Goal: Task Accomplishment & Management: Use online tool/utility

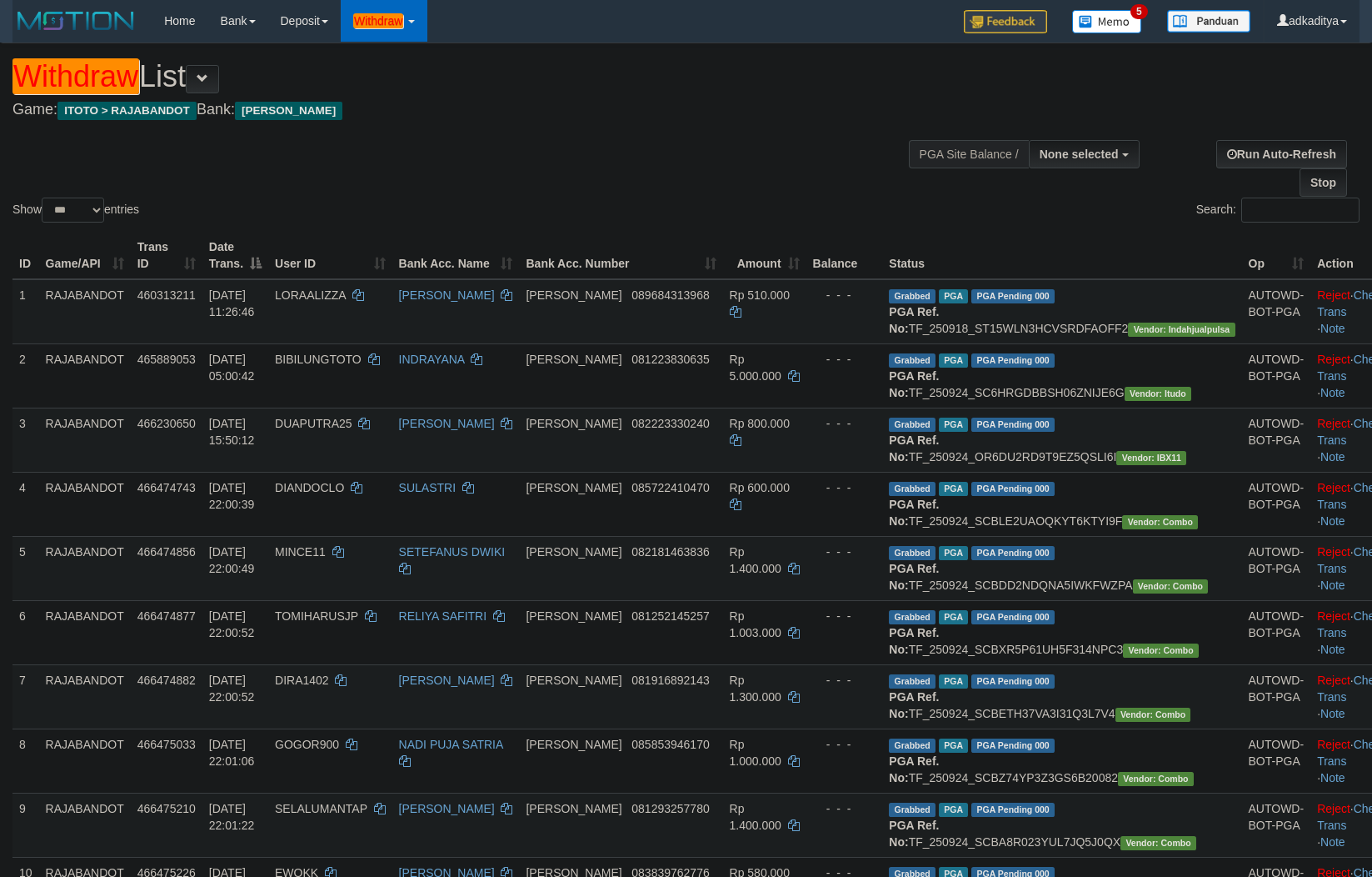
select select
select select "***"
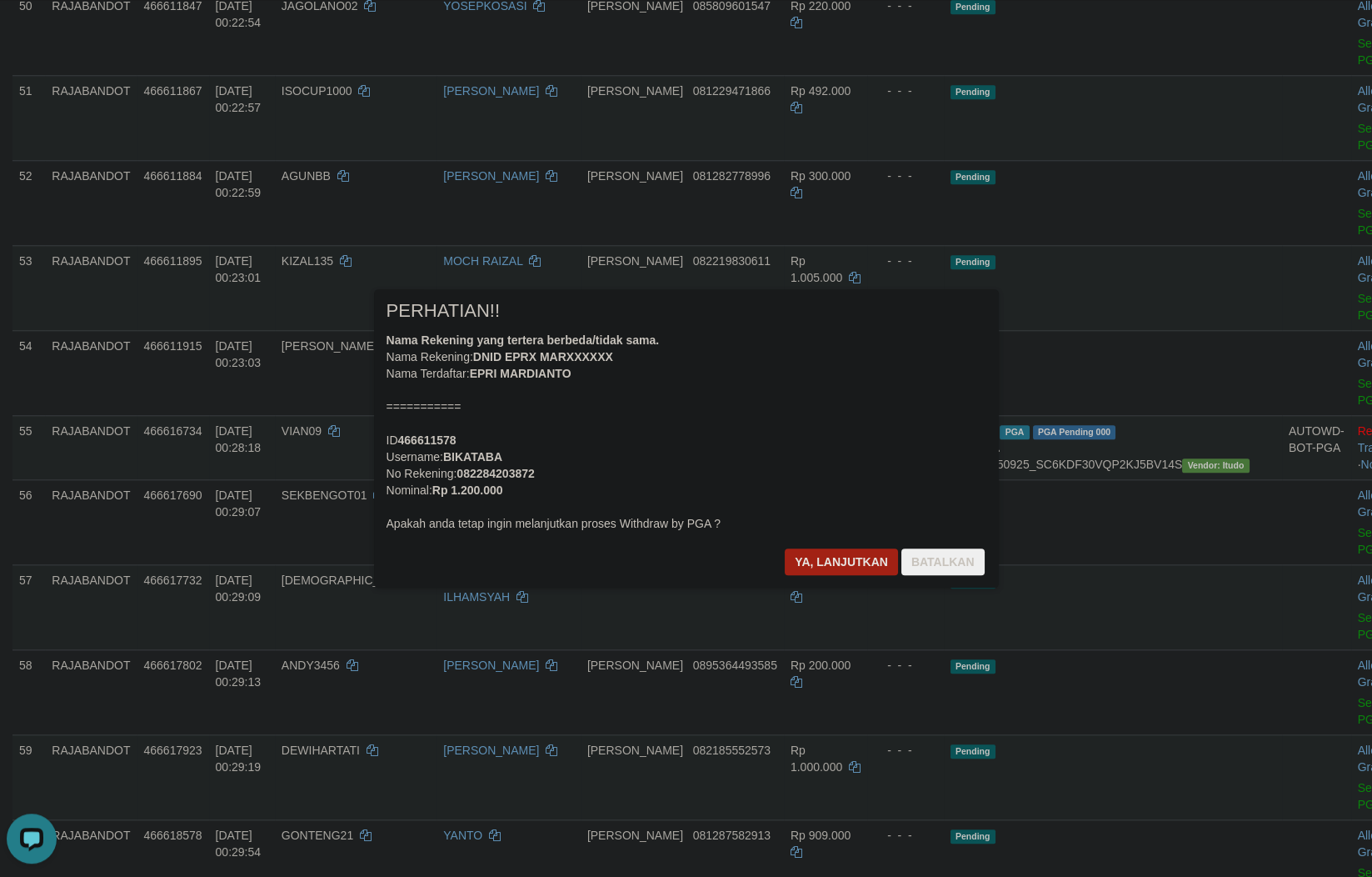
click at [1086, 722] on div at bounding box center [686, 438] width 1372 height 877
click at [815, 571] on button "Ya, lanjutkan" at bounding box center [841, 562] width 113 height 26
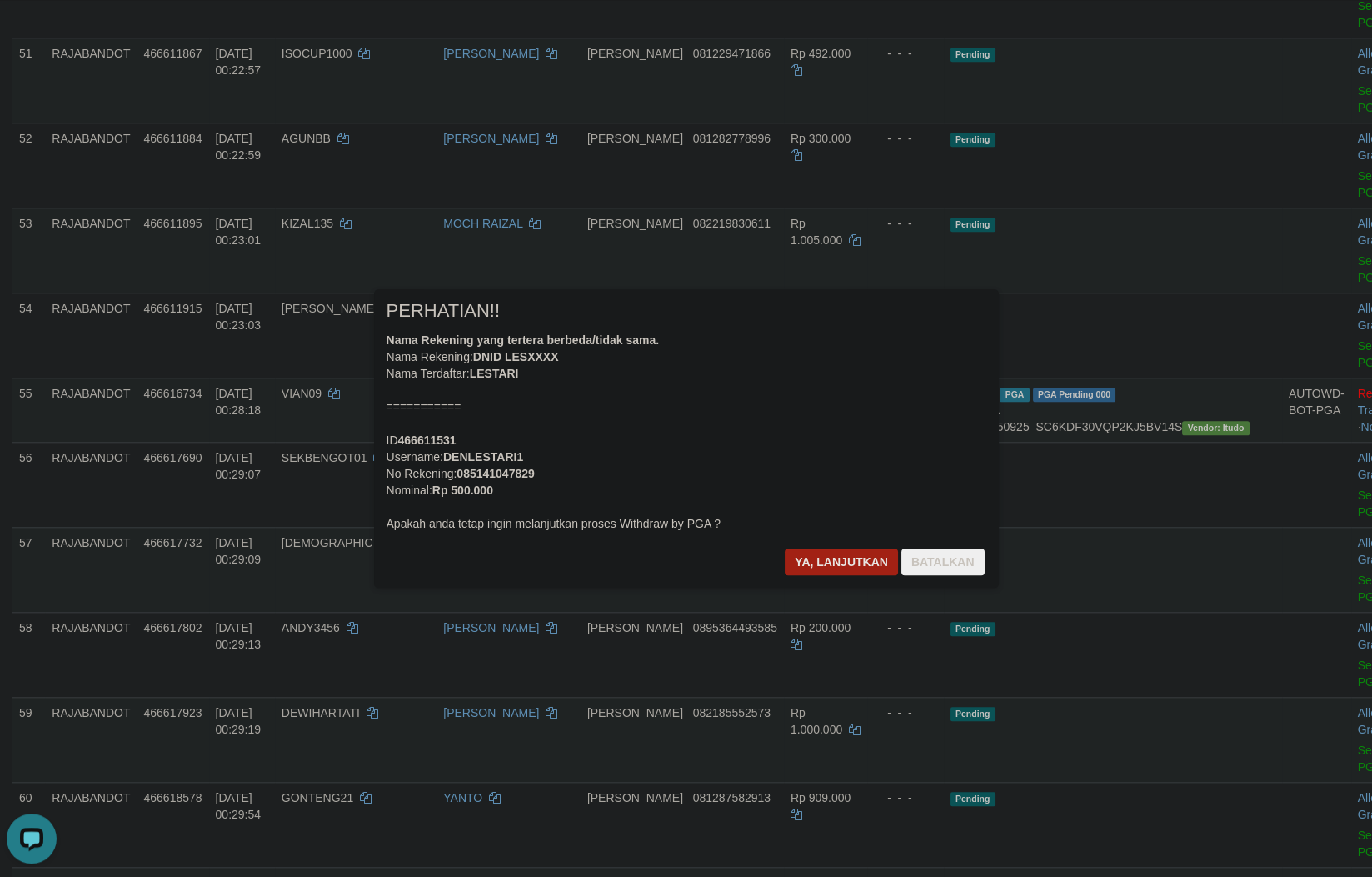
click at [1066, 723] on div at bounding box center [686, 438] width 1372 height 877
click at [813, 552] on button "Ya, lanjutkan" at bounding box center [841, 562] width 113 height 26
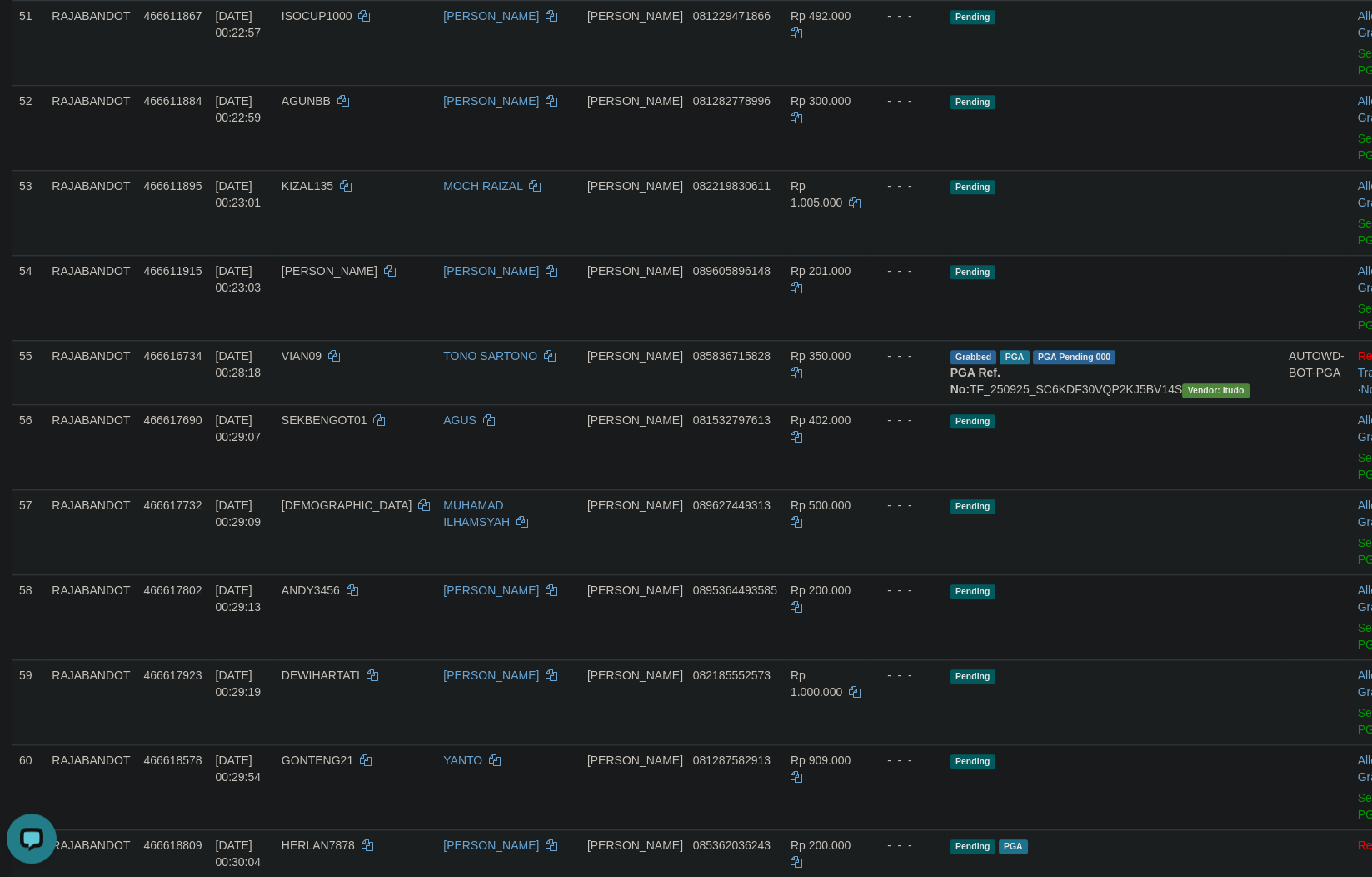
click at [961, 170] on td "Pending" at bounding box center [1112, 127] width 338 height 85
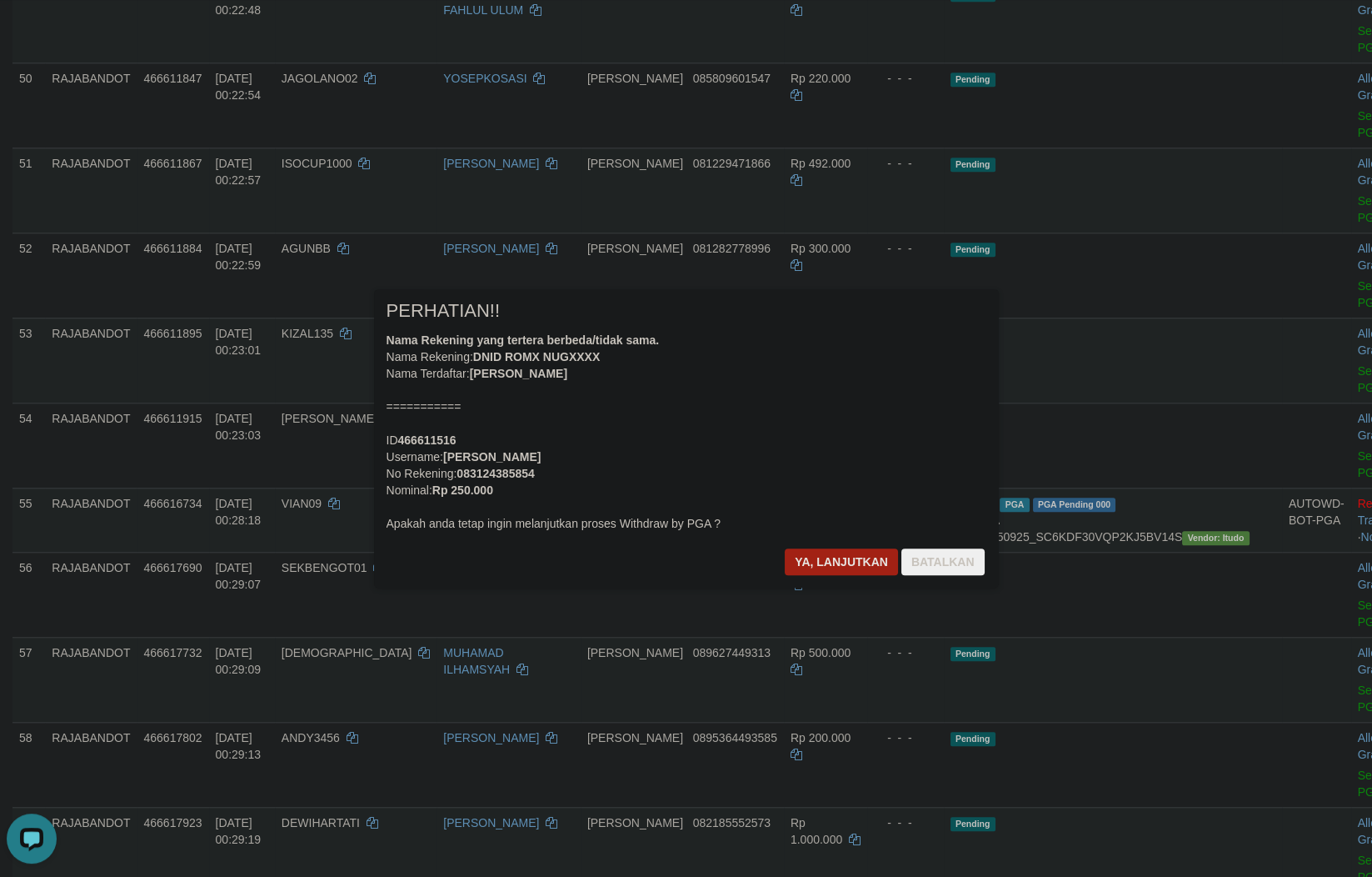
scroll to position [3341, 0]
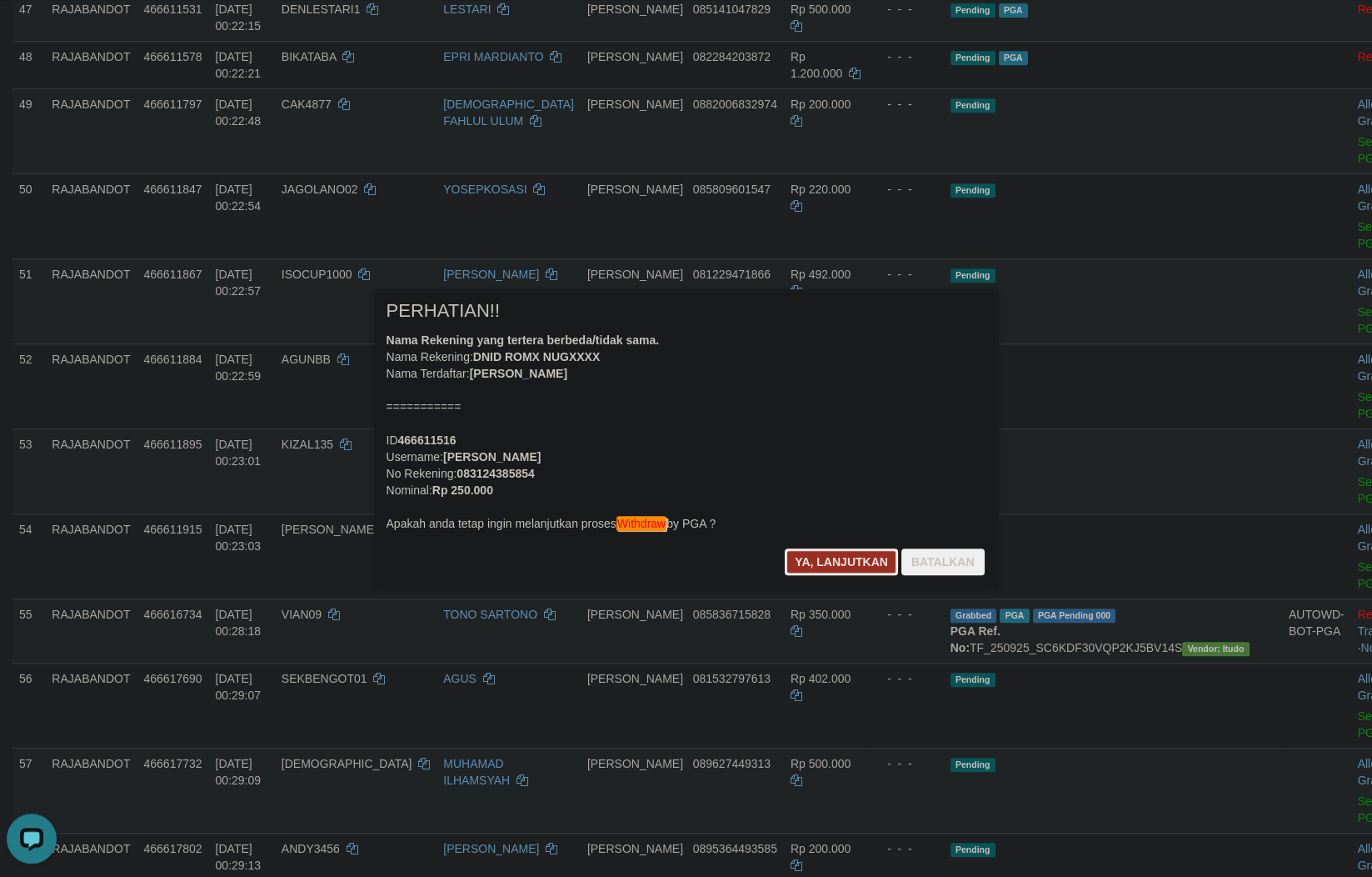
click at [812, 557] on button "Ya, lanjutkan" at bounding box center [841, 562] width 113 height 26
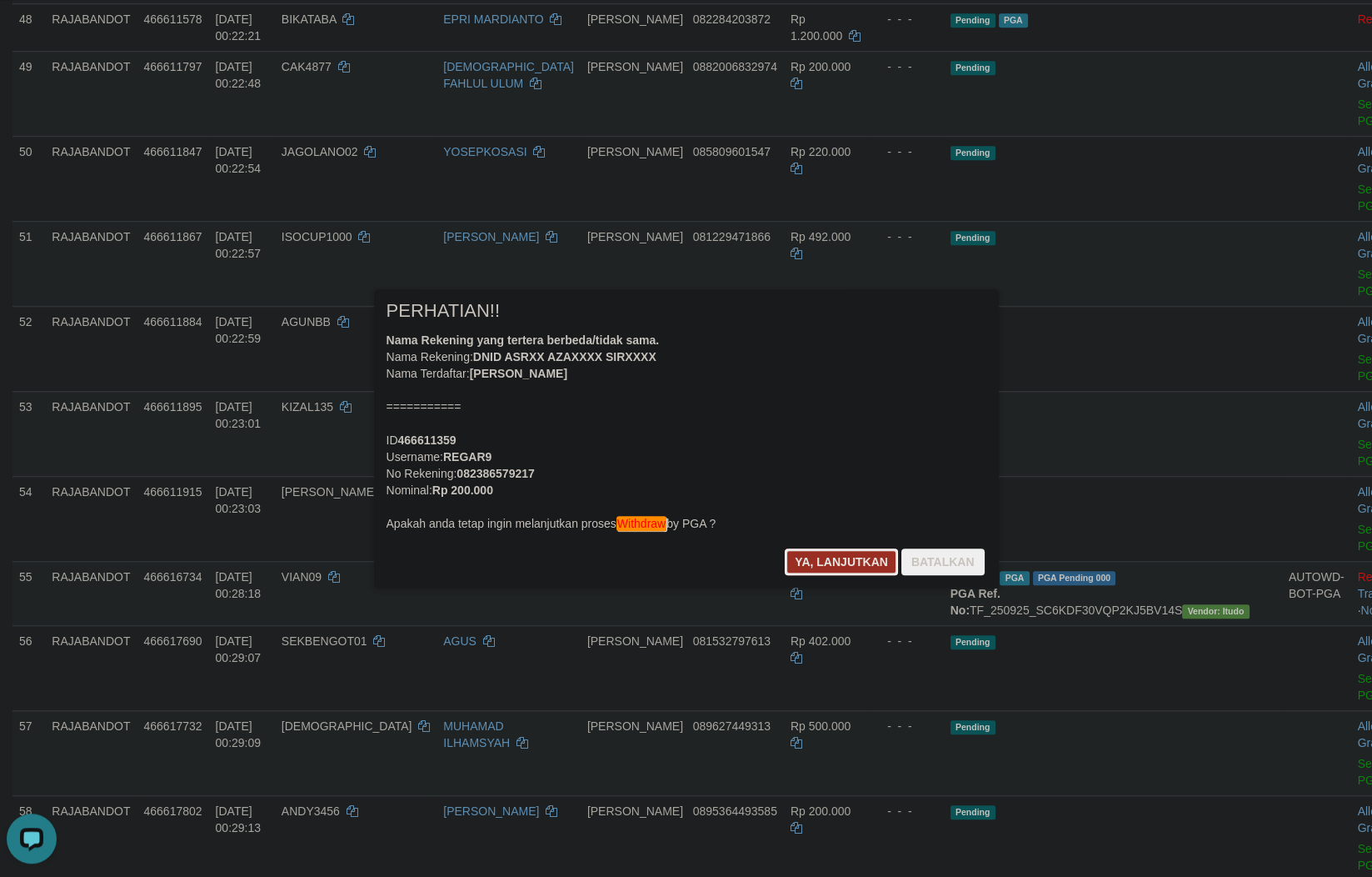
click at [797, 557] on button "Ya, lanjutkan" at bounding box center [841, 562] width 113 height 26
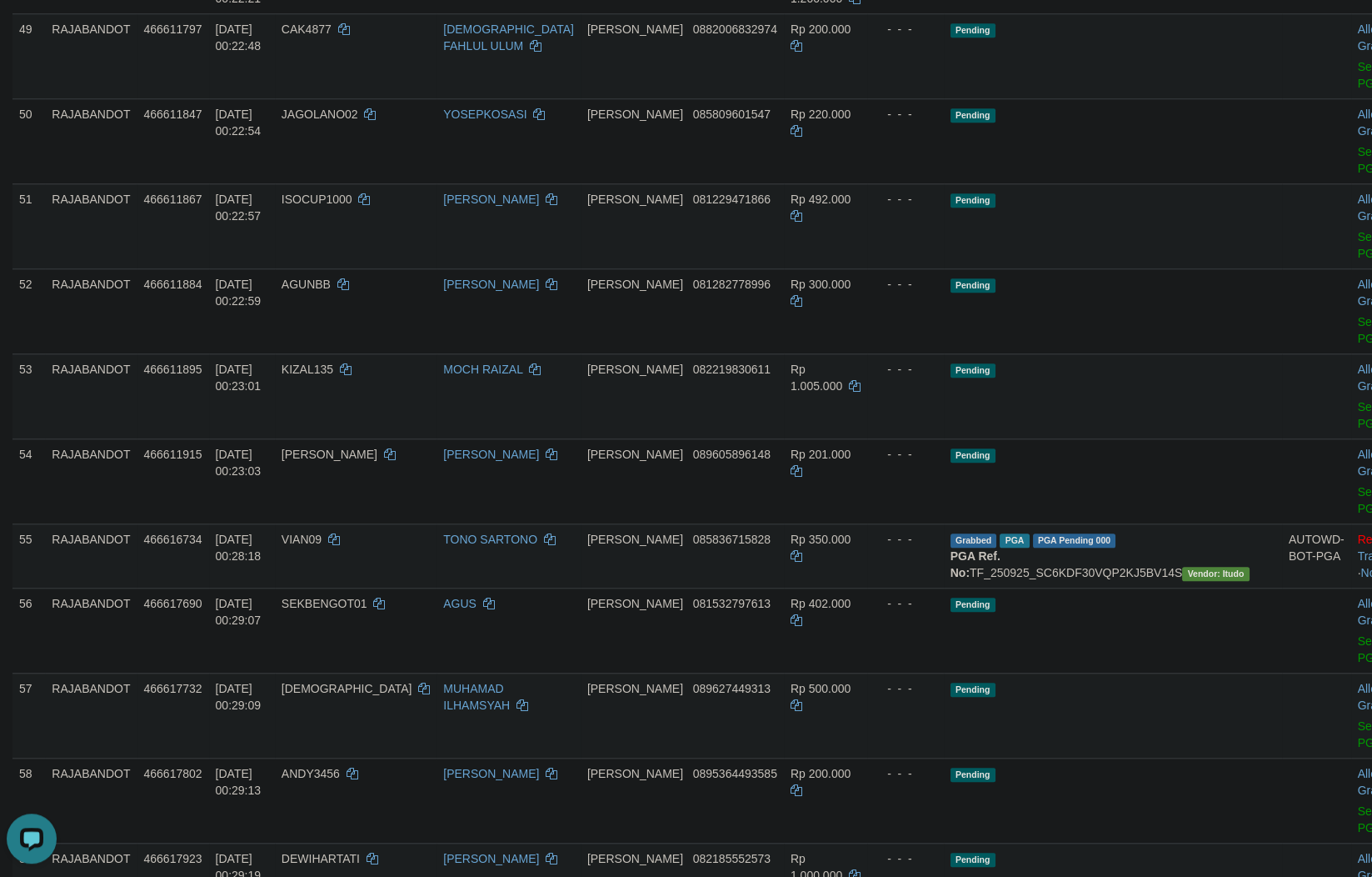
click at [1023, 183] on td "Pending" at bounding box center [1112, 140] width 338 height 85
click at [1060, 269] on td "Pending" at bounding box center [1112, 226] width 338 height 85
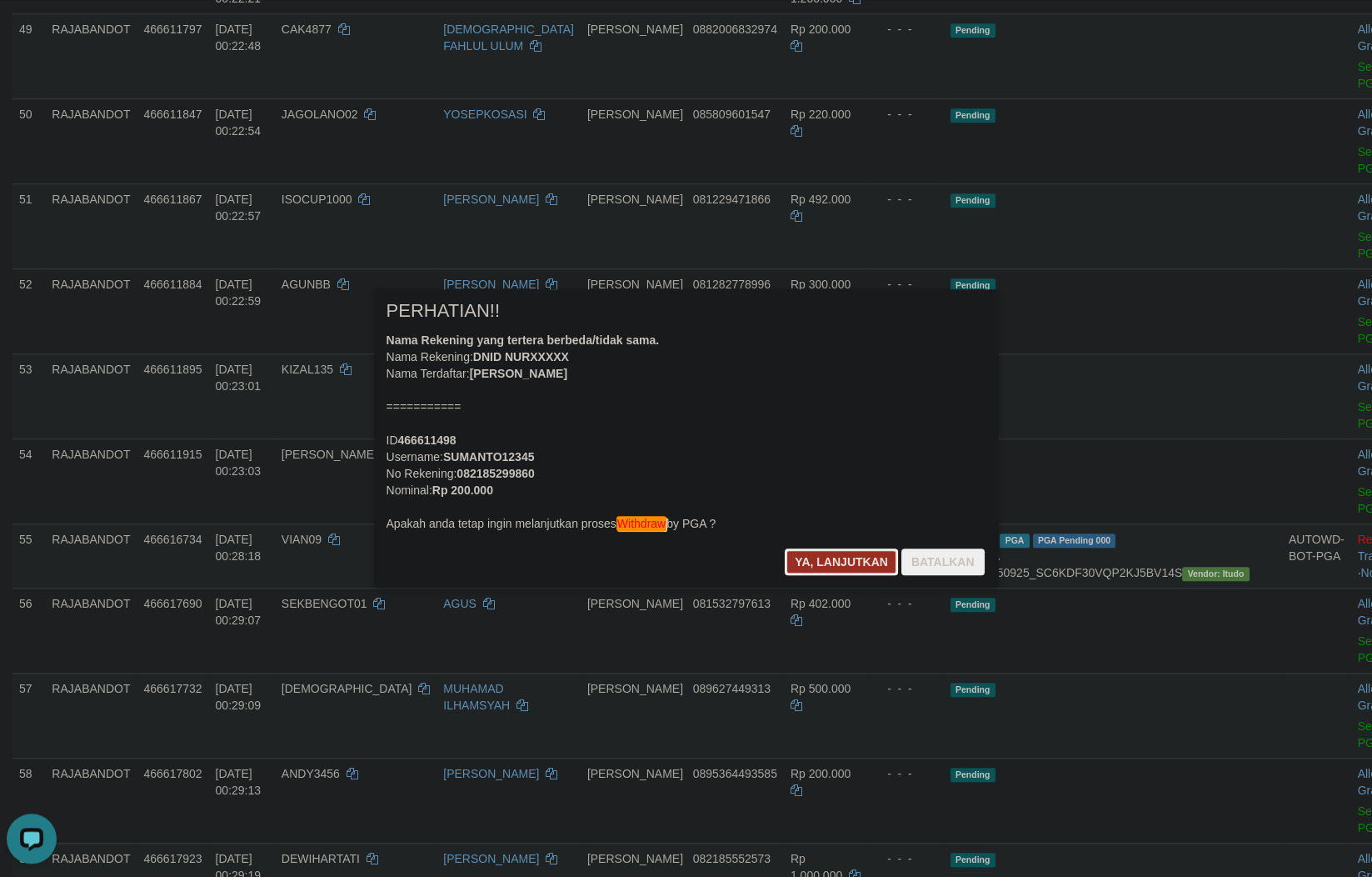
click at [801, 564] on button "Ya, lanjutkan" at bounding box center [841, 562] width 113 height 26
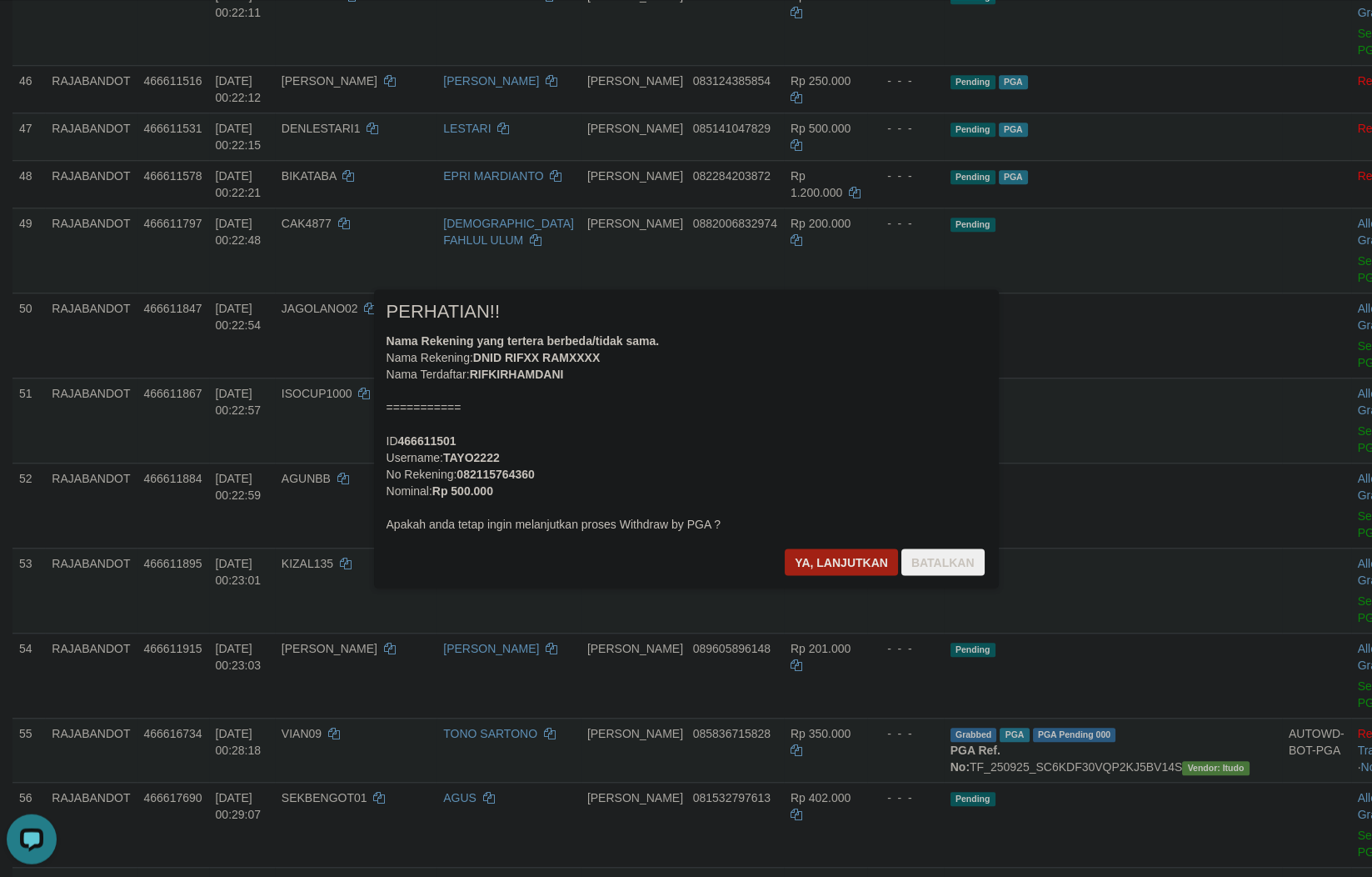
scroll to position [3170, 0]
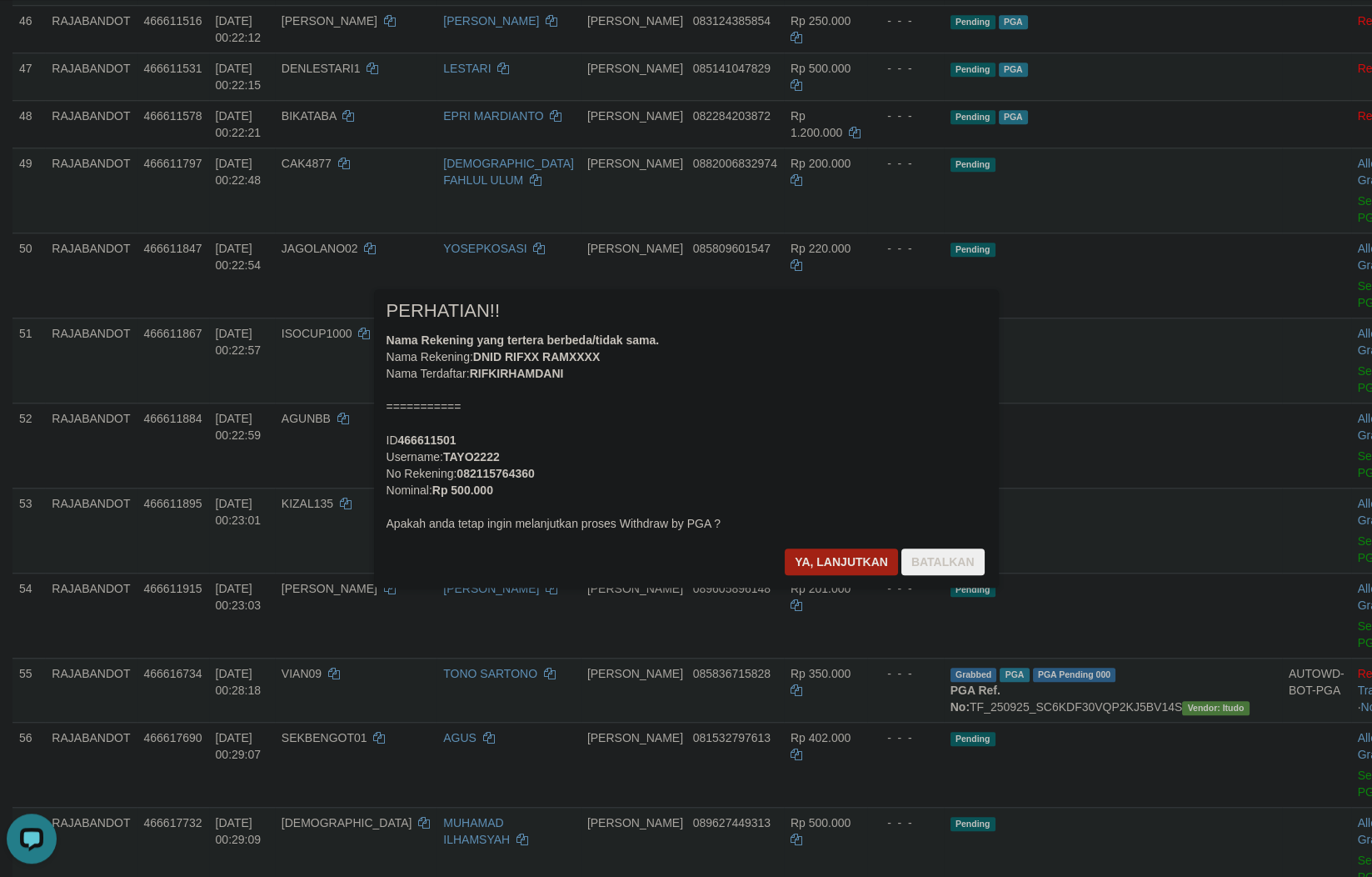
click at [804, 582] on div "Ya, lanjutkan Batalkan" at bounding box center [884, 568] width 203 height 40
click at [828, 559] on button "Ya, lanjutkan" at bounding box center [841, 562] width 113 height 26
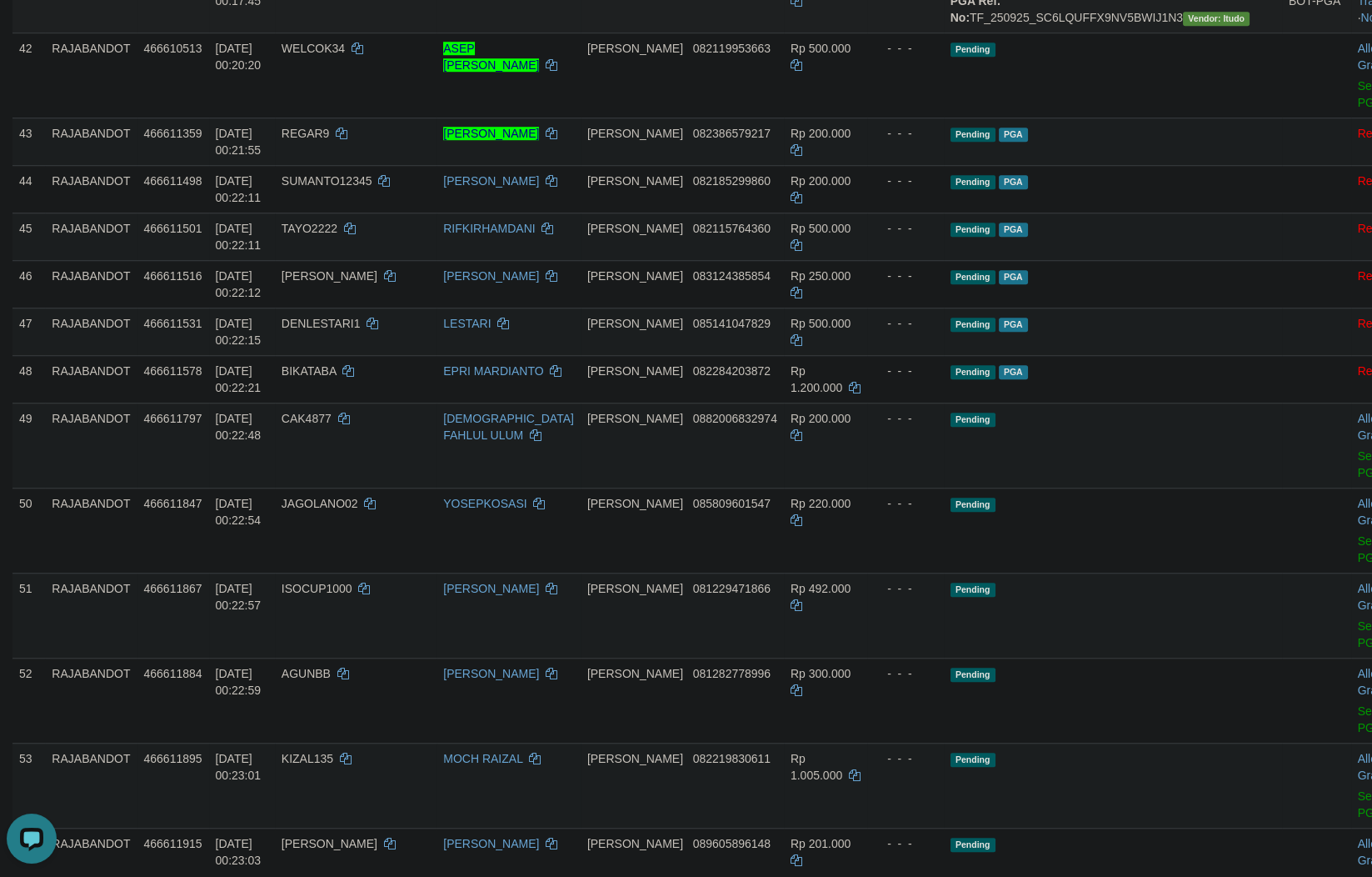
drag, startPoint x: 848, startPoint y: 728, endPoint x: 849, endPoint y: 713, distance: 15.0
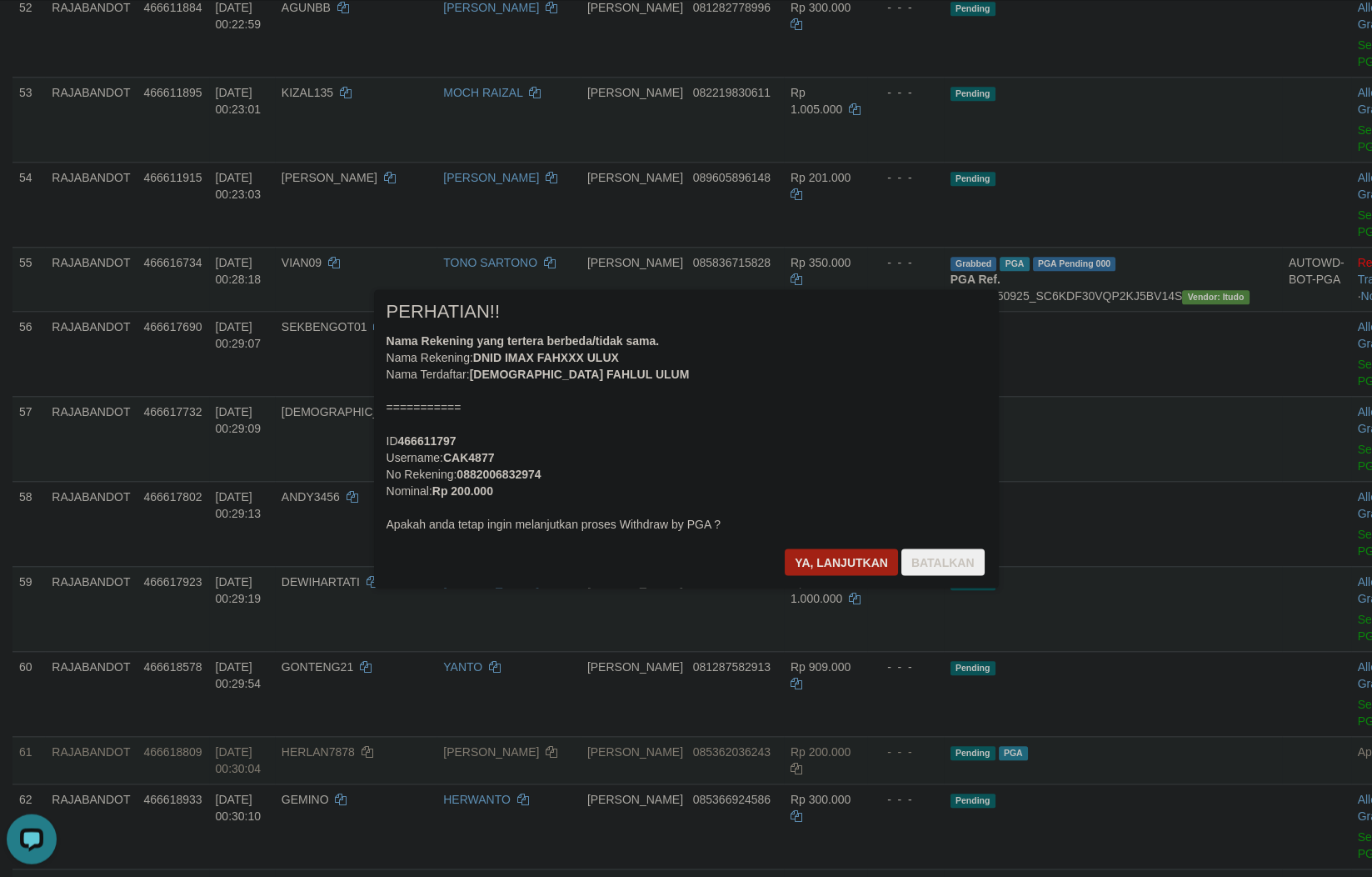
click at [965, 723] on div at bounding box center [686, 438] width 1372 height 877
click at [808, 566] on button "Ya, lanjutkan" at bounding box center [841, 562] width 113 height 26
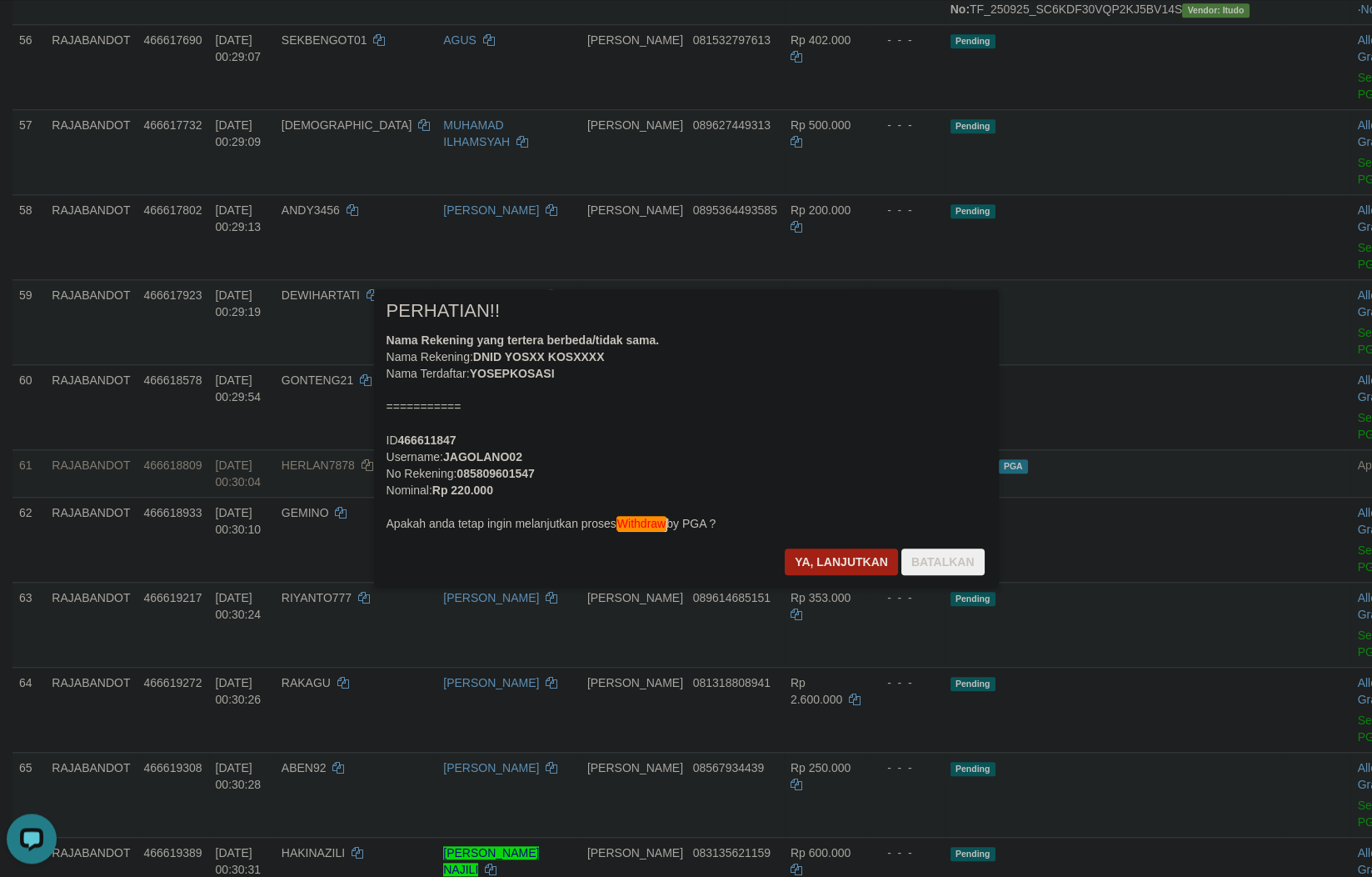
scroll to position [3801, 0]
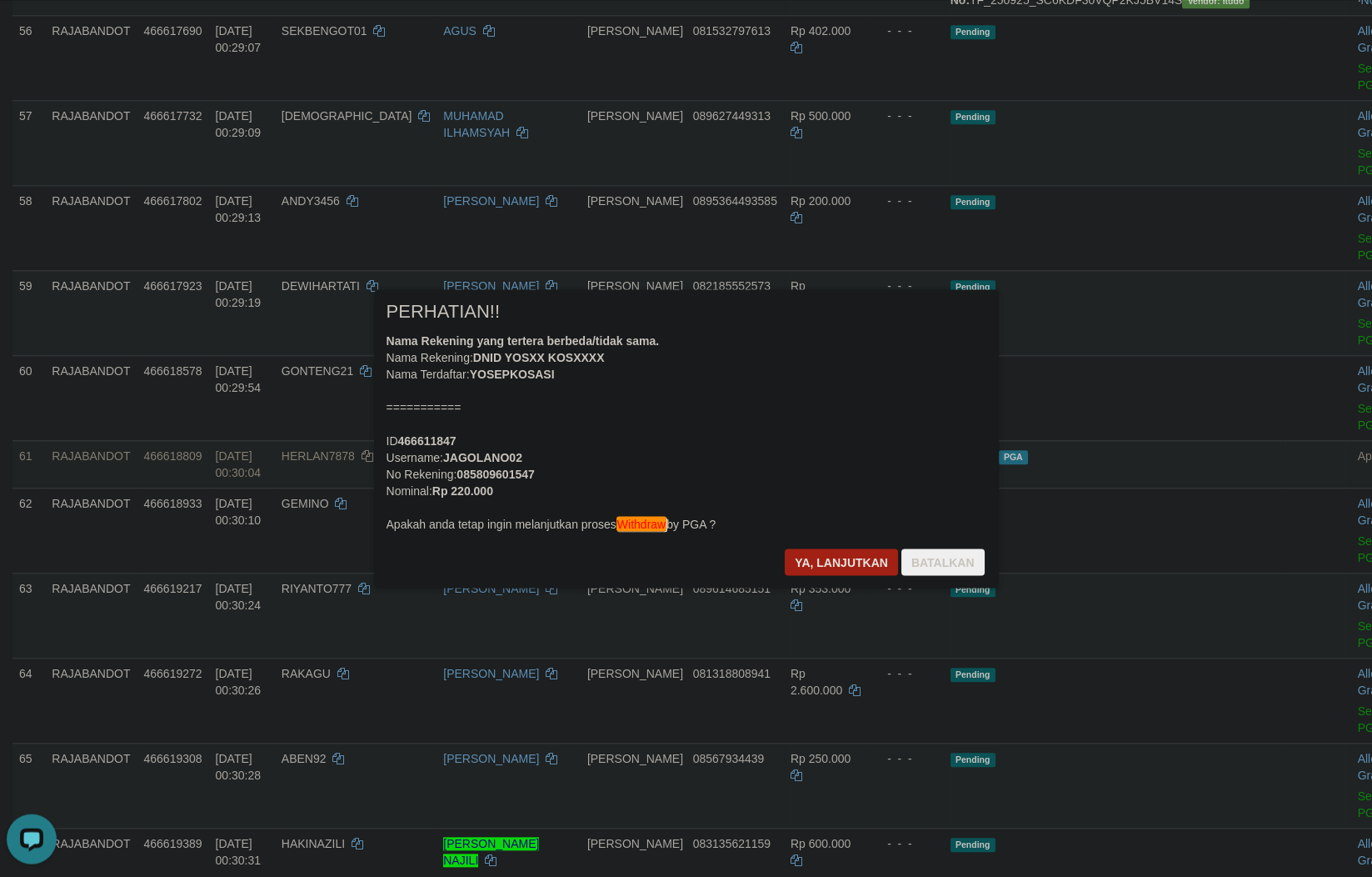
click at [827, 544] on div "× PERHATIAN!! Nama Rekening yang tertera berbeda/tidak sama. Nama Rekening: DNI…" at bounding box center [686, 438] width 625 height 298
click at [825, 552] on button "Ya, lanjutkan" at bounding box center [841, 562] width 113 height 26
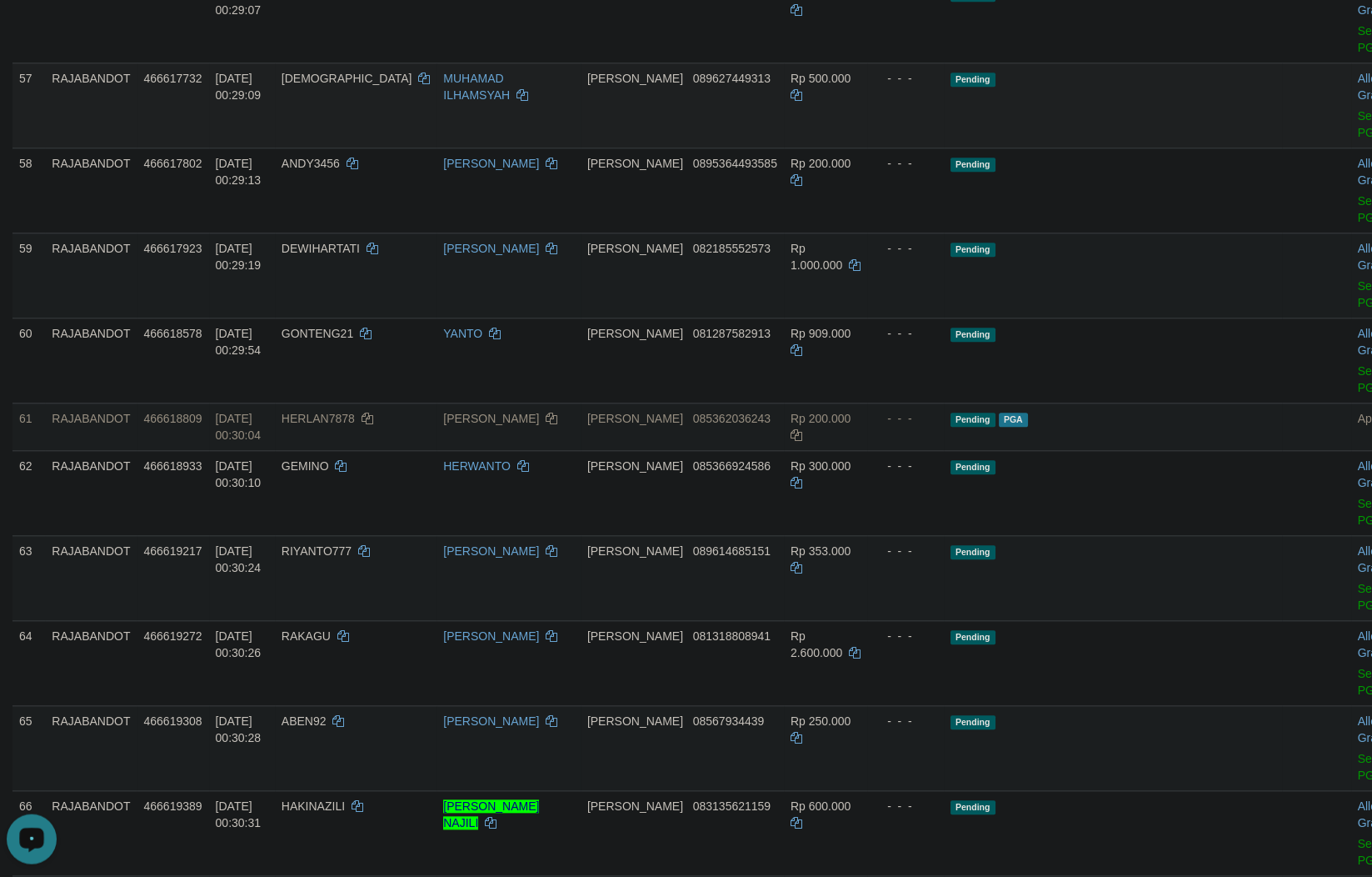
click at [959, 87] on span "Pending" at bounding box center [973, 80] width 45 height 14
drag, startPoint x: 1074, startPoint y: 779, endPoint x: 1052, endPoint y: 751, distance: 35.6
click at [1074, 233] on td "Pending" at bounding box center [1112, 190] width 338 height 85
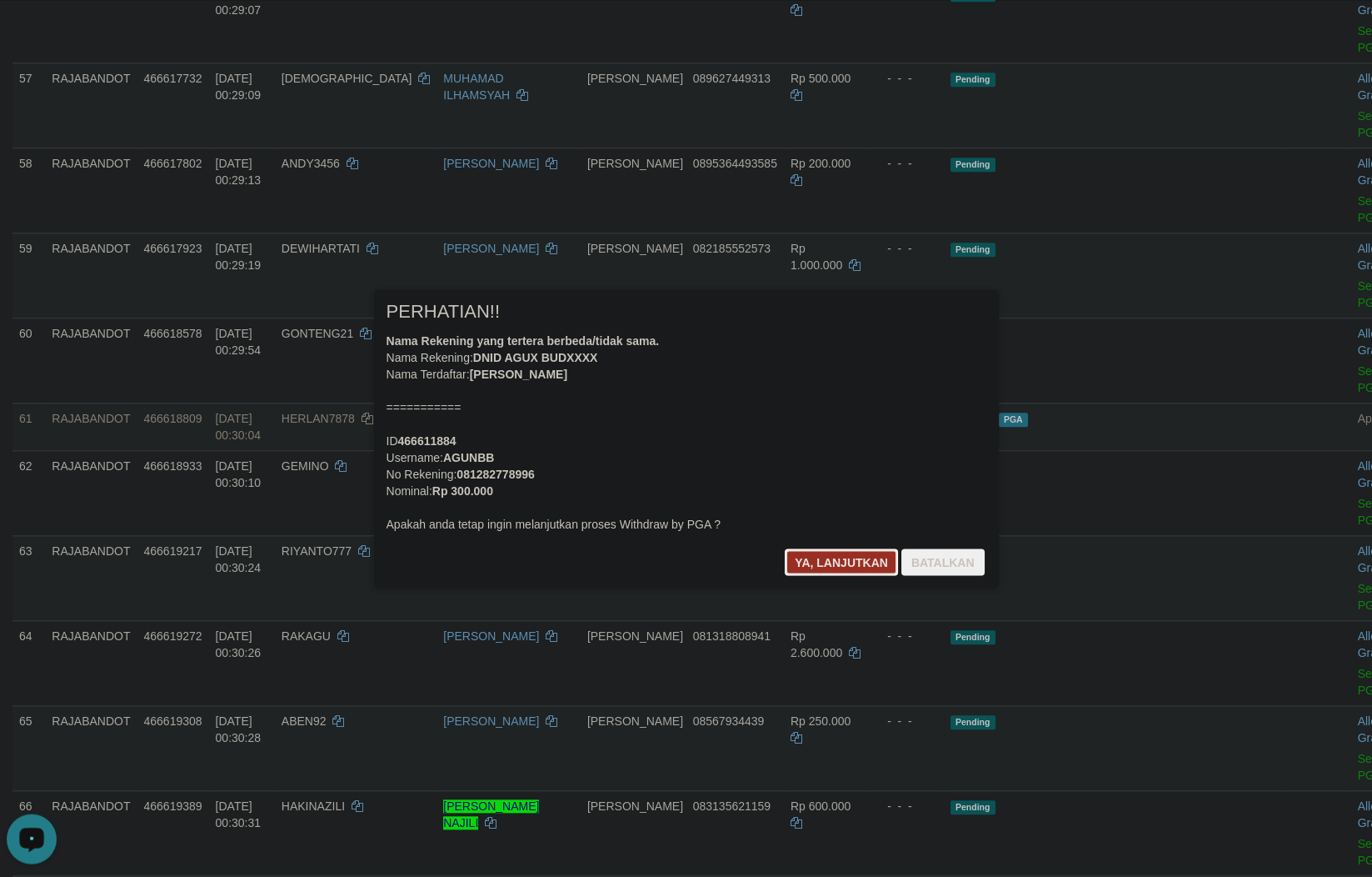
click at [838, 568] on button "Ya, lanjutkan" at bounding box center [841, 562] width 113 height 26
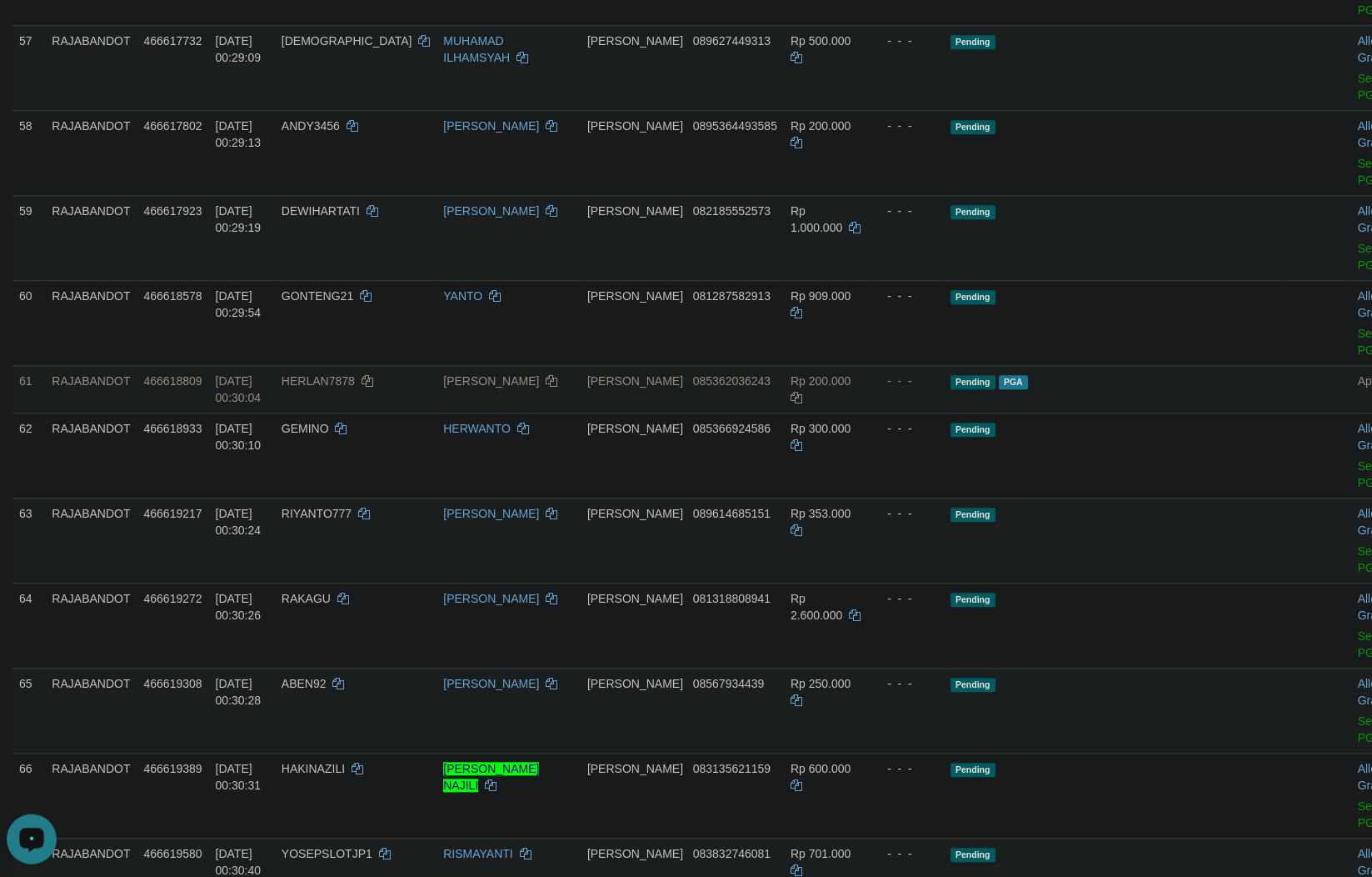
drag, startPoint x: 995, startPoint y: 764, endPoint x: 935, endPoint y: 726, distance: 71.0
click at [995, 195] on td "Pending" at bounding box center [1112, 152] width 338 height 85
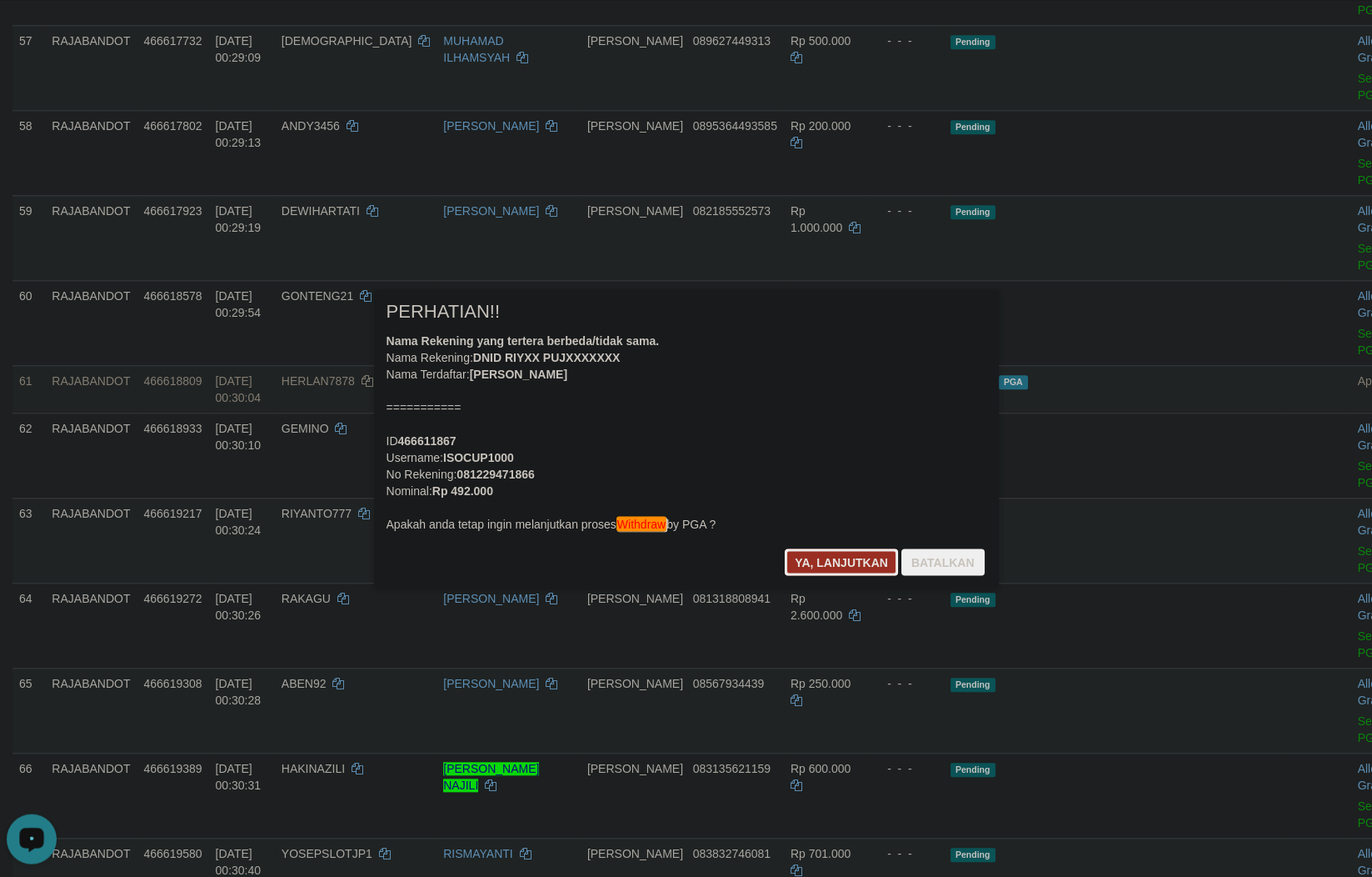
click at [813, 575] on button "Ya, lanjutkan" at bounding box center [841, 562] width 113 height 26
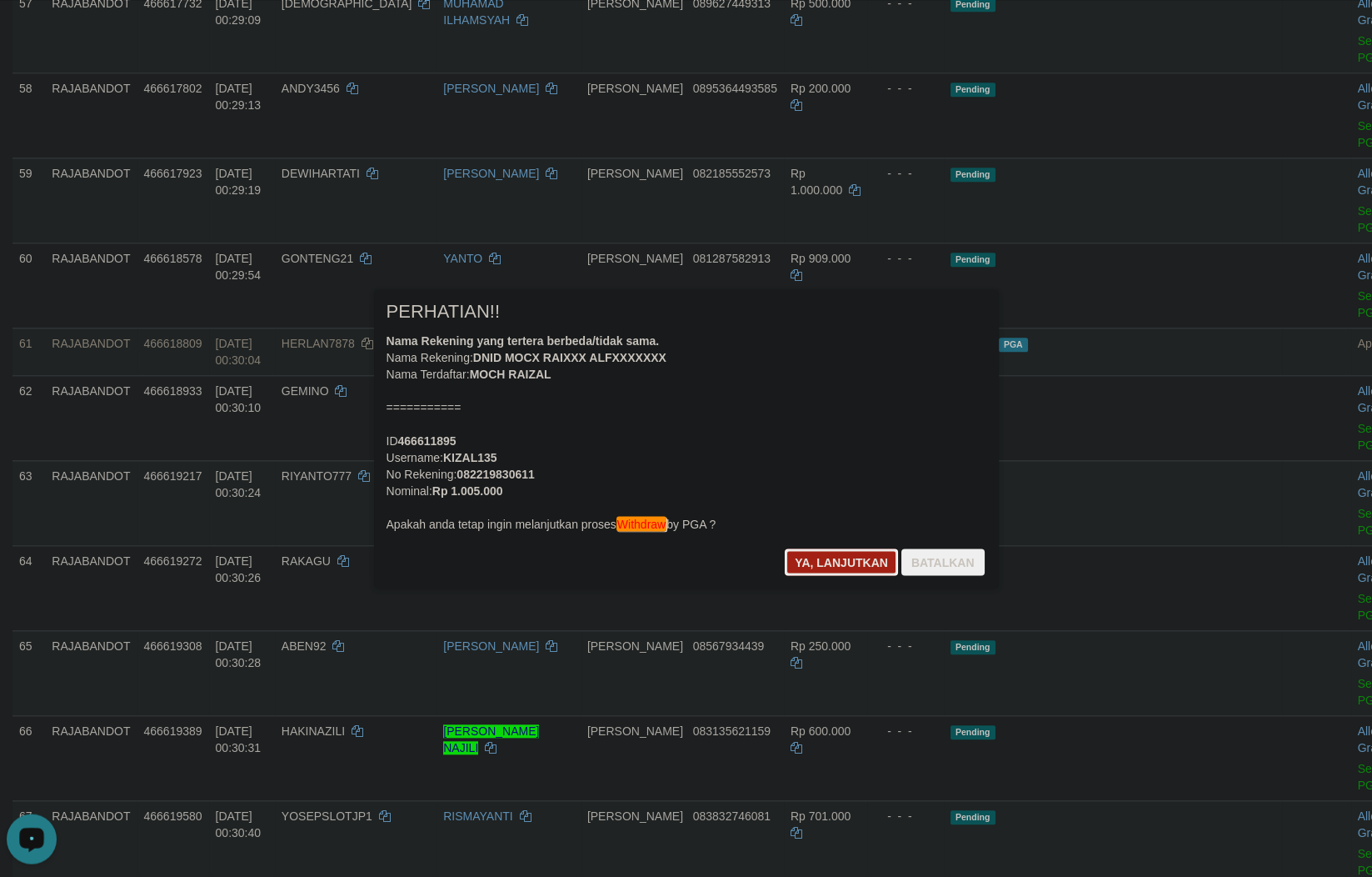
drag, startPoint x: 854, startPoint y: 551, endPoint x: 587, endPoint y: 647, distance: 283.7
click at [852, 551] on button "Ya, lanjutkan" at bounding box center [841, 562] width 113 height 26
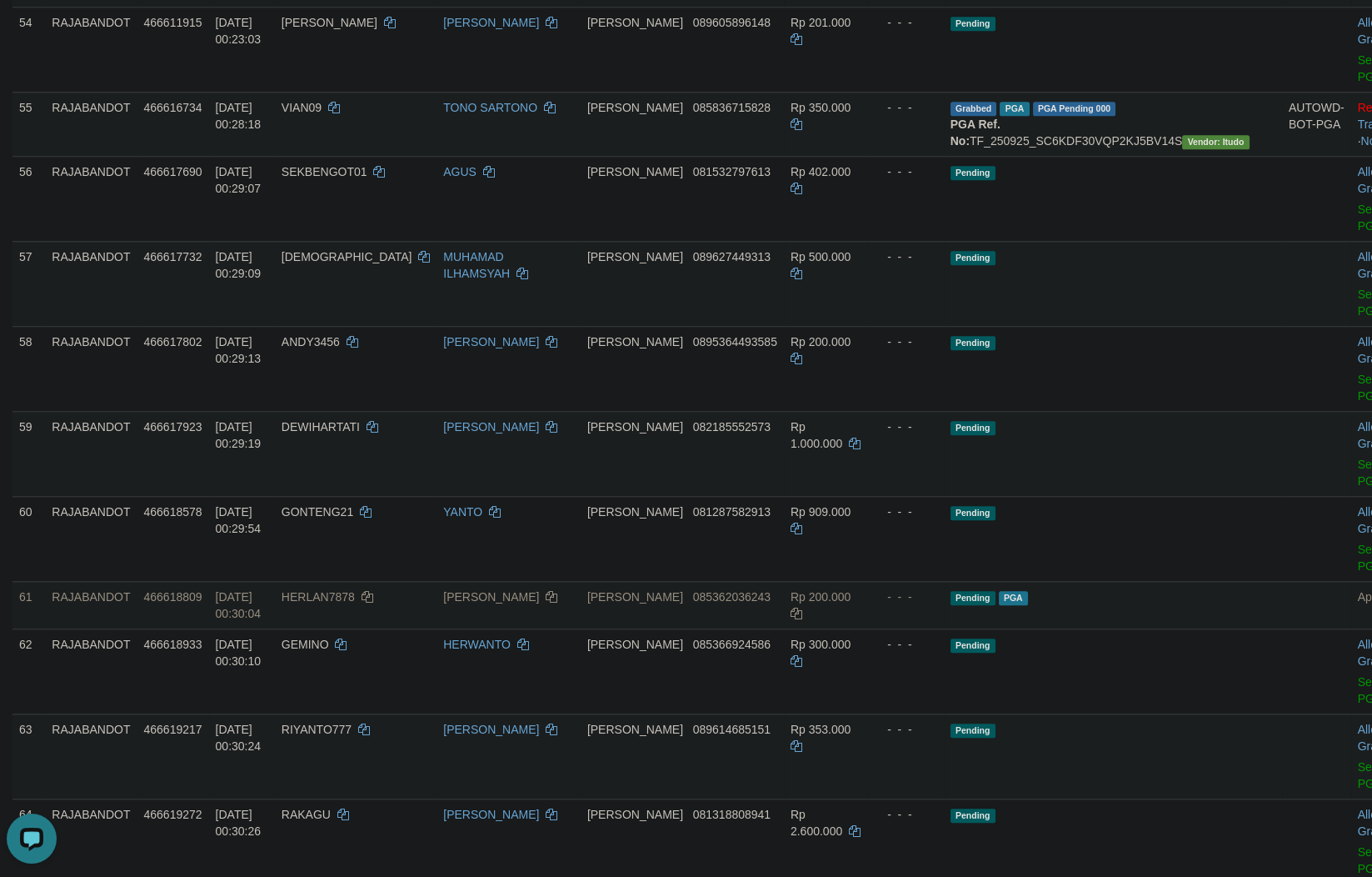
scroll to position [3509, 0]
drag, startPoint x: 878, startPoint y: 623, endPoint x: 895, endPoint y: 615, distance: 18.8
click at [1358, 85] on link "Send PGA" at bounding box center [1371, 70] width 27 height 30
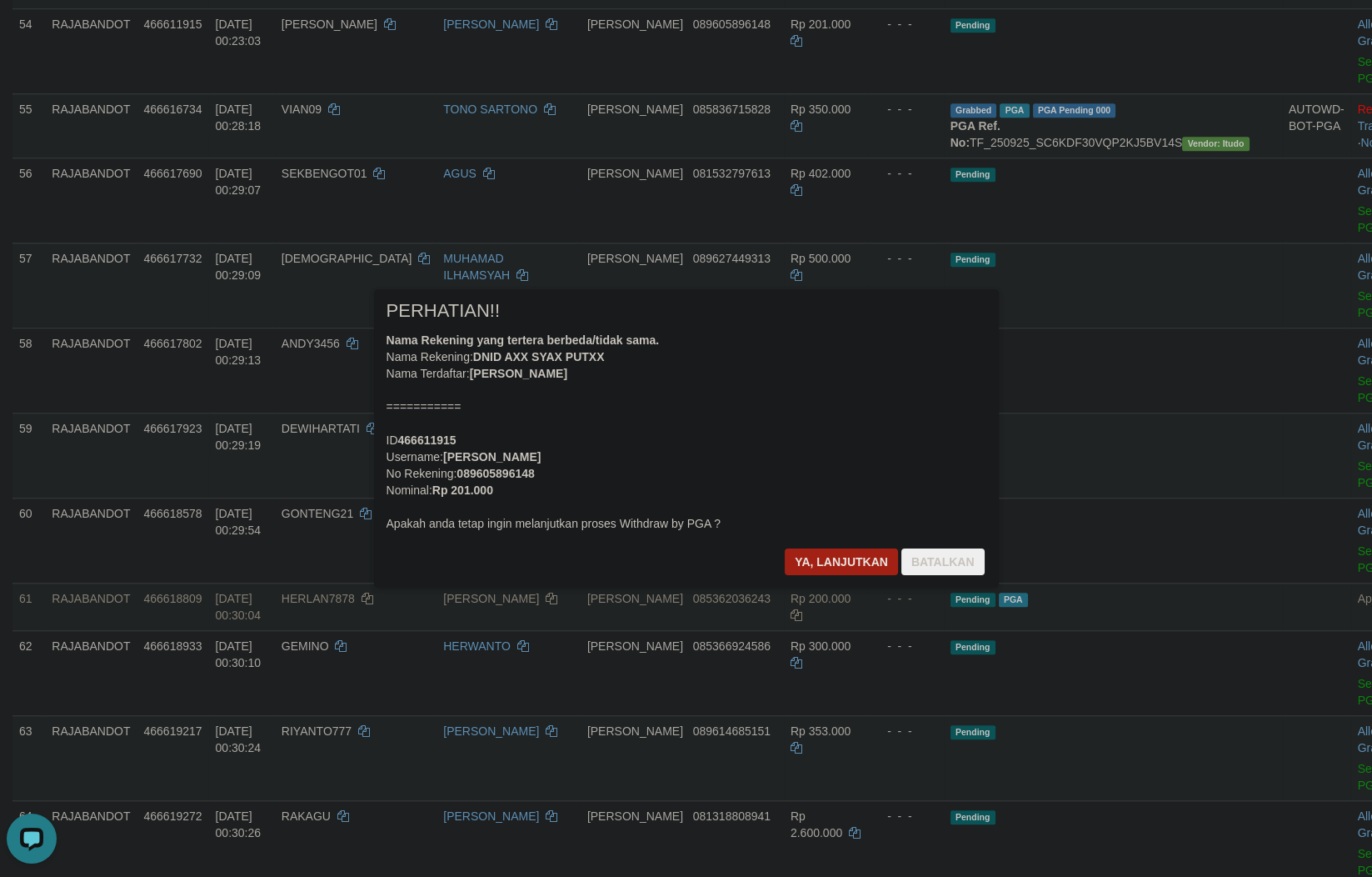
drag, startPoint x: 750, startPoint y: 812, endPoint x: 758, endPoint y: 813, distance: 8.1
click at [758, 813] on div at bounding box center [686, 438] width 1372 height 877
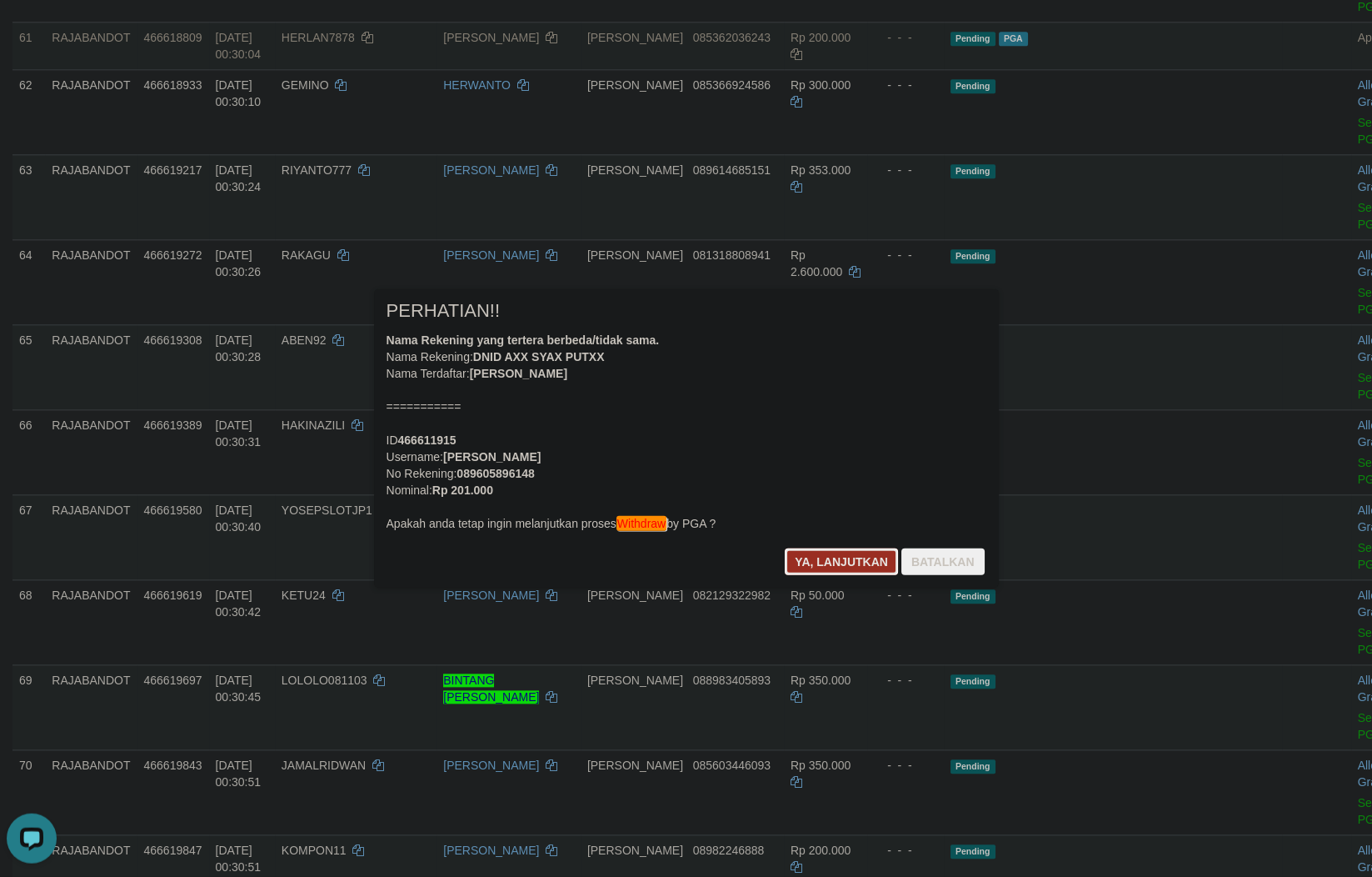
click at [836, 562] on button "Ya, lanjutkan" at bounding box center [841, 562] width 113 height 26
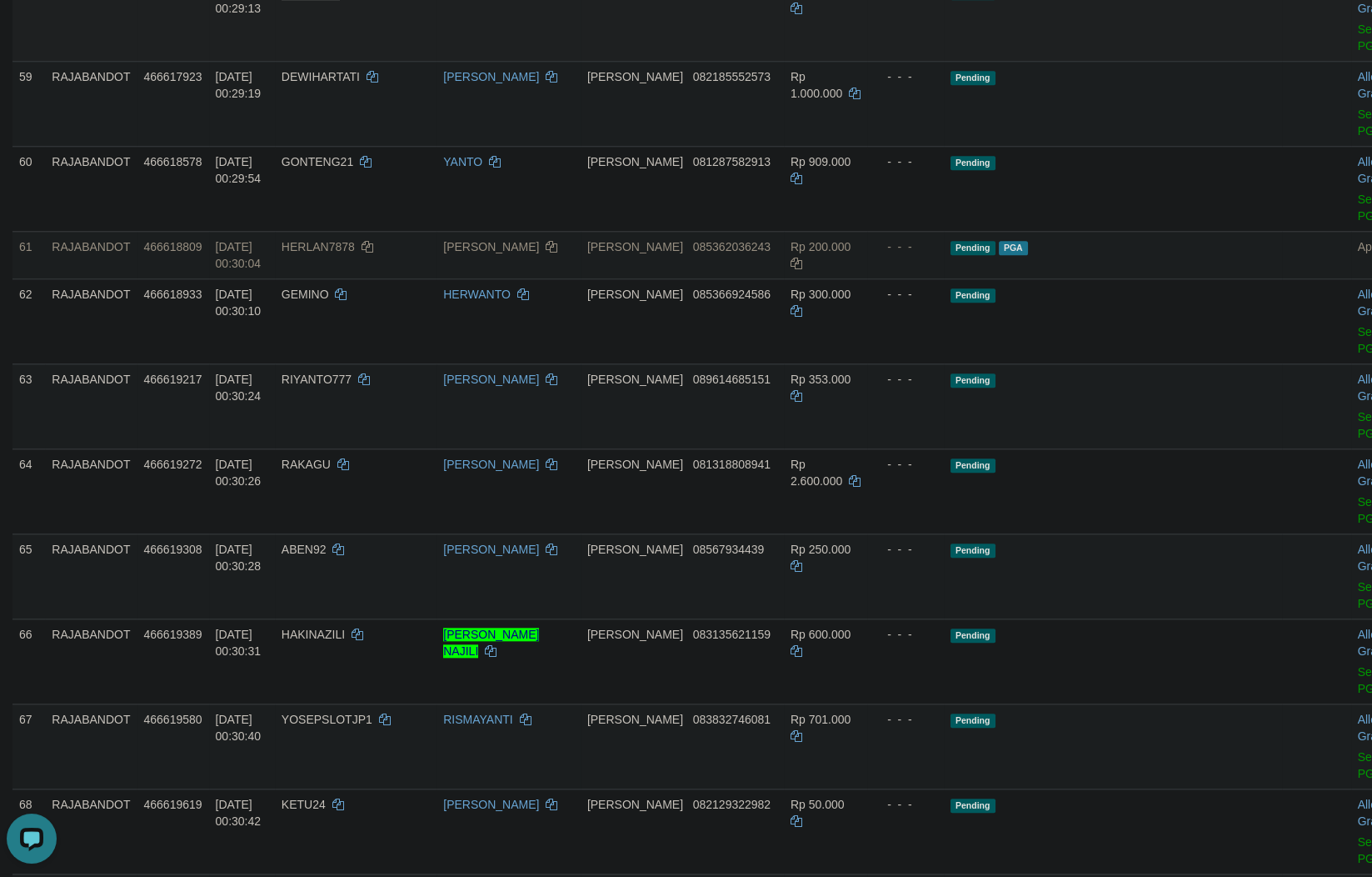
scroll to position [3777, 0]
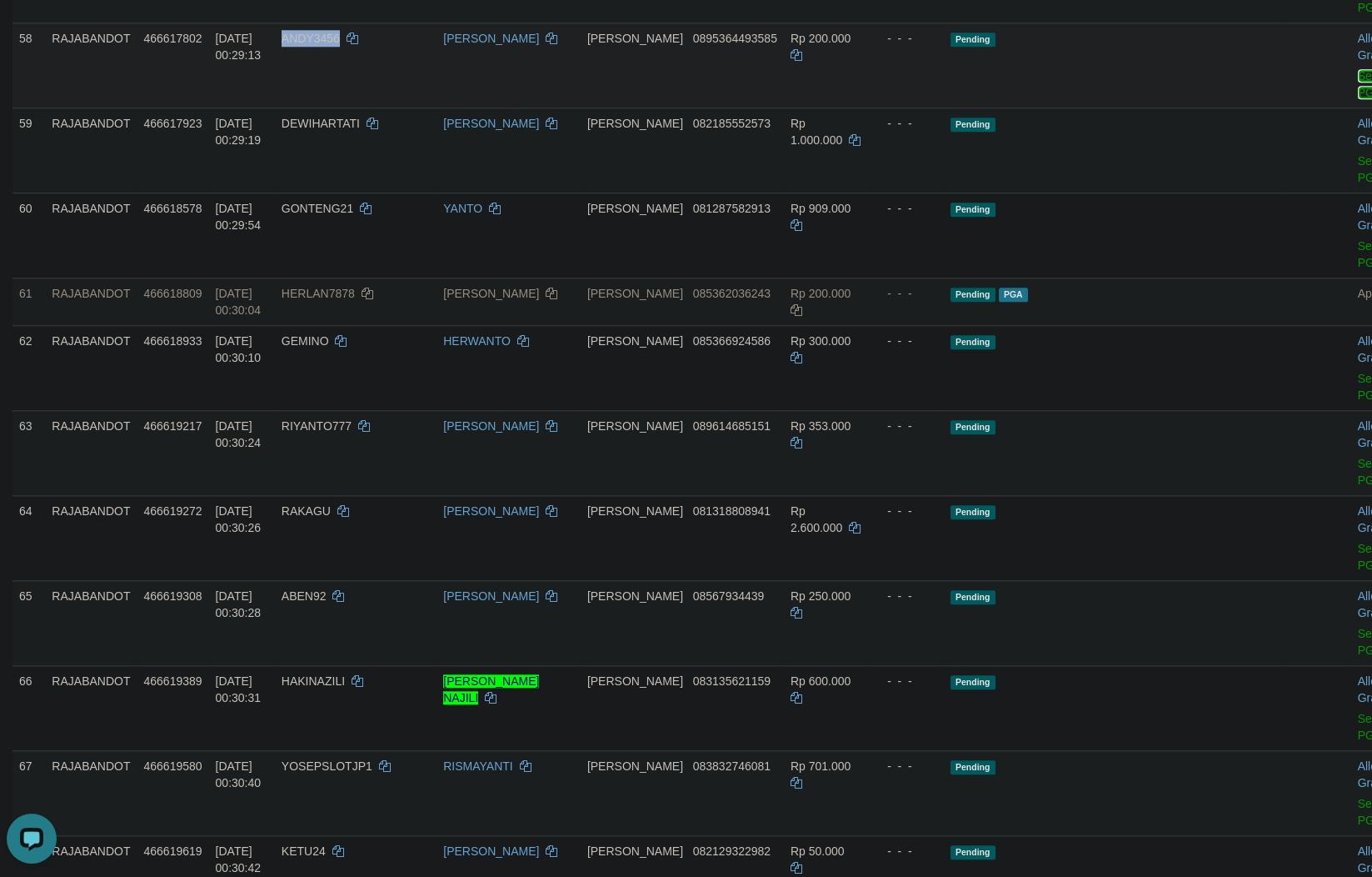
click at [1358, 99] on link "Send PGA" at bounding box center [1371, 84] width 27 height 30
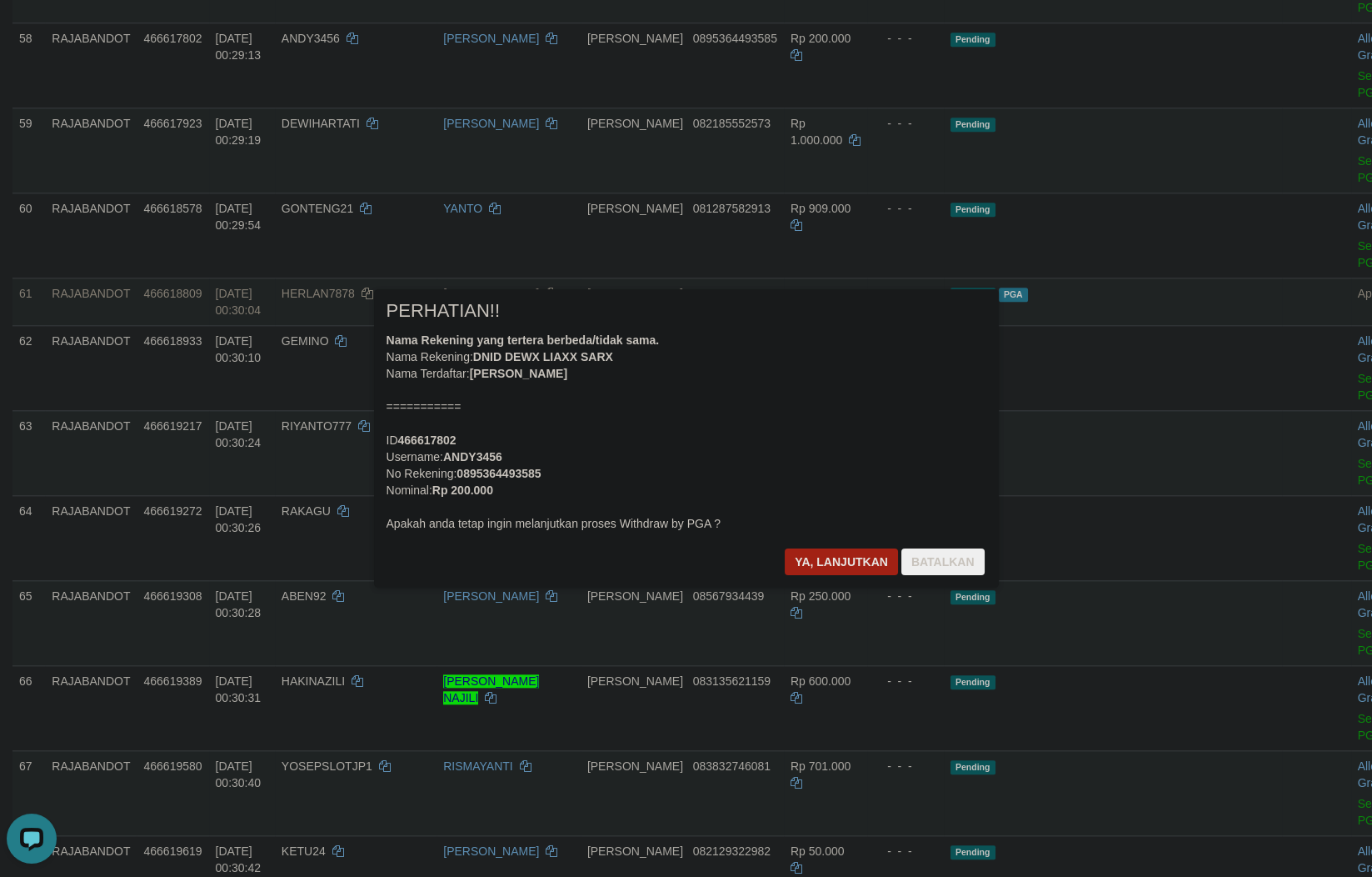
drag, startPoint x: 1070, startPoint y: 802, endPoint x: 939, endPoint y: 717, distance: 156.2
click at [1067, 802] on div at bounding box center [686, 438] width 1372 height 877
click at [830, 543] on div "× PERHATIAN!! Nama Rekening yang tertera berbeda/tidak sama. Nama Rekening: DNI…" at bounding box center [686, 438] width 625 height 298
drag, startPoint x: 838, startPoint y: 563, endPoint x: 844, endPoint y: 581, distance: 19.0
click at [840, 564] on button "Ya, lanjutkan" at bounding box center [841, 562] width 113 height 26
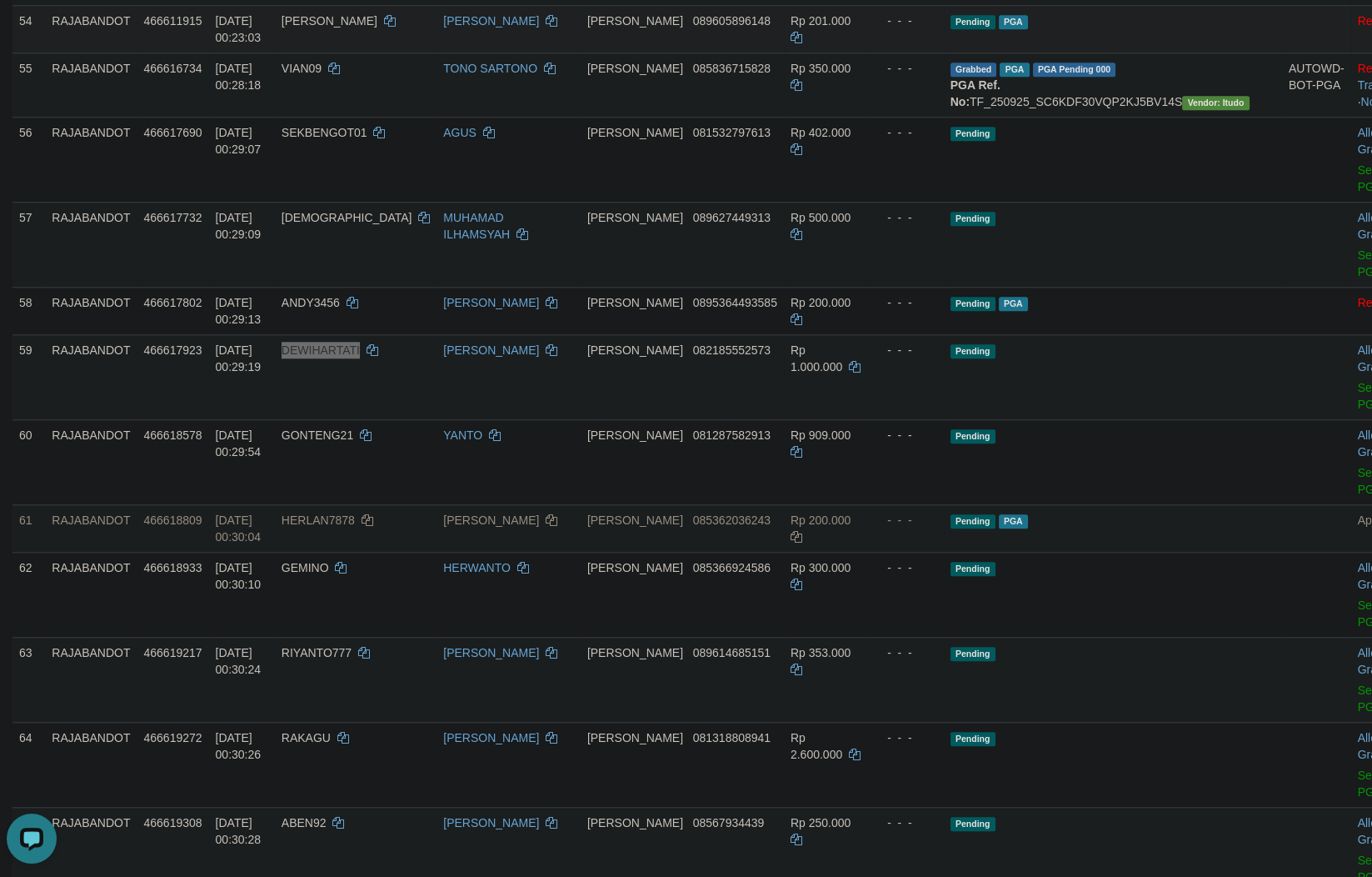
scroll to position [4097, 0]
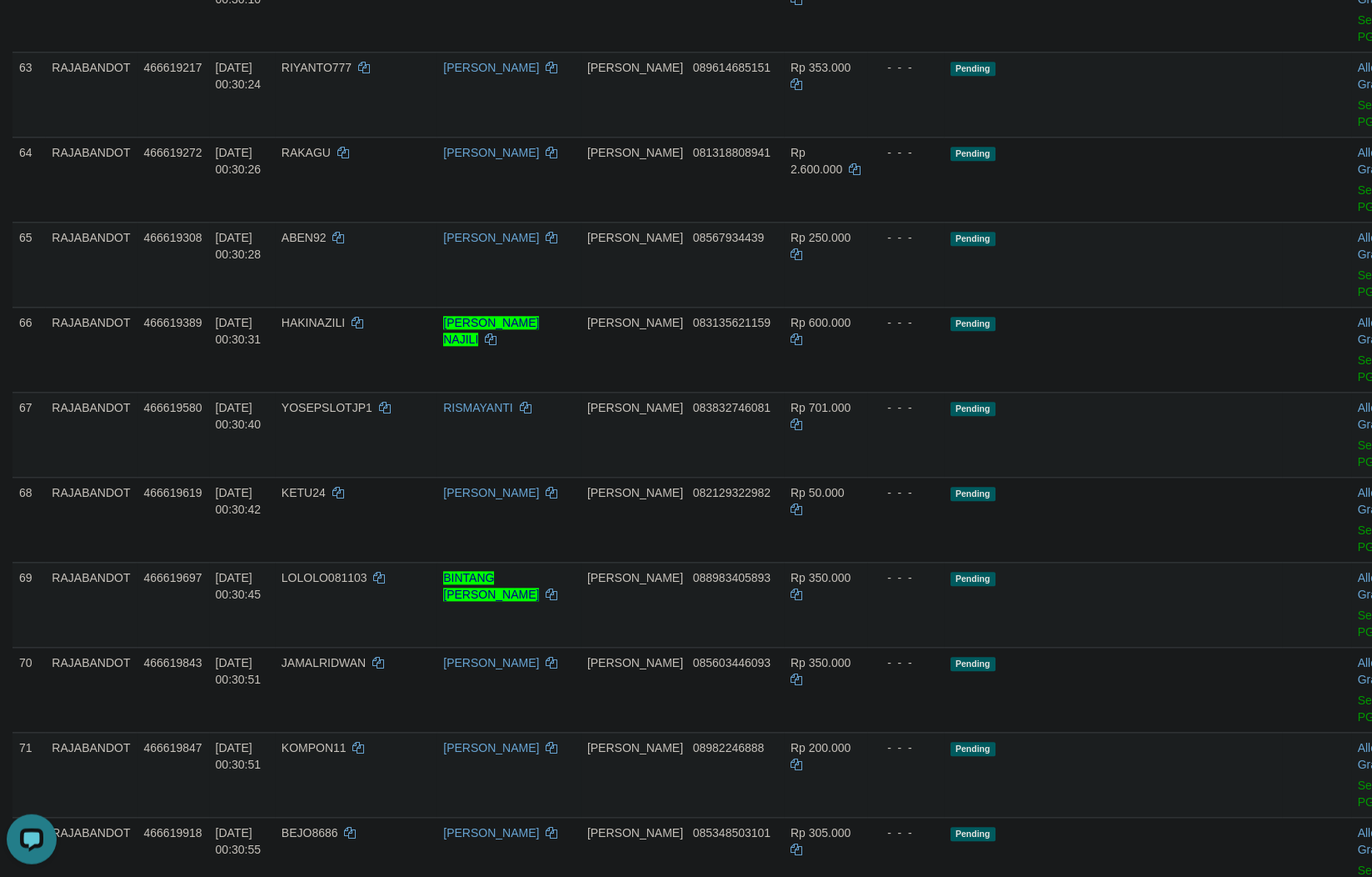
drag, startPoint x: 1036, startPoint y: 803, endPoint x: 939, endPoint y: 718, distance: 129.0
click at [1033, 221] on td "Pending" at bounding box center [1112, 179] width 338 height 85
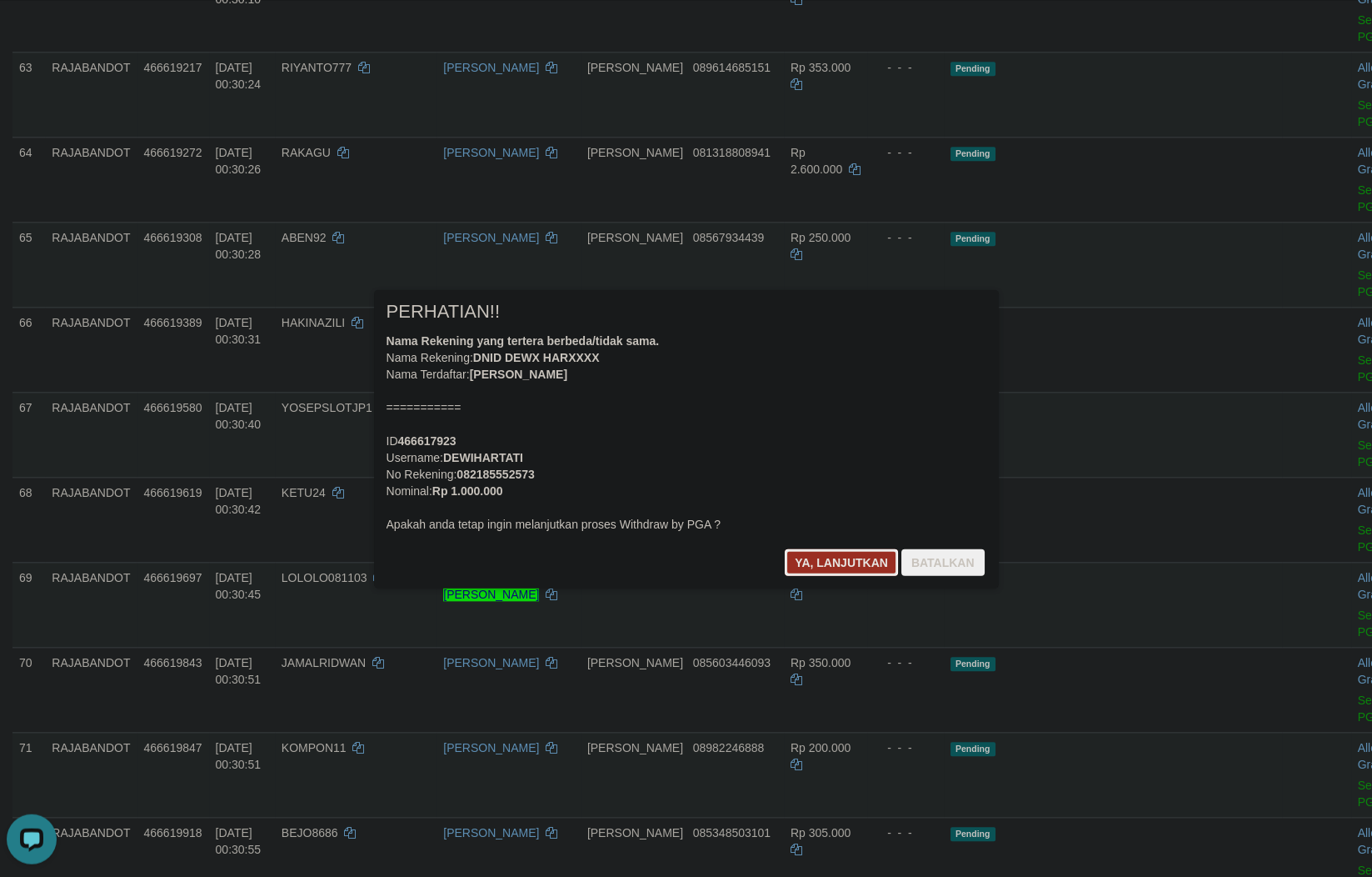
click at [833, 566] on button "Ya, lanjutkan" at bounding box center [841, 562] width 113 height 26
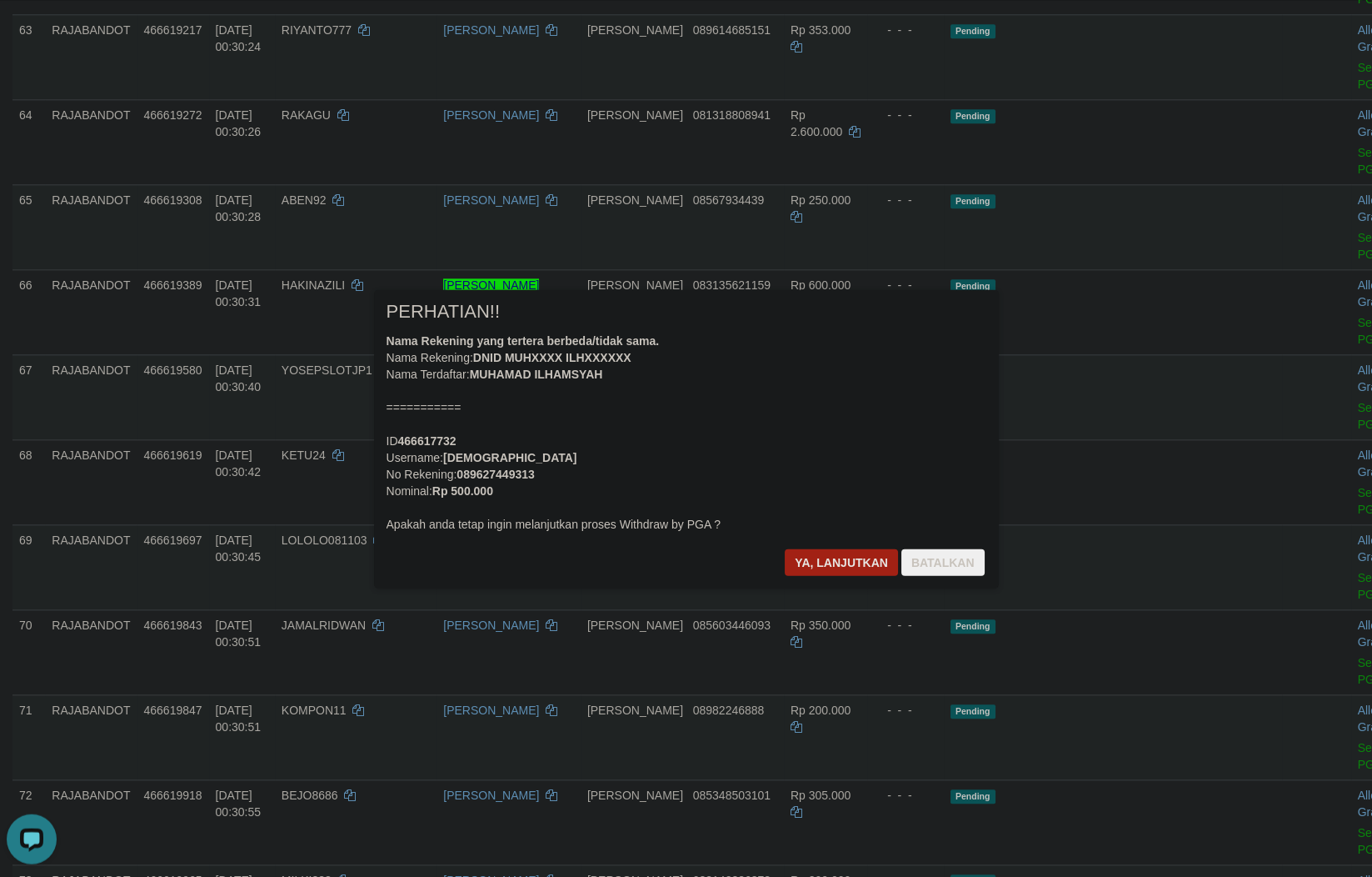
click at [1069, 850] on div at bounding box center [686, 438] width 1372 height 877
click at [828, 560] on button "Ya, lanjutkan" at bounding box center [841, 562] width 113 height 26
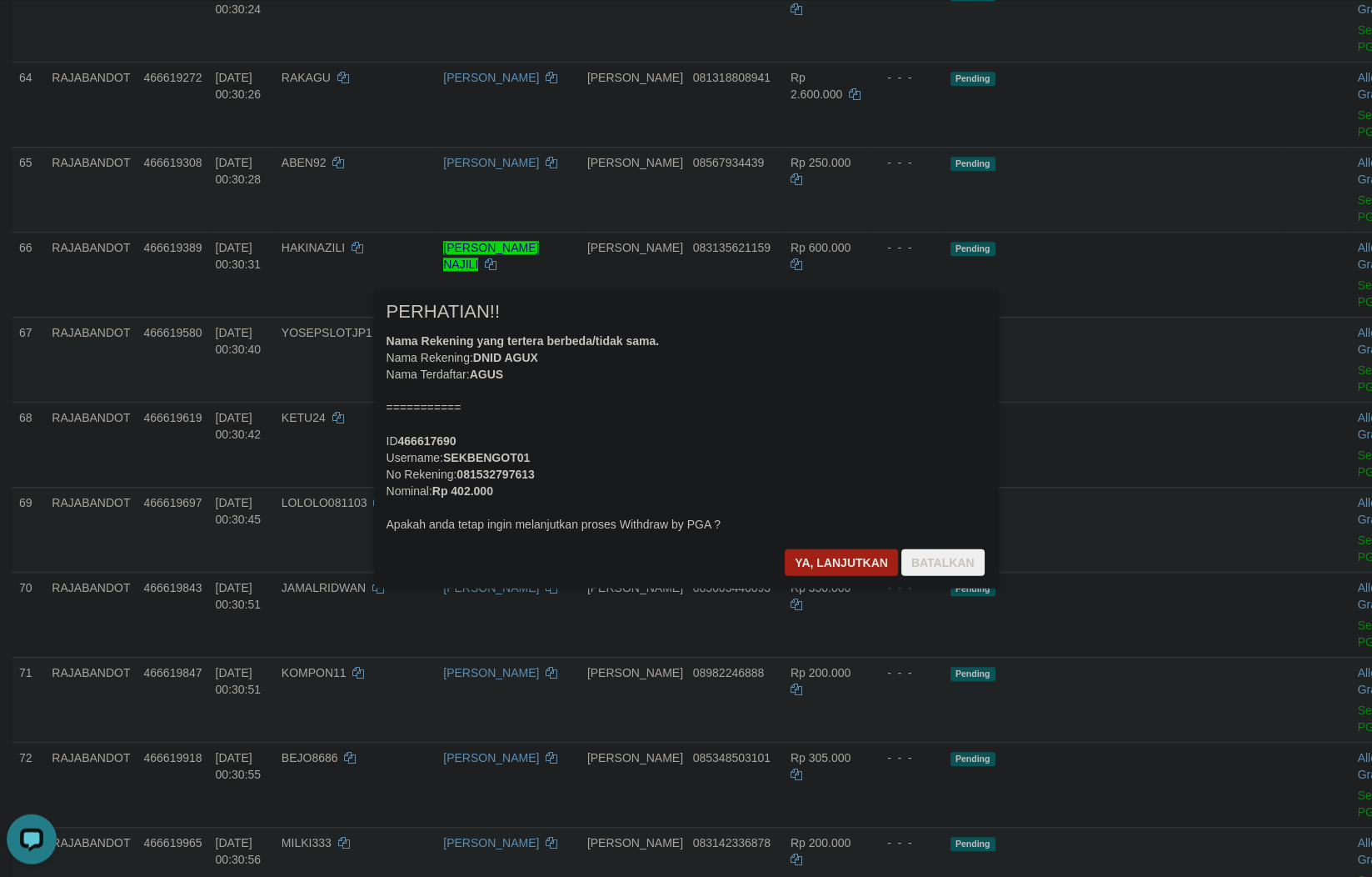
click at [905, 767] on div at bounding box center [686, 438] width 1372 height 877
click at [805, 556] on button "Ya, lanjutkan" at bounding box center [841, 562] width 113 height 26
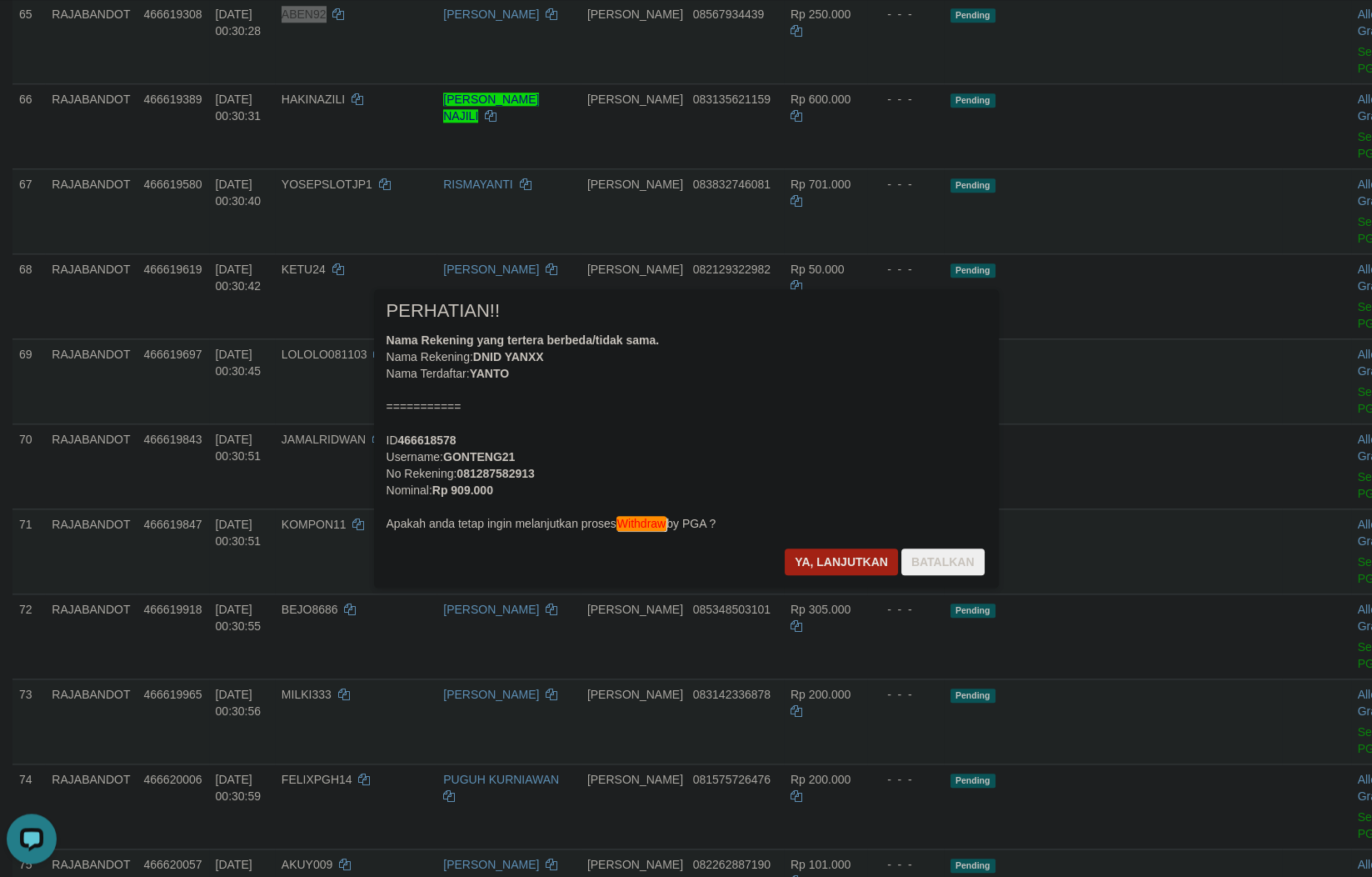
scroll to position [4269, 0]
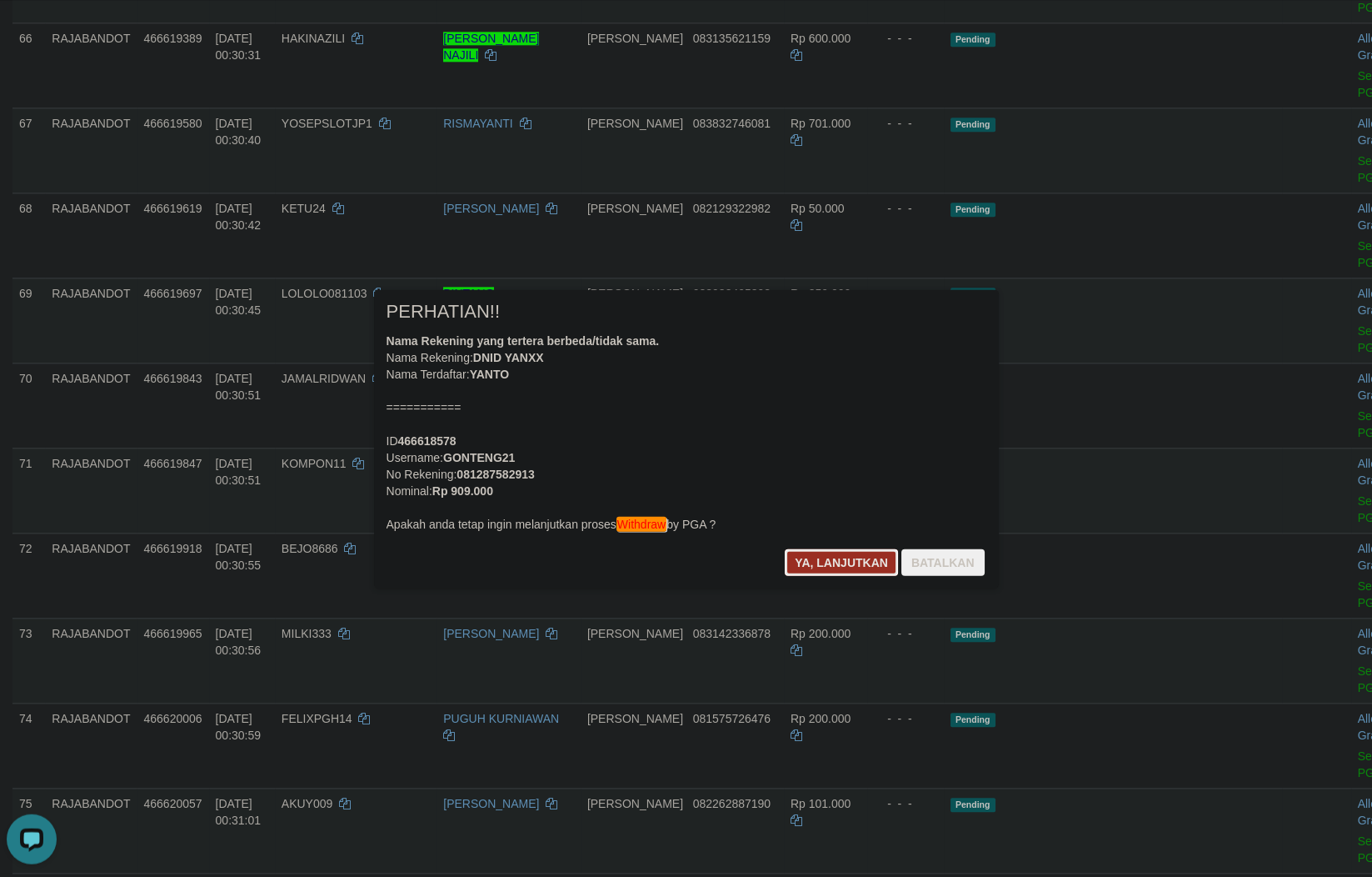
click at [795, 555] on button "Ya, lanjutkan" at bounding box center [841, 562] width 113 height 26
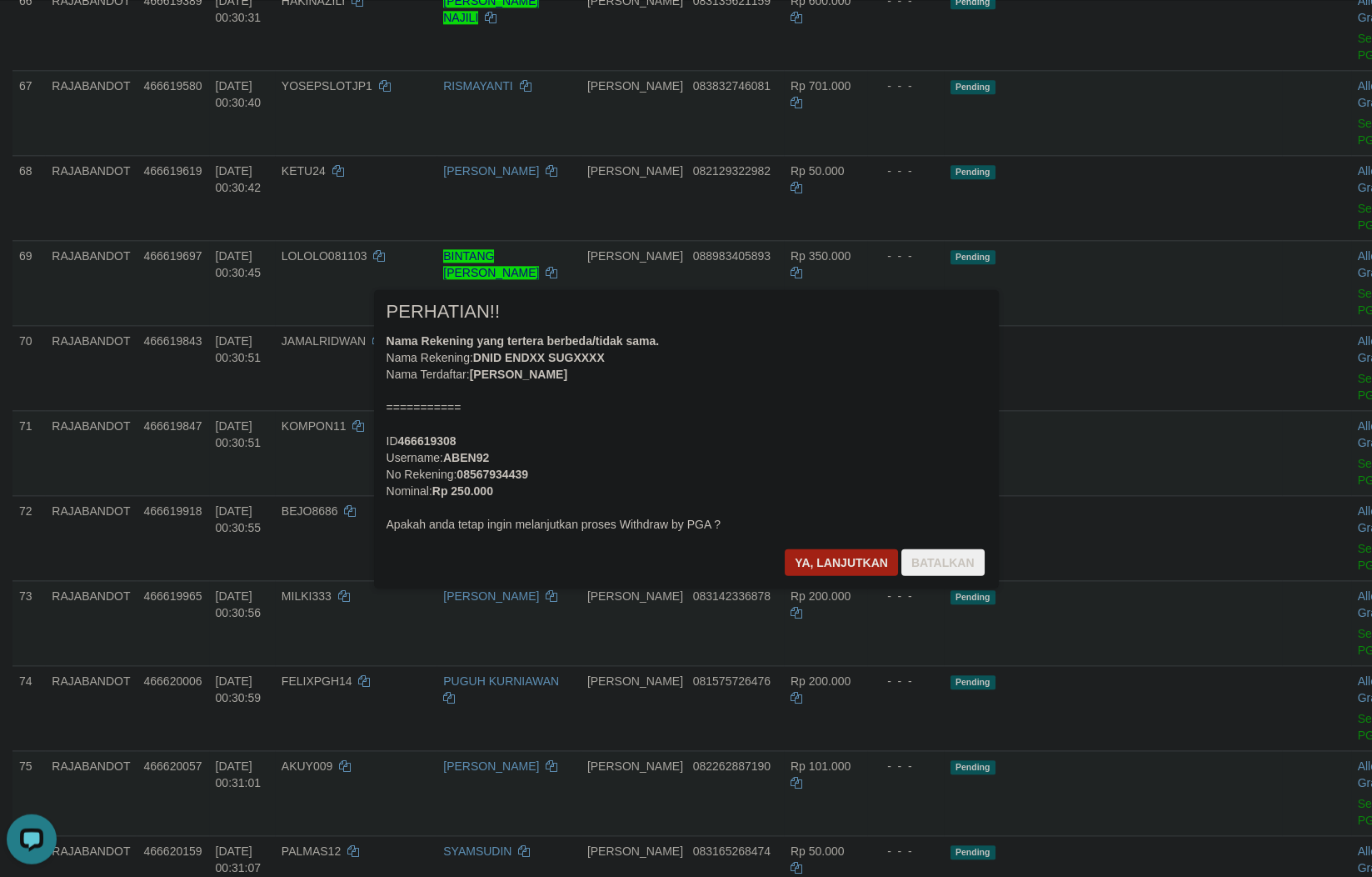
drag, startPoint x: 894, startPoint y: 792, endPoint x: 684, endPoint y: 709, distance: 225.8
click at [893, 780] on div at bounding box center [686, 438] width 1372 height 877
click at [843, 564] on button "Ya, lanjutkan" at bounding box center [841, 562] width 113 height 26
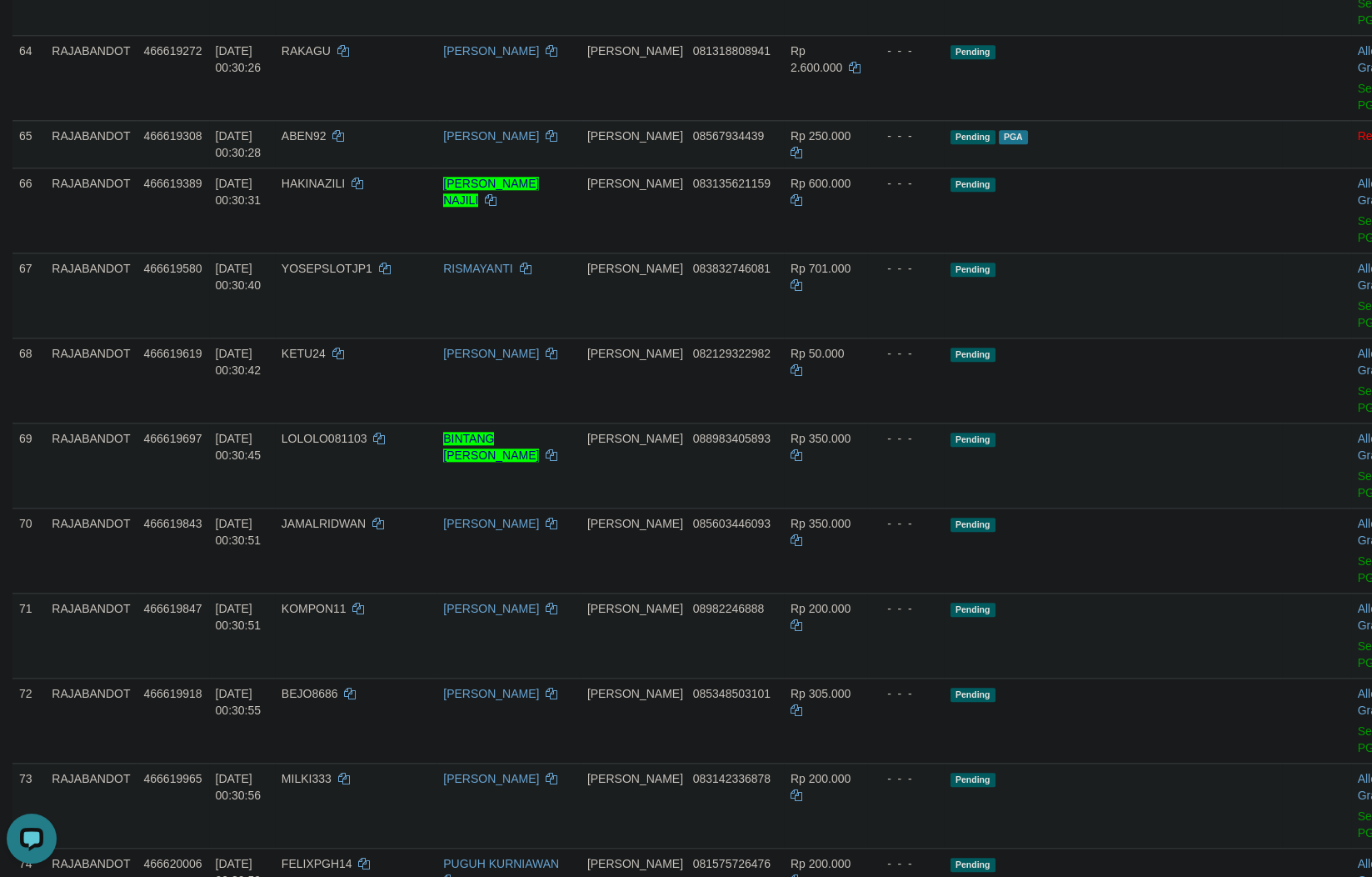
scroll to position [3977, 0]
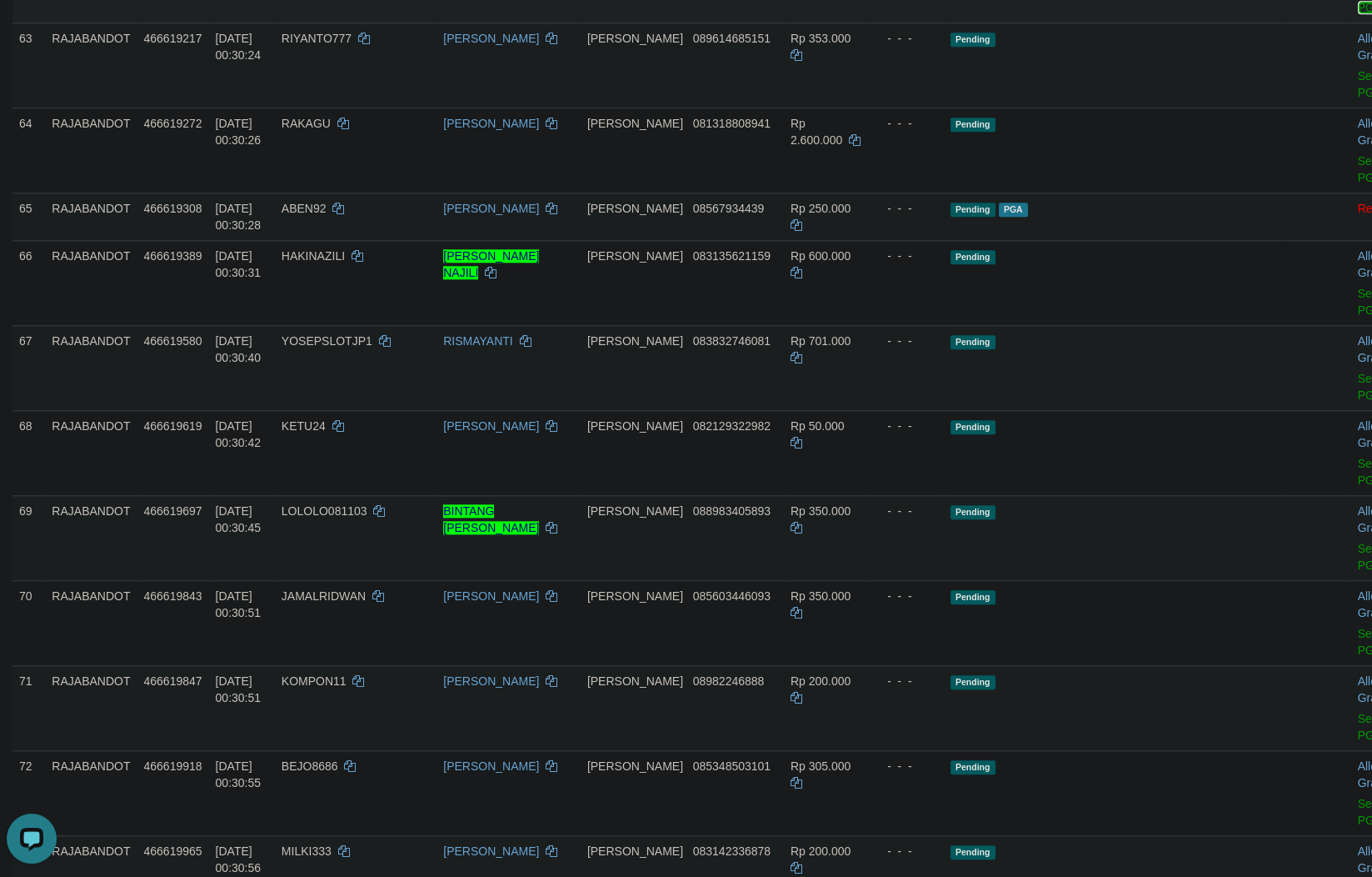
drag, startPoint x: 851, startPoint y: 706, endPoint x: 859, endPoint y: 708, distance: 8.2
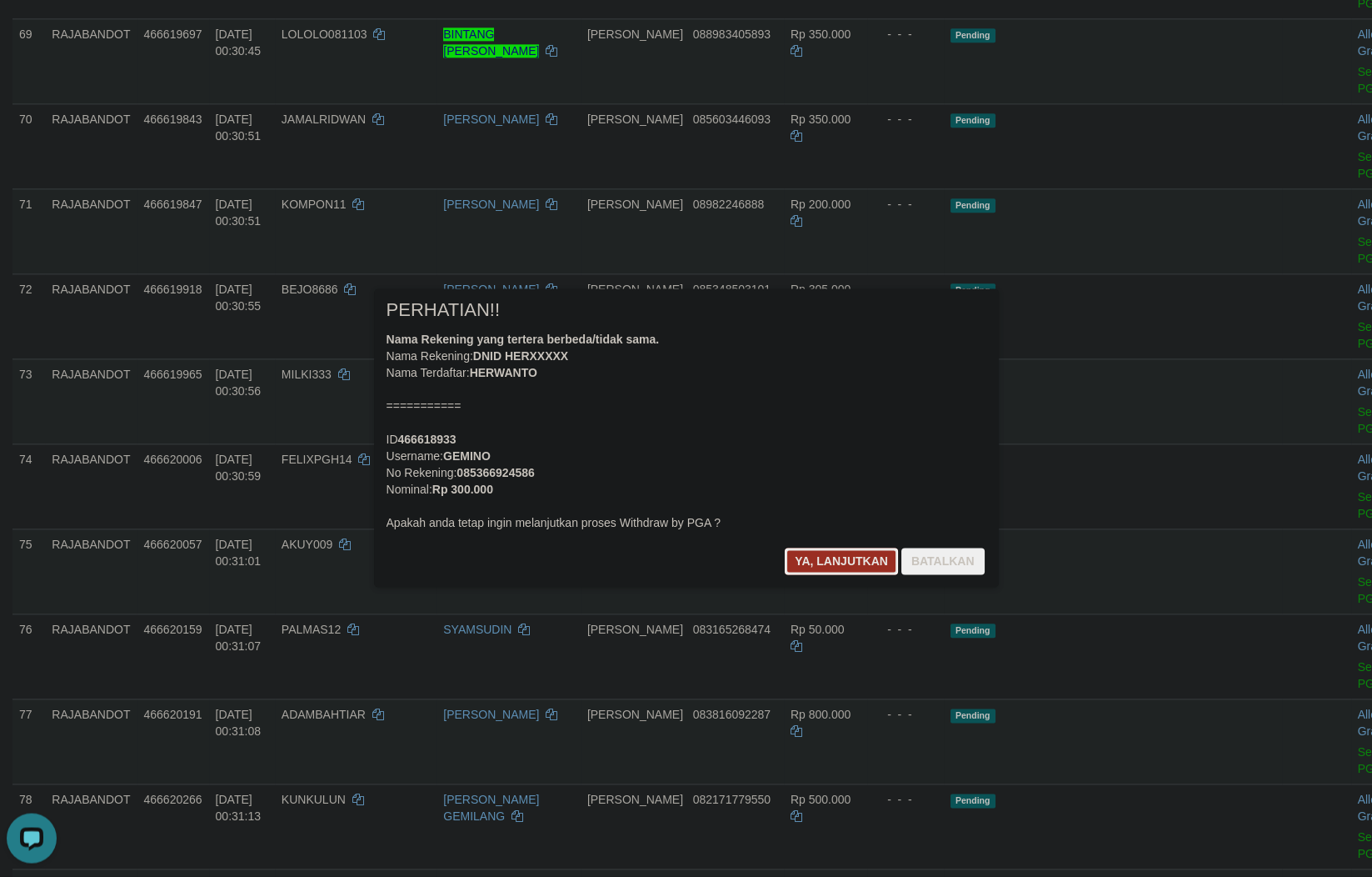
drag, startPoint x: 788, startPoint y: 559, endPoint x: 808, endPoint y: 561, distance: 20.1
click at [789, 559] on button "Ya, lanjutkan" at bounding box center [841, 562] width 113 height 26
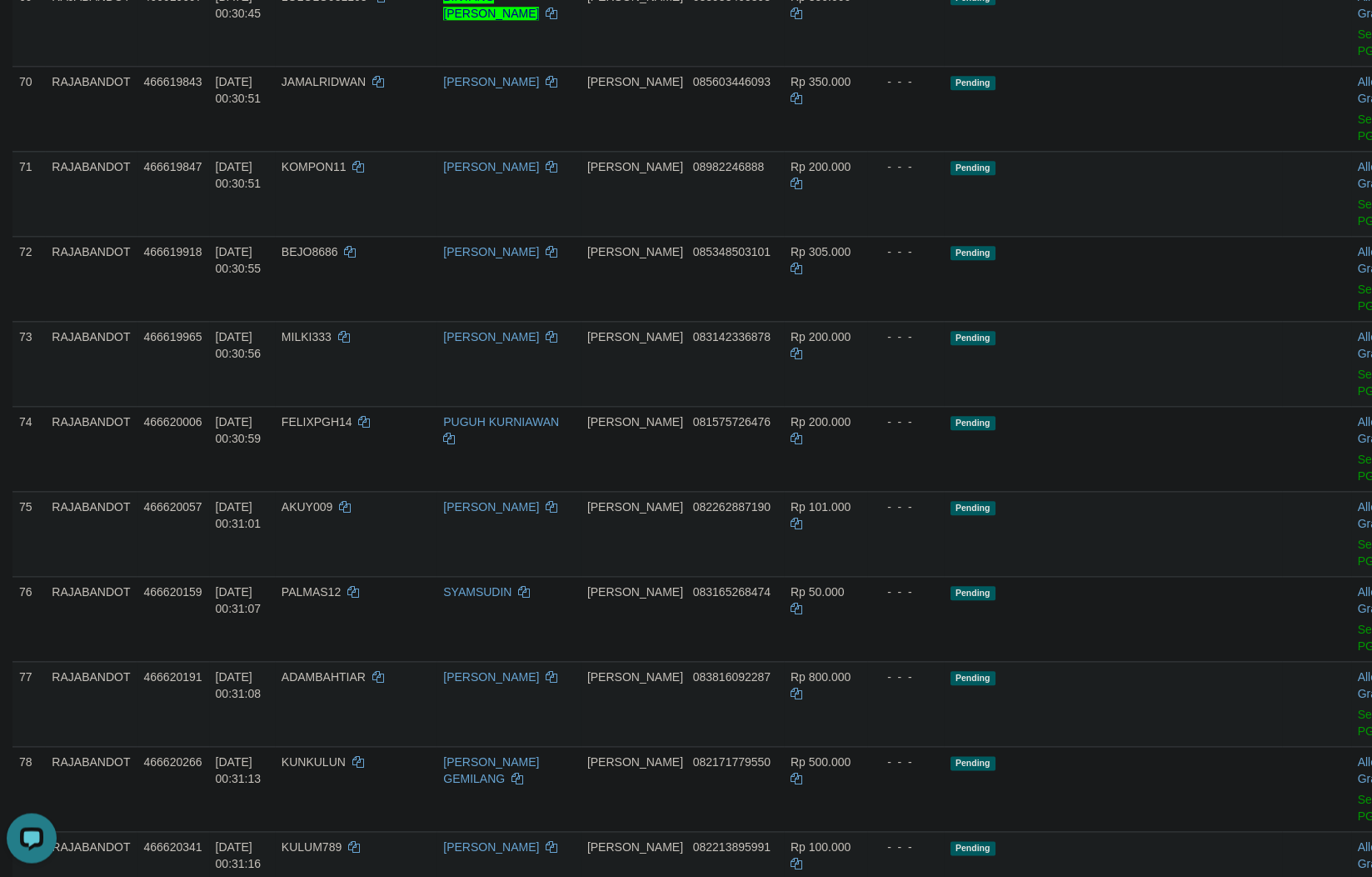
click at [953, 152] on td "Pending" at bounding box center [1112, 109] width 338 height 85
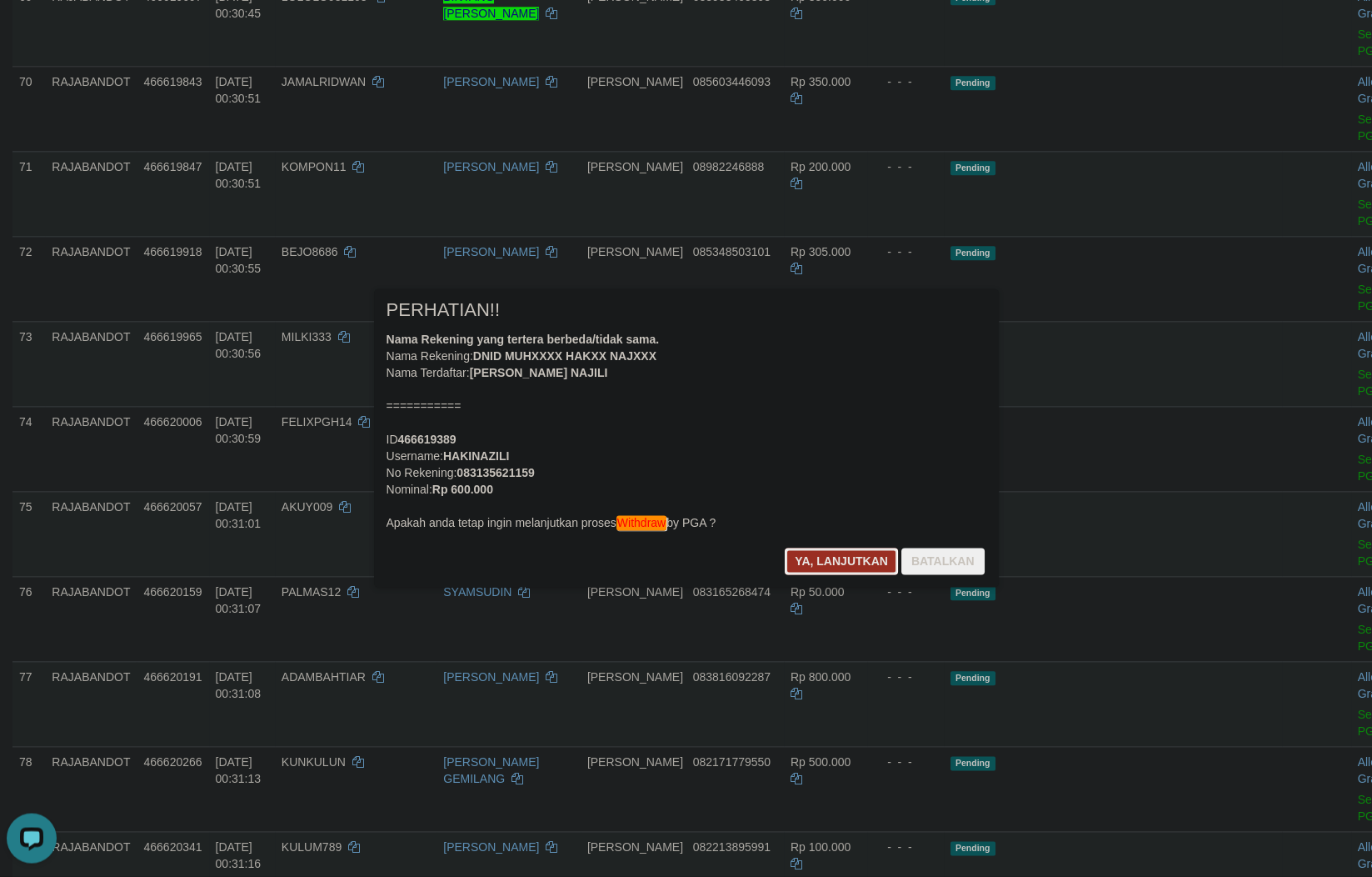
click at [844, 555] on button "Ya, lanjutkan" at bounding box center [841, 562] width 113 height 26
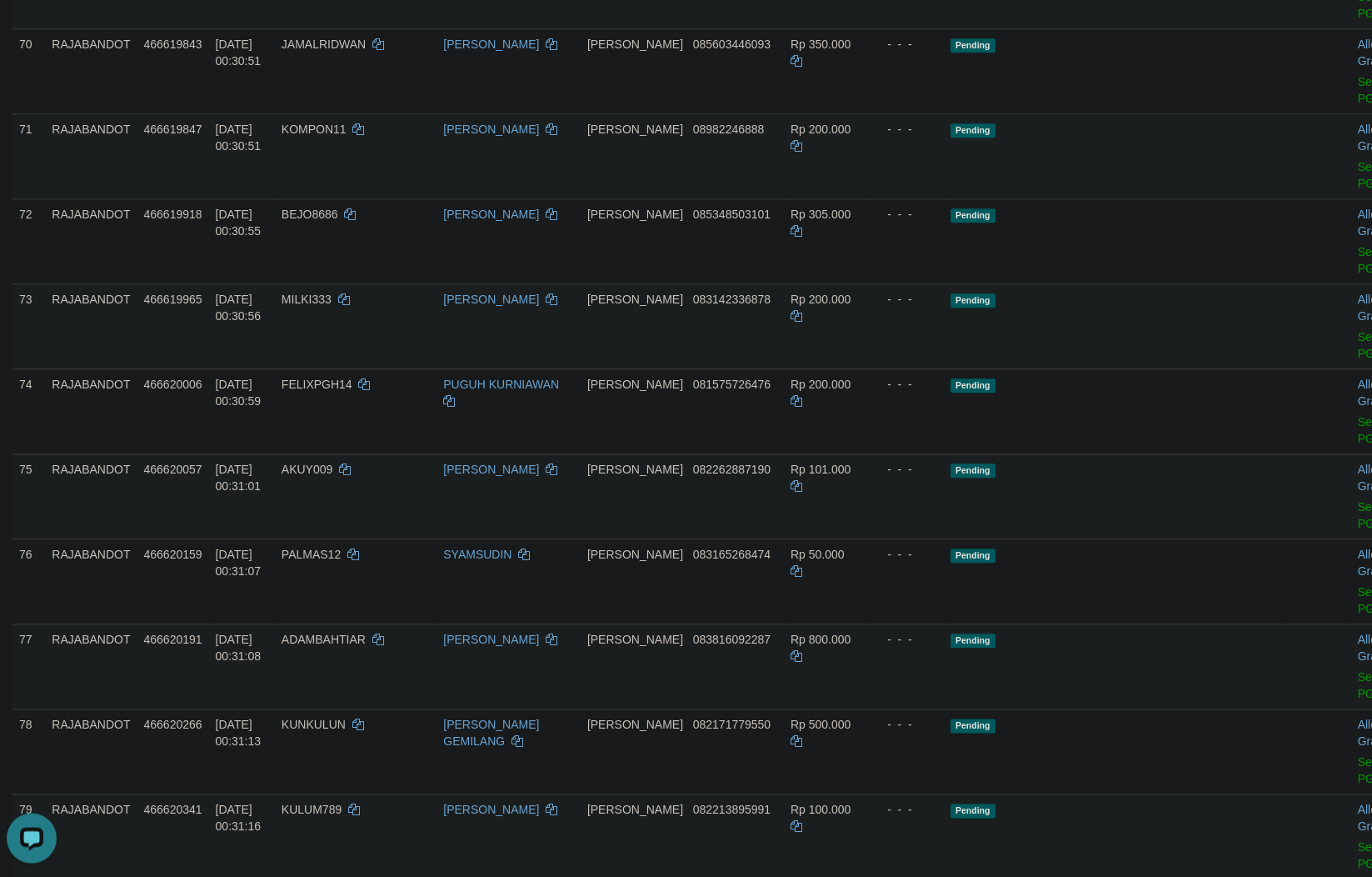
drag, startPoint x: 860, startPoint y: 754, endPoint x: 846, endPoint y: 715, distance: 41.4
click at [867, 199] on td "- - -" at bounding box center [905, 156] width 76 height 85
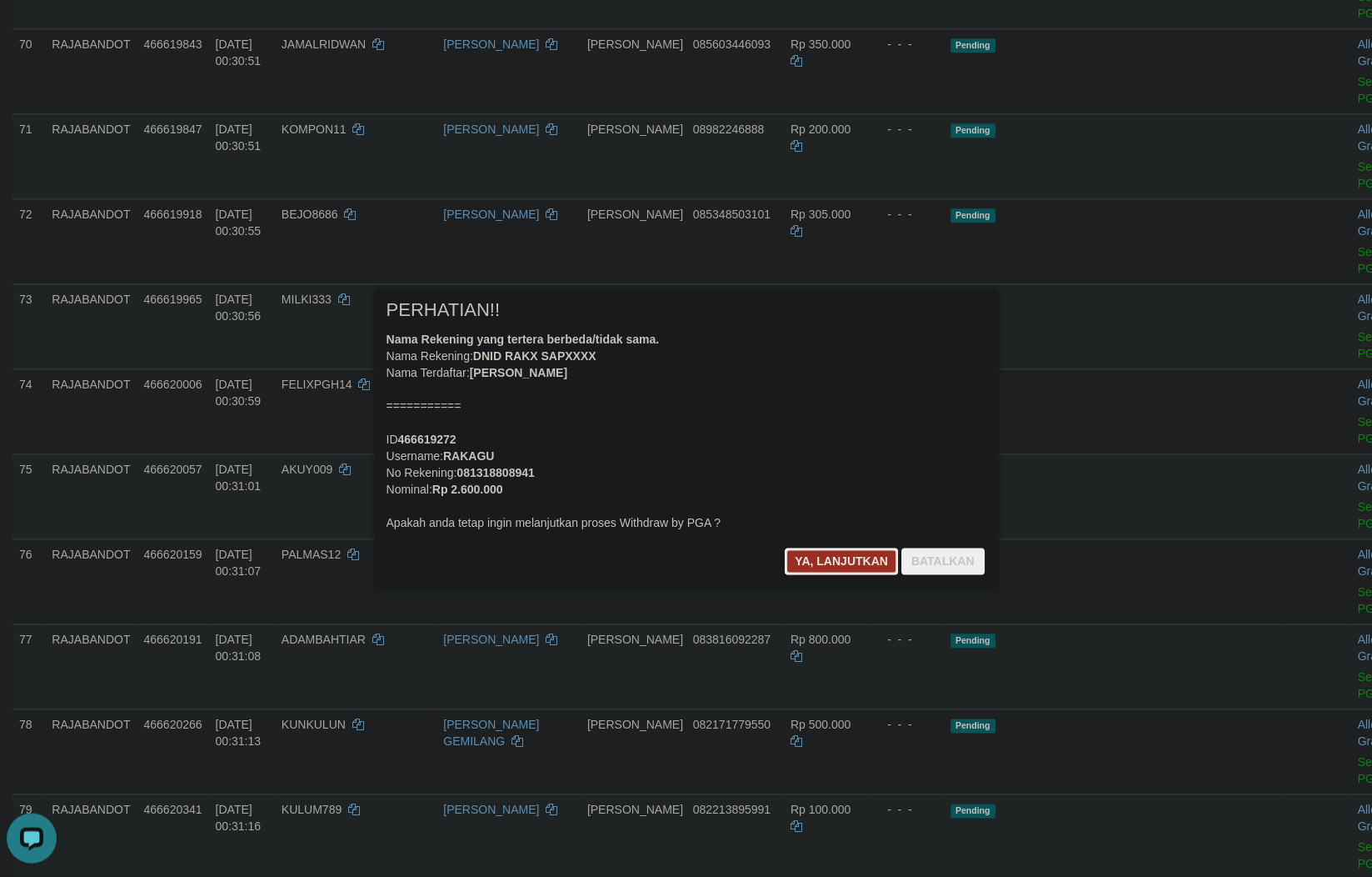
click at [828, 559] on button "Ya, lanjutkan" at bounding box center [841, 562] width 113 height 26
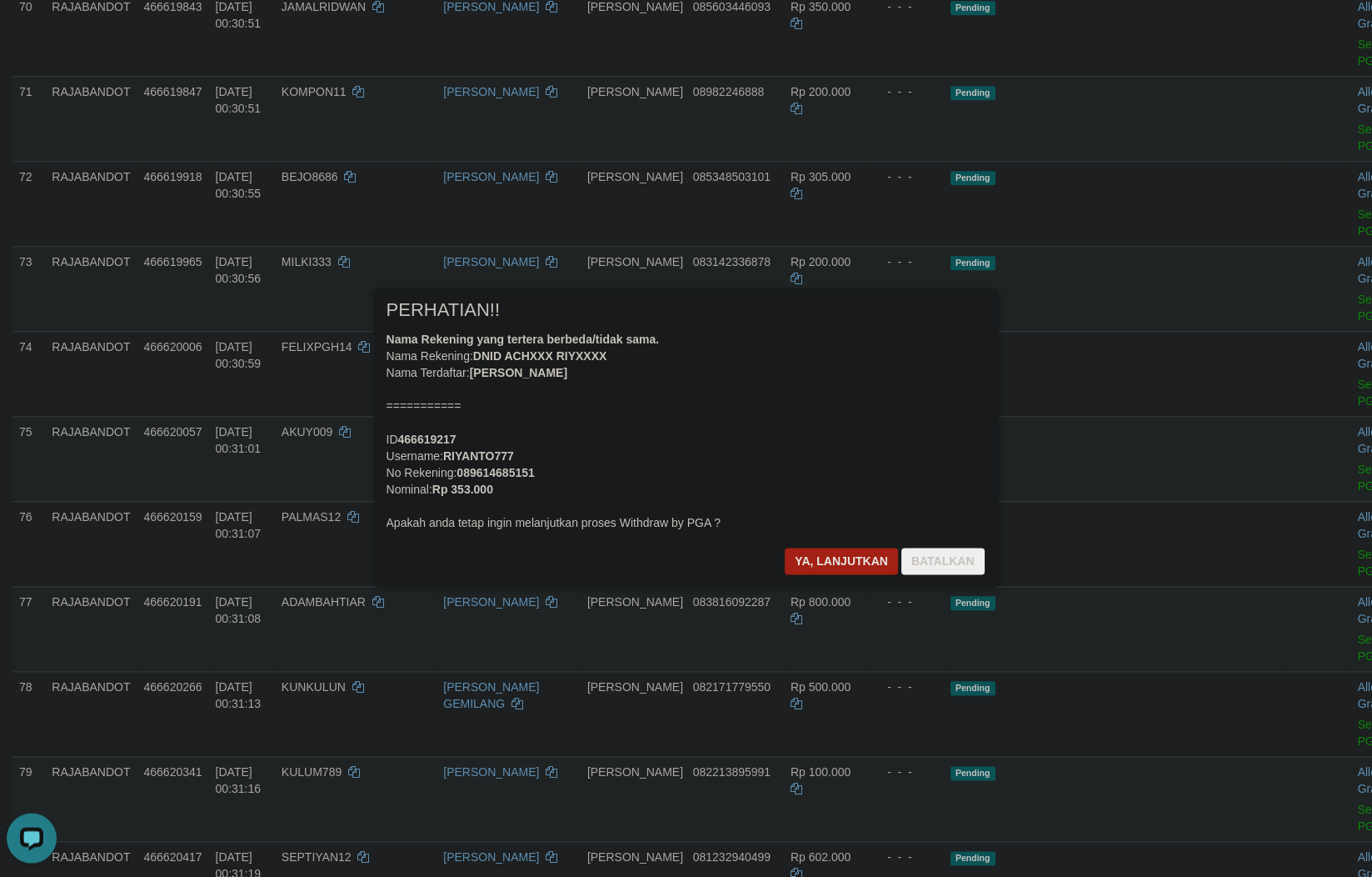
drag, startPoint x: 844, startPoint y: 732, endPoint x: 794, endPoint y: 704, distance: 57.3
click at [825, 721] on div at bounding box center [686, 438] width 1372 height 877
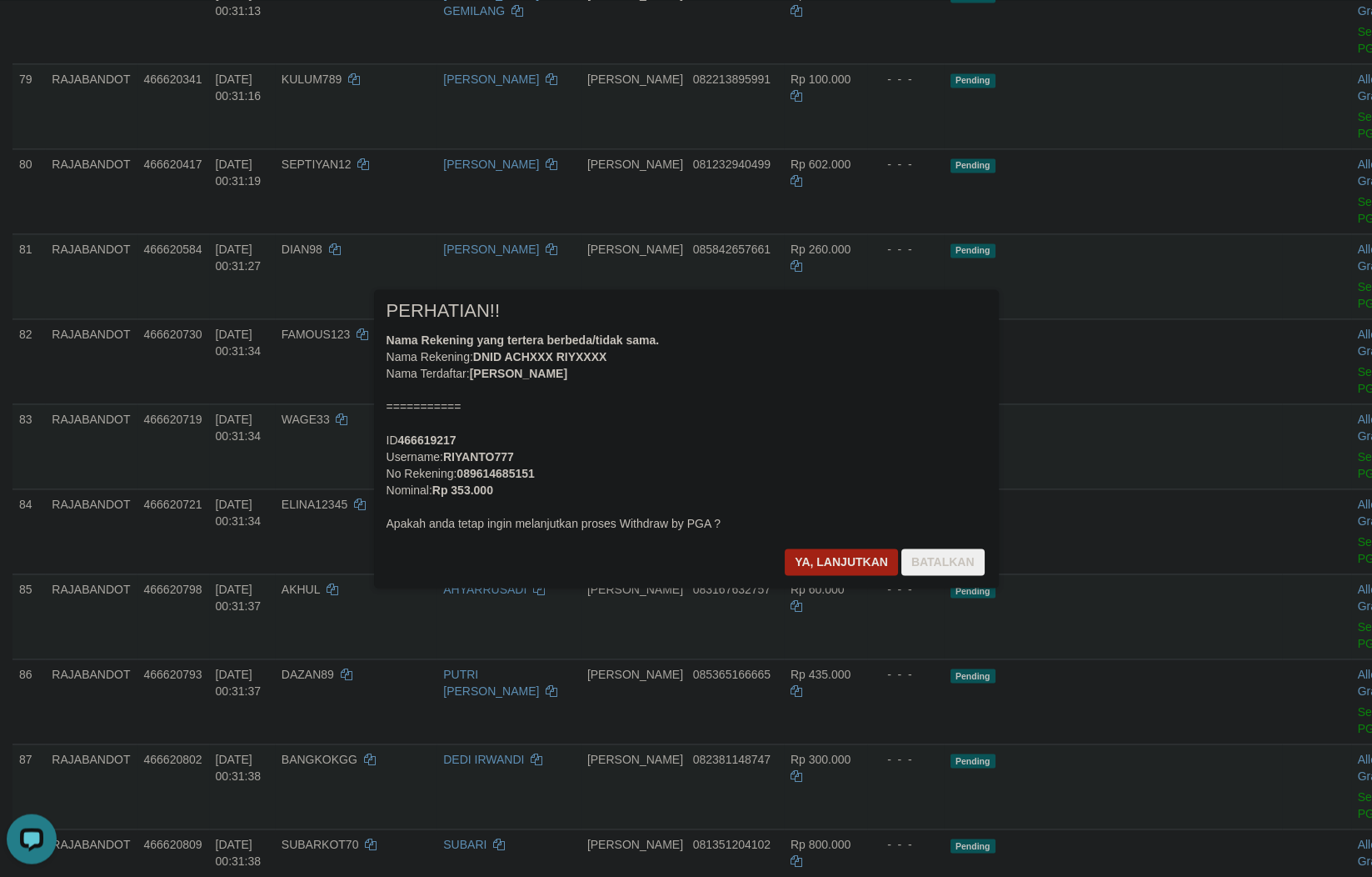
click at [805, 544] on div "× PERHATIAN!! Nama Rekening yang tertera berbeda/tidak sama. Nama Rekening: DNI…" at bounding box center [686, 438] width 625 height 298
click at [822, 565] on button "Ya, lanjutkan" at bounding box center [841, 562] width 113 height 26
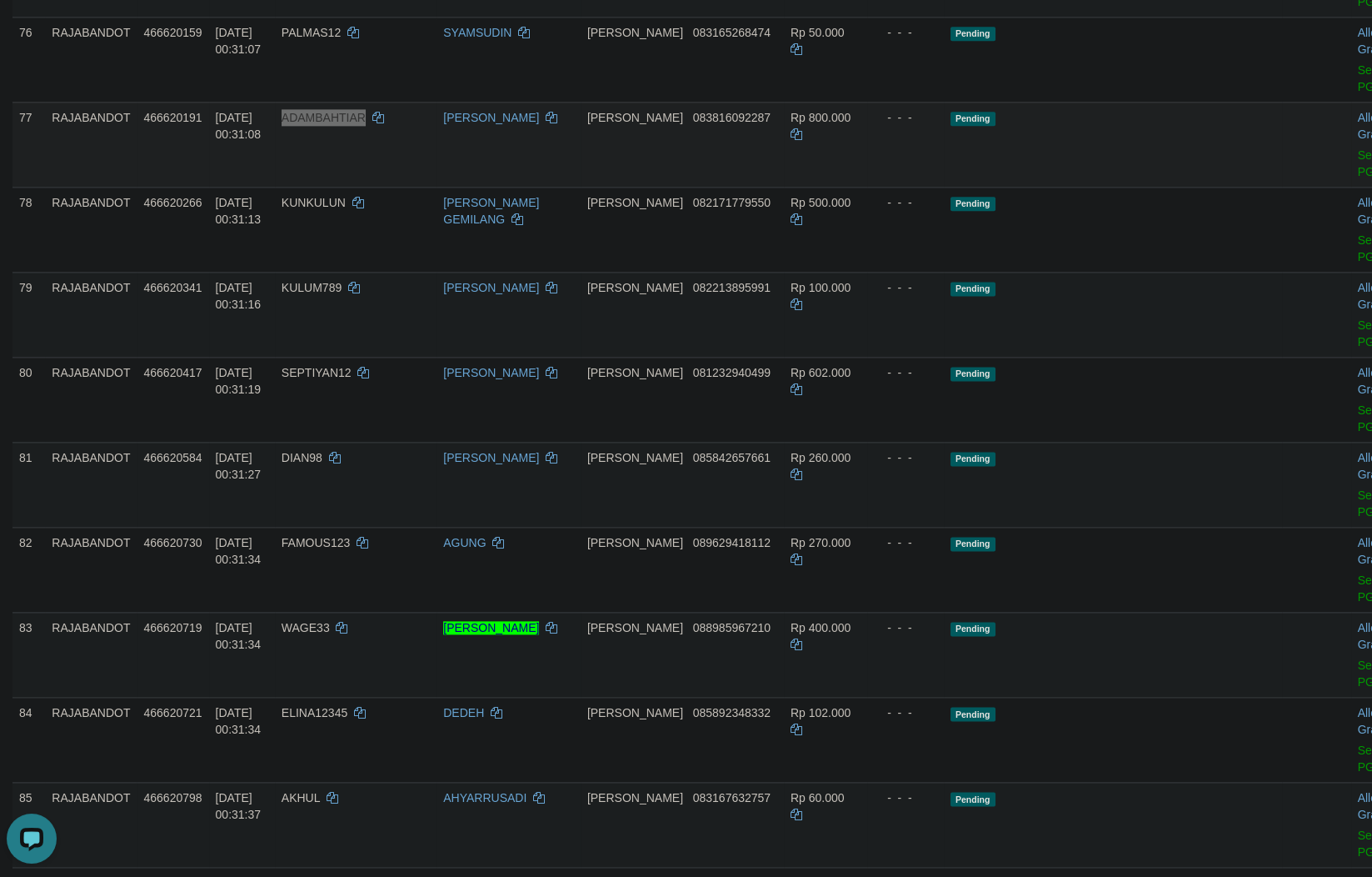
scroll to position [4832, 0]
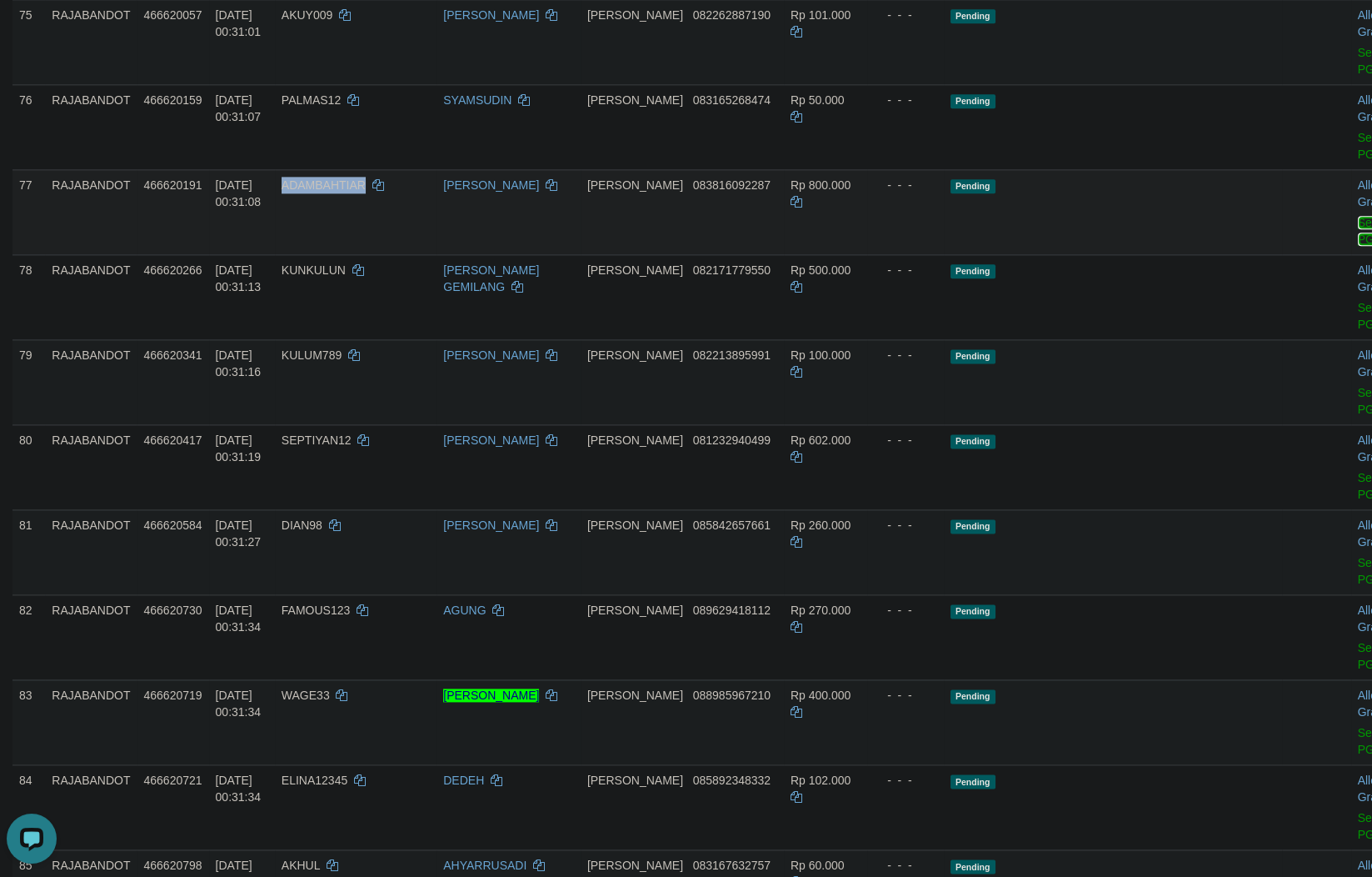
click at [1358, 246] on link "Send PGA" at bounding box center [1371, 231] width 27 height 30
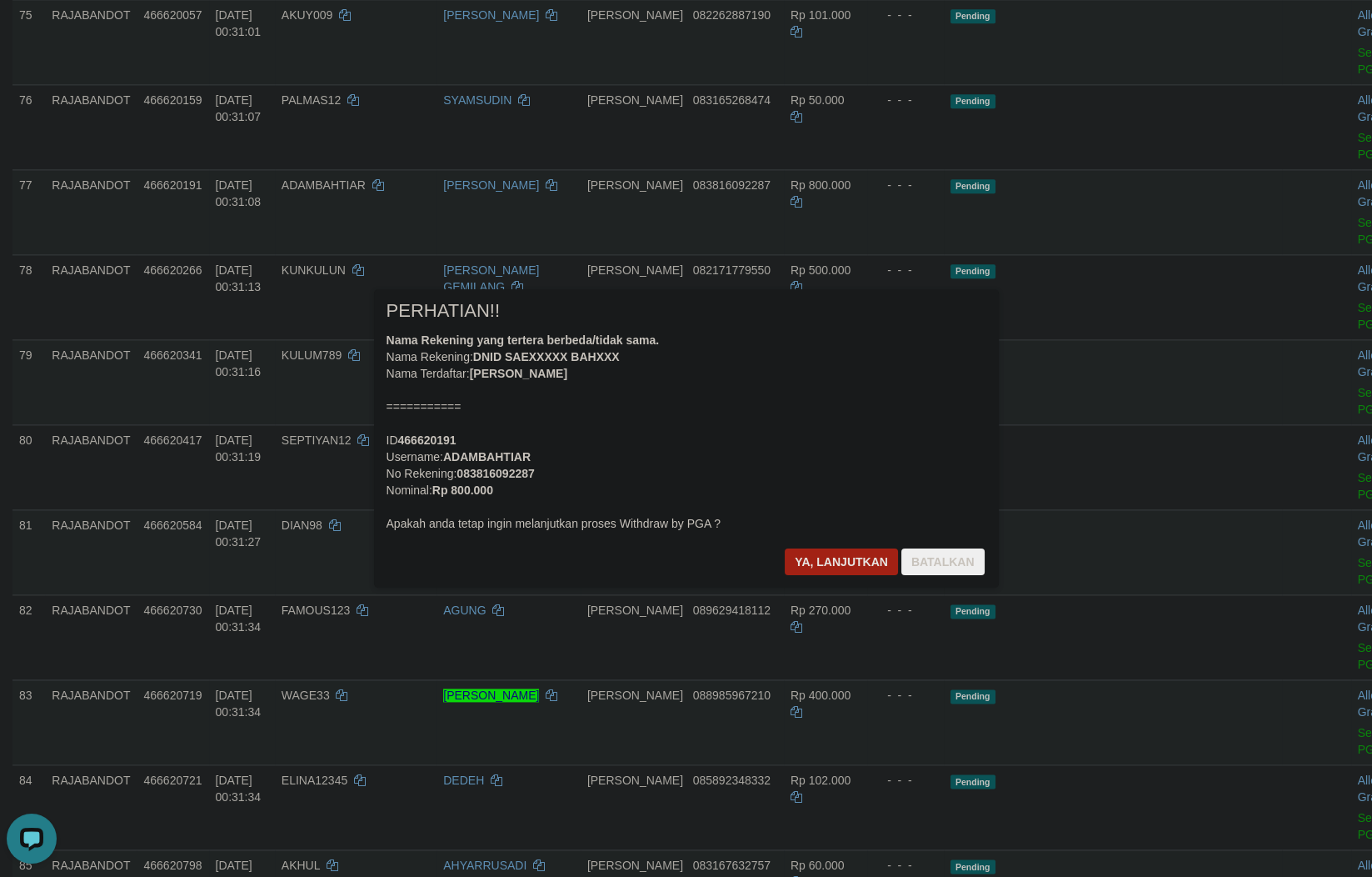
drag, startPoint x: 862, startPoint y: 761, endPoint x: 777, endPoint y: 613, distance: 170.7
click at [867, 752] on div at bounding box center [686, 438] width 1372 height 877
click at [795, 559] on button "Ya, lanjutkan" at bounding box center [841, 562] width 113 height 26
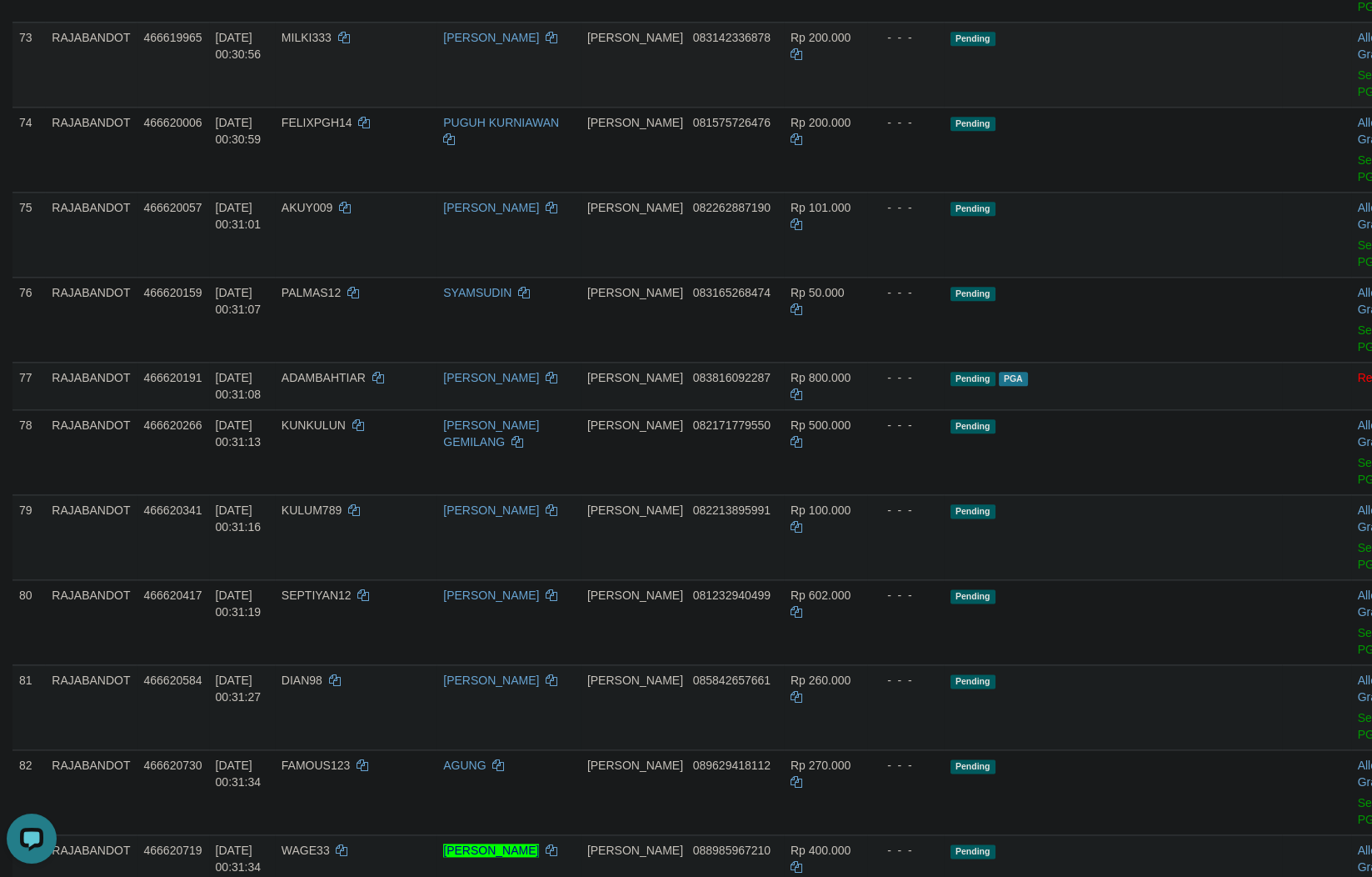
scroll to position [4540, 0]
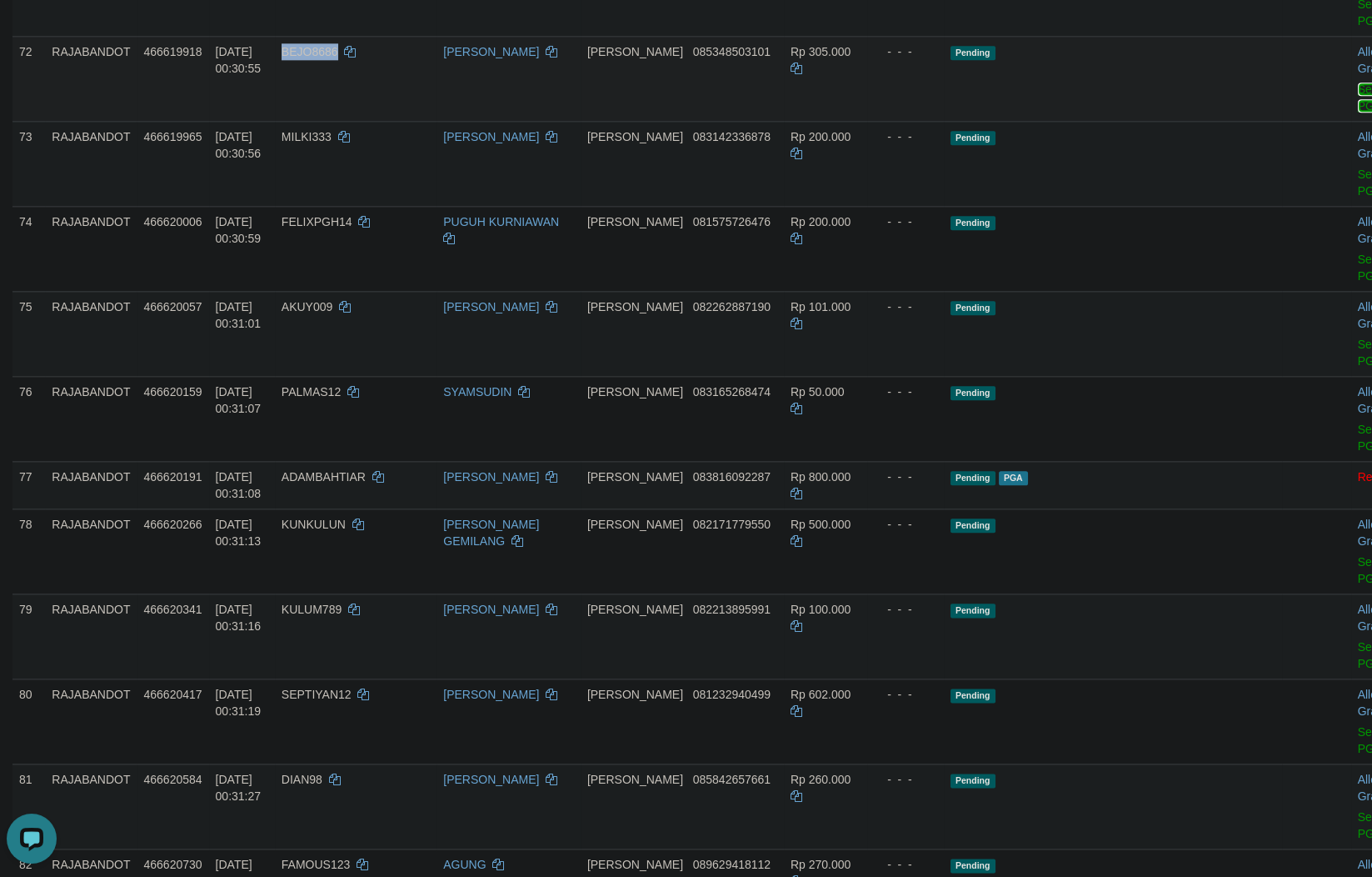
click at [1358, 112] on link "Send PGA" at bounding box center [1371, 97] width 27 height 30
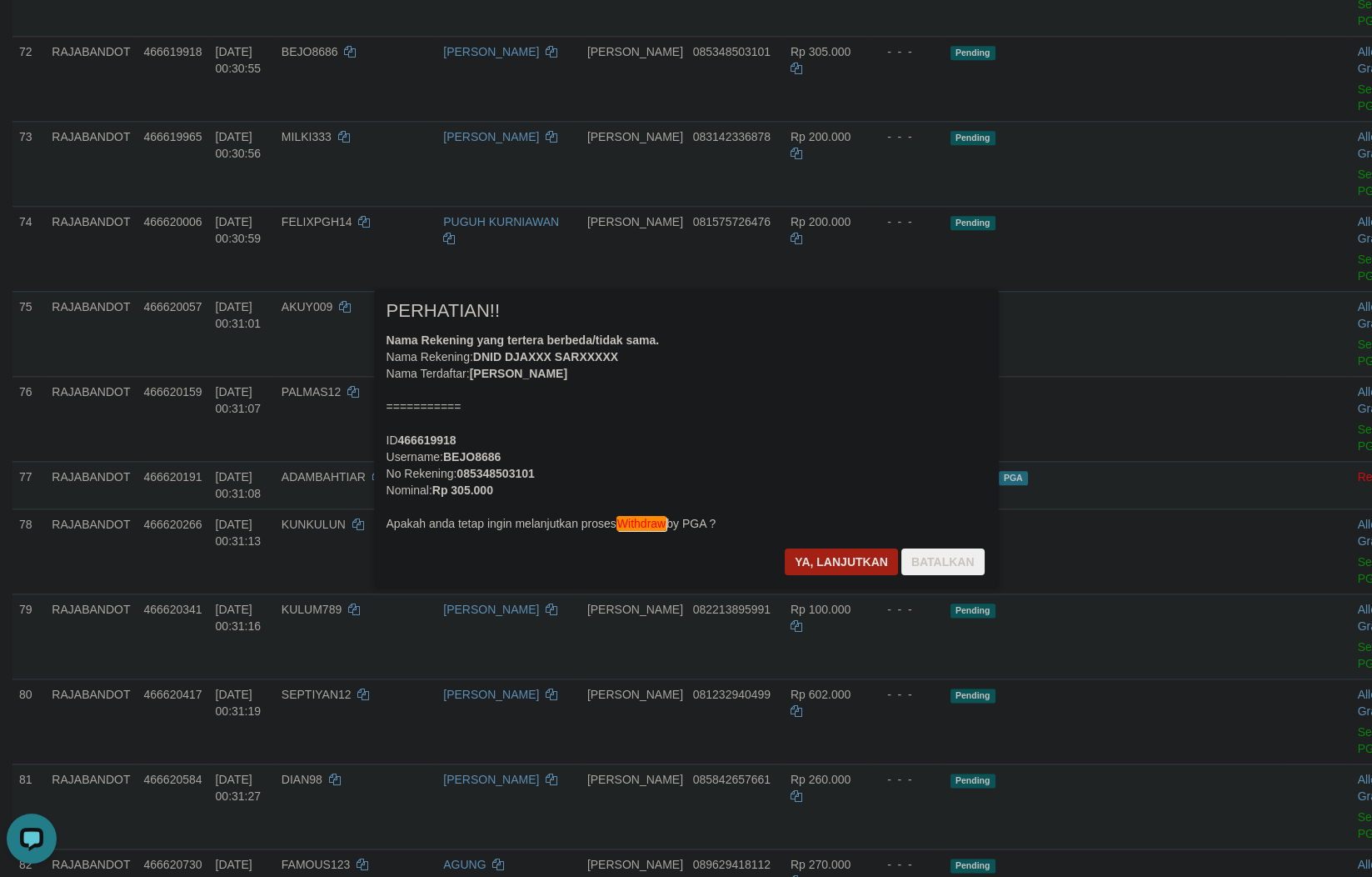
drag, startPoint x: 836, startPoint y: 722, endPoint x: 800, endPoint y: 623, distance: 105.3
click at [837, 719] on div at bounding box center [686, 438] width 1372 height 877
click at [832, 576] on div "Ya, lanjutkan Batalkan" at bounding box center [884, 568] width 203 height 40
click at [849, 554] on button "Ya, lanjutkan" at bounding box center [841, 562] width 113 height 26
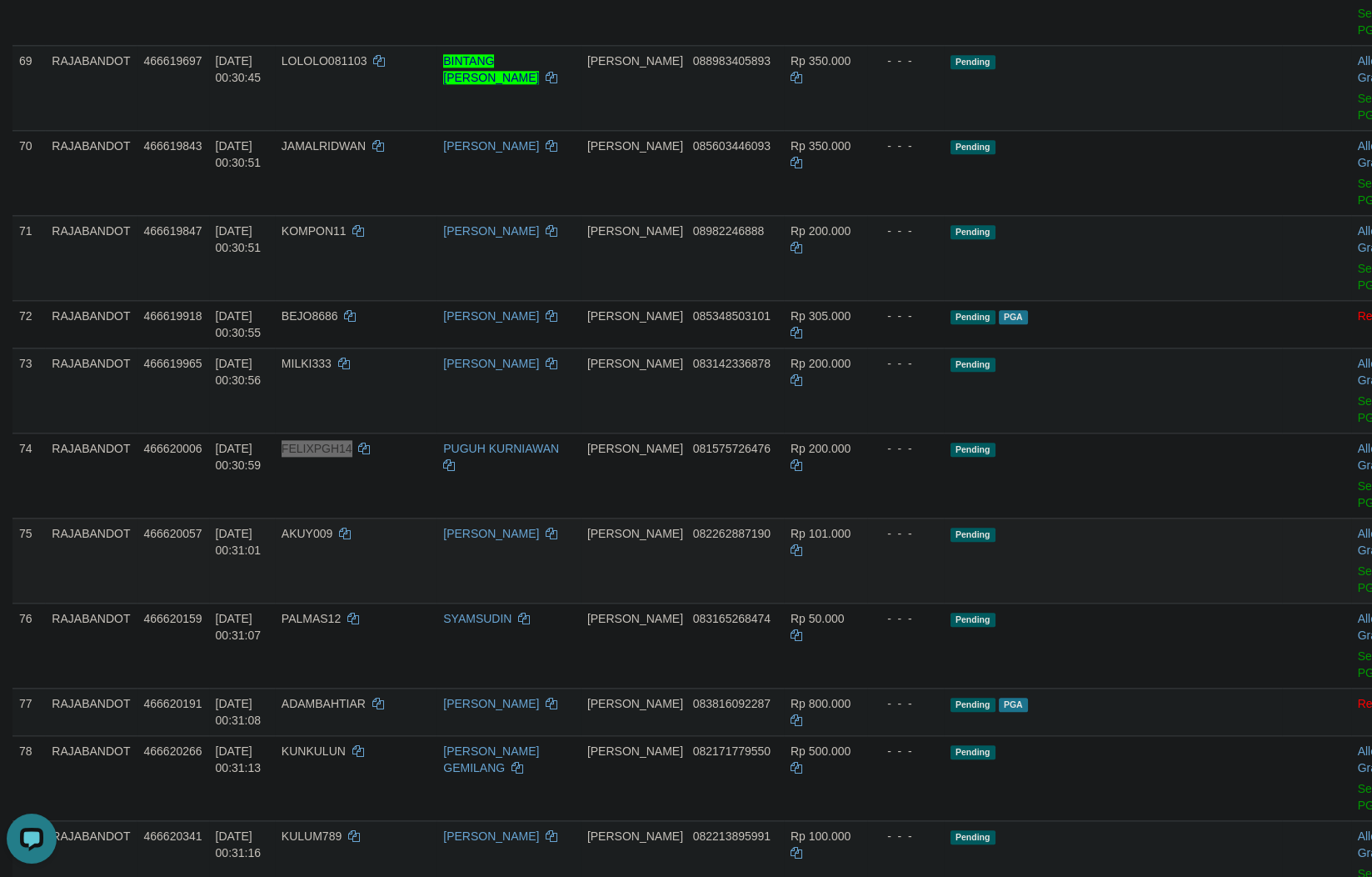
scroll to position [4897, 0]
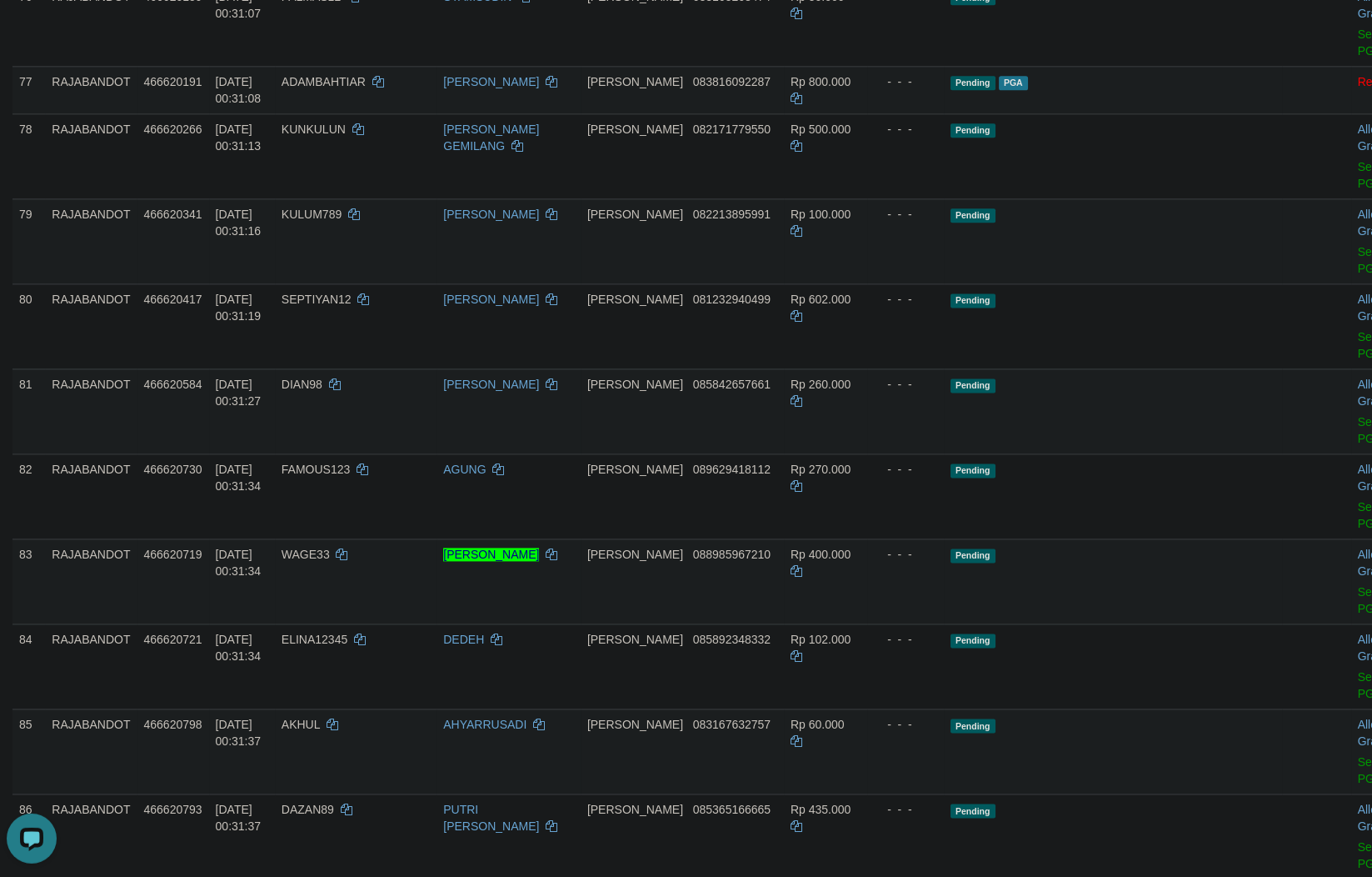
click at [877, 139] on div "- - -" at bounding box center [906, 130] width 63 height 17
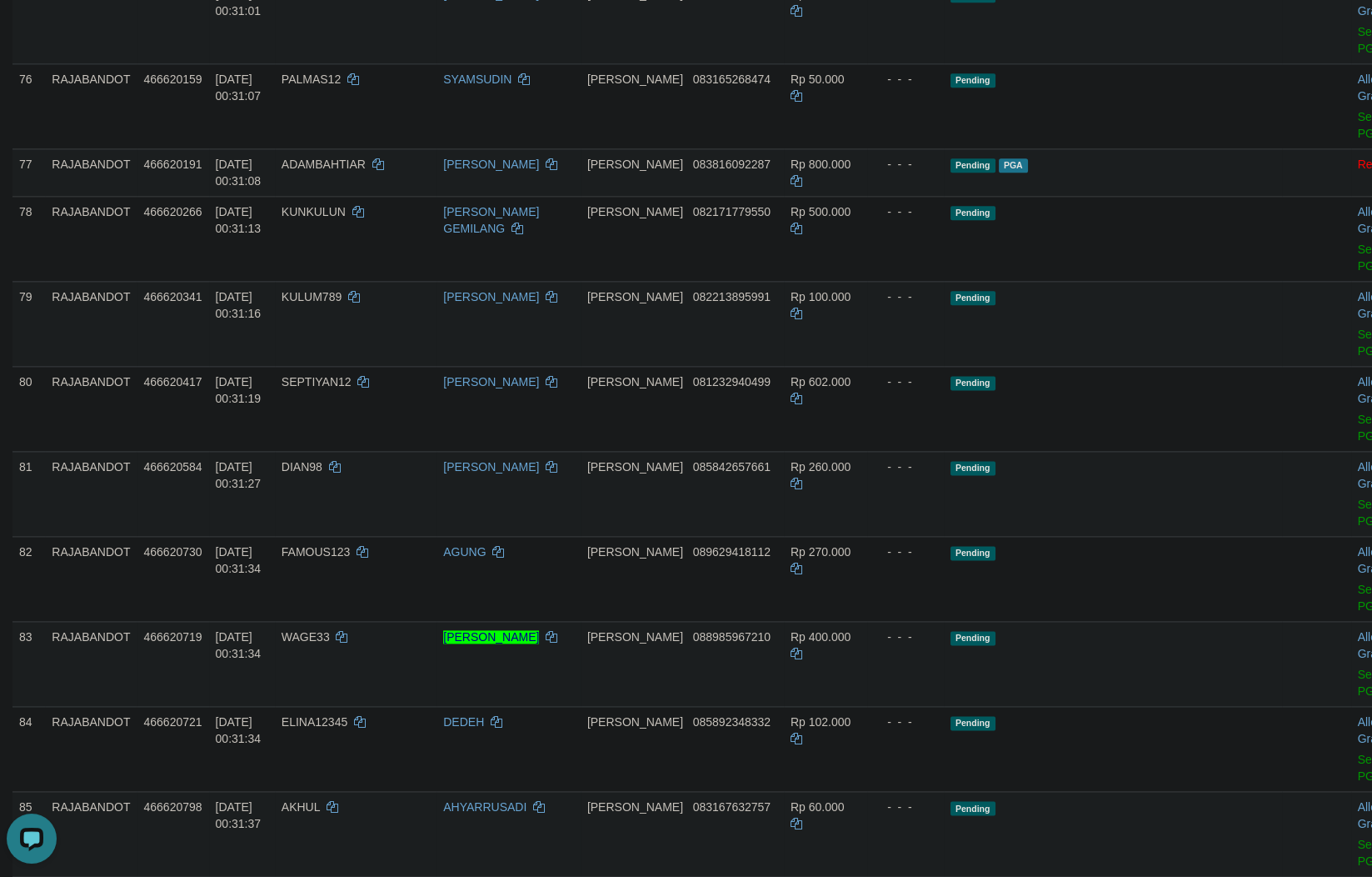
scroll to position [4726, 0]
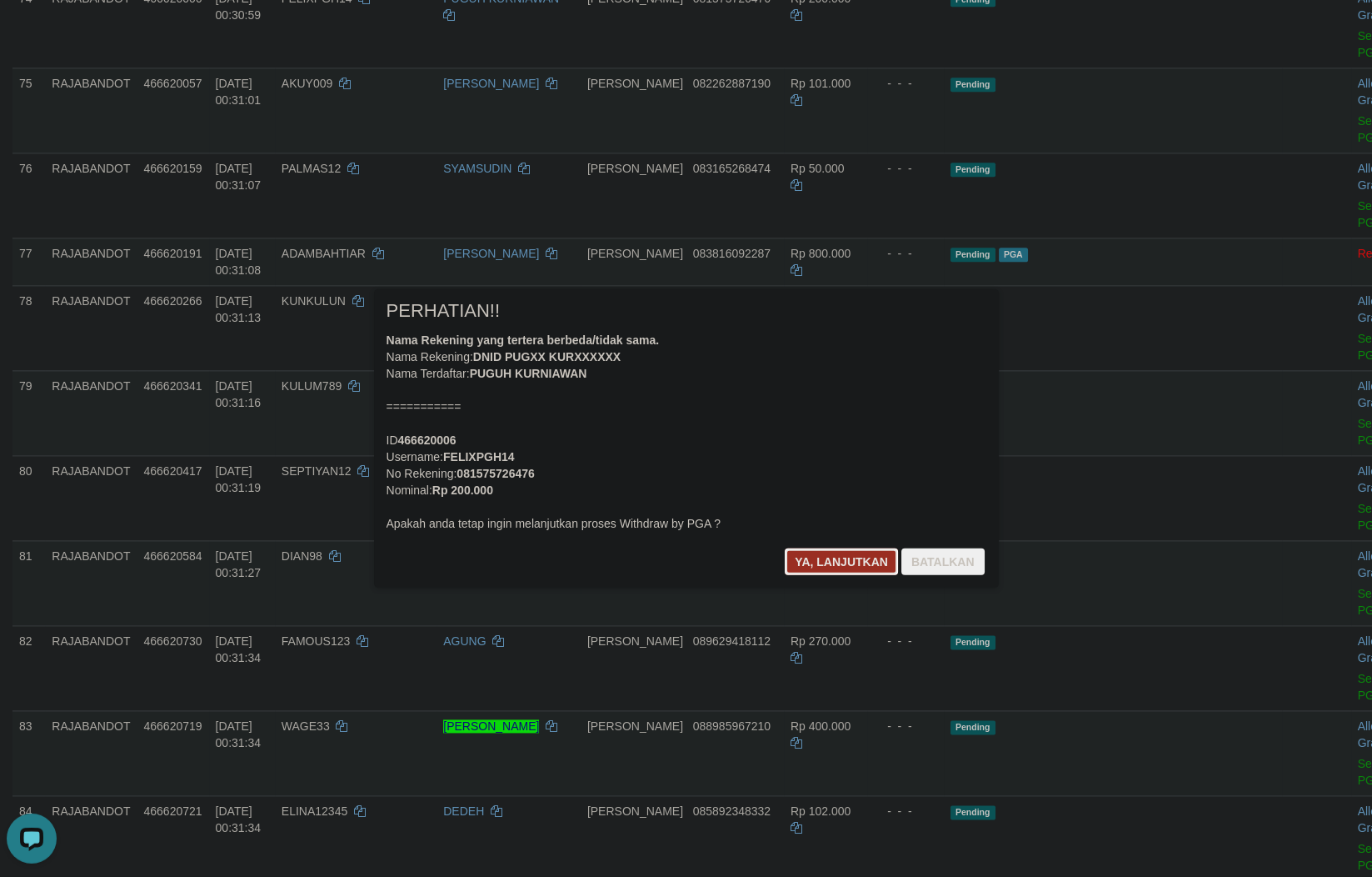
click at [808, 563] on button "Ya, lanjutkan" at bounding box center [841, 562] width 113 height 26
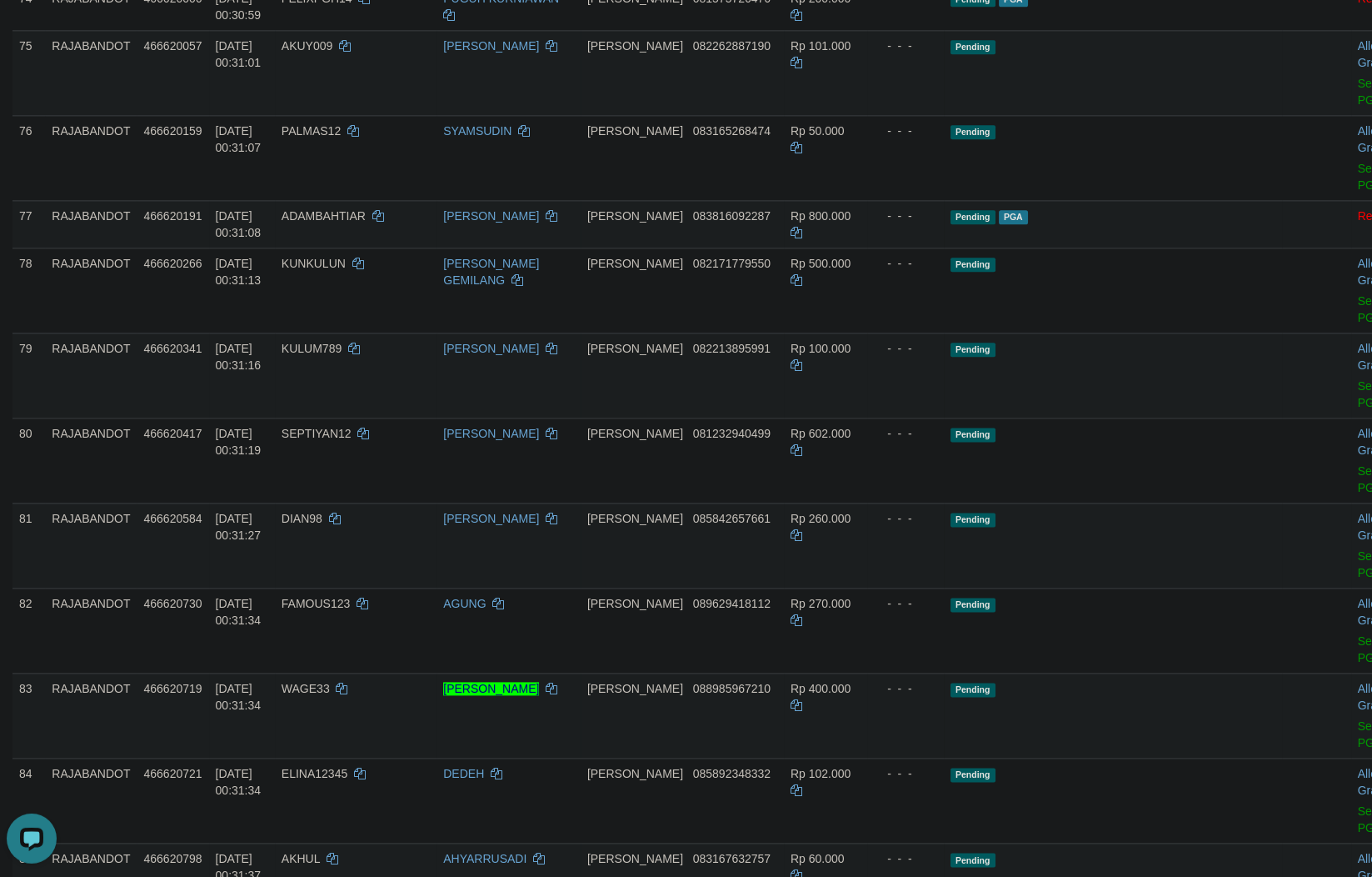
click at [978, 201] on td "Pending" at bounding box center [1112, 158] width 338 height 85
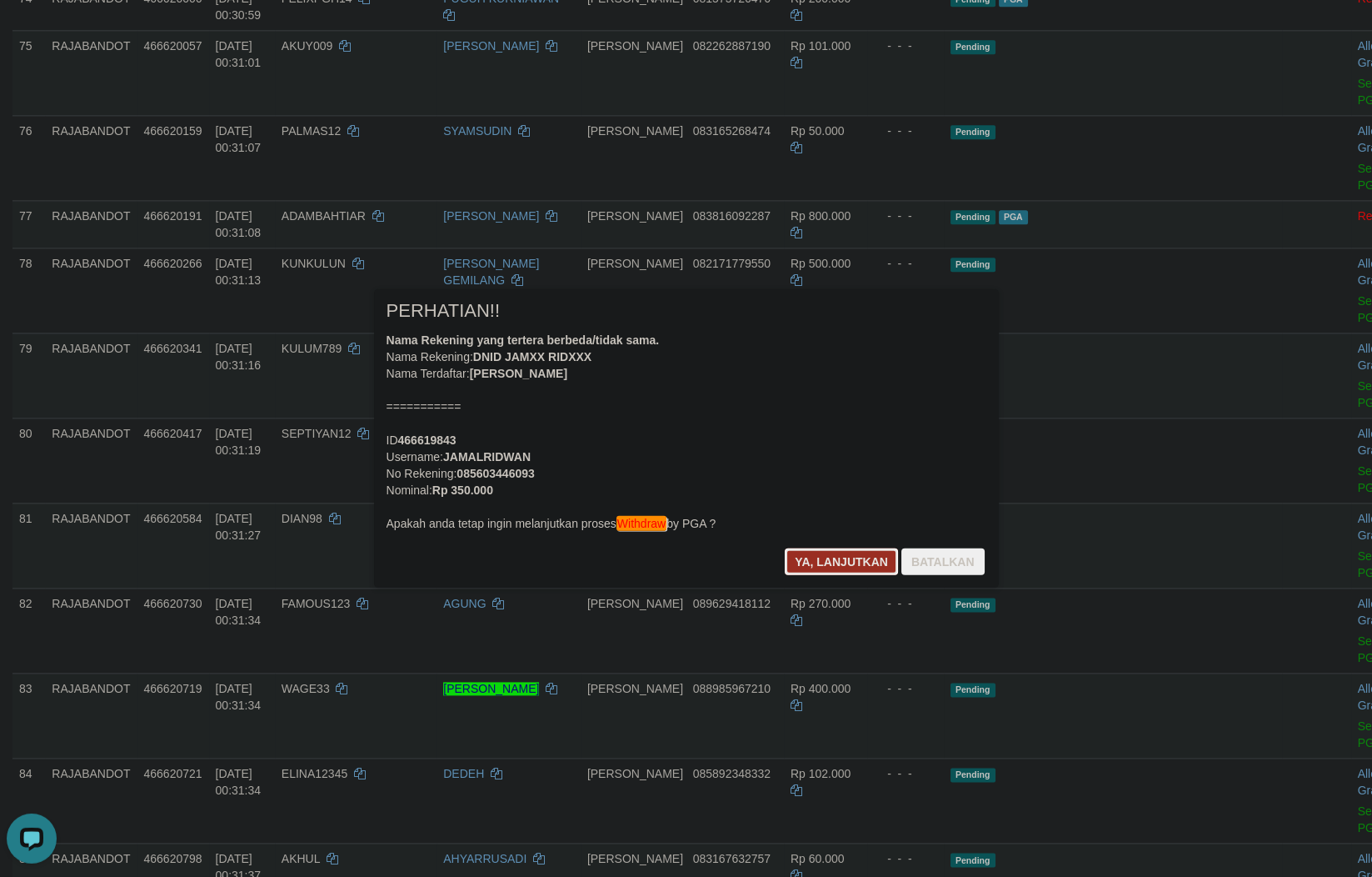
click at [799, 565] on button "Ya, lanjutkan" at bounding box center [841, 562] width 113 height 26
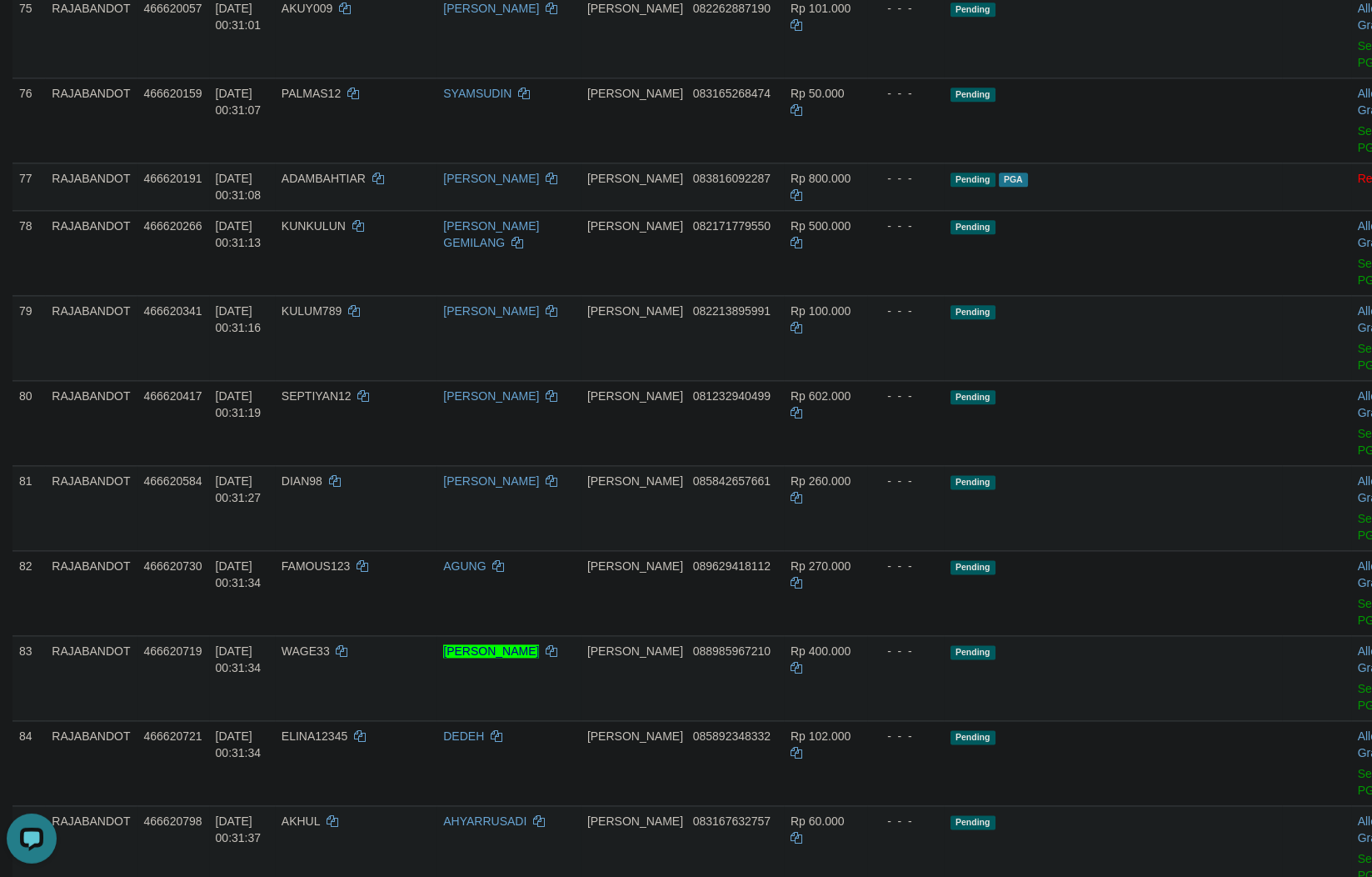
drag, startPoint x: 1004, startPoint y: 775, endPoint x: 978, endPoint y: 701, distance: 78.4
click at [1004, 188] on span "PGA" at bounding box center [1013, 180] width 29 height 14
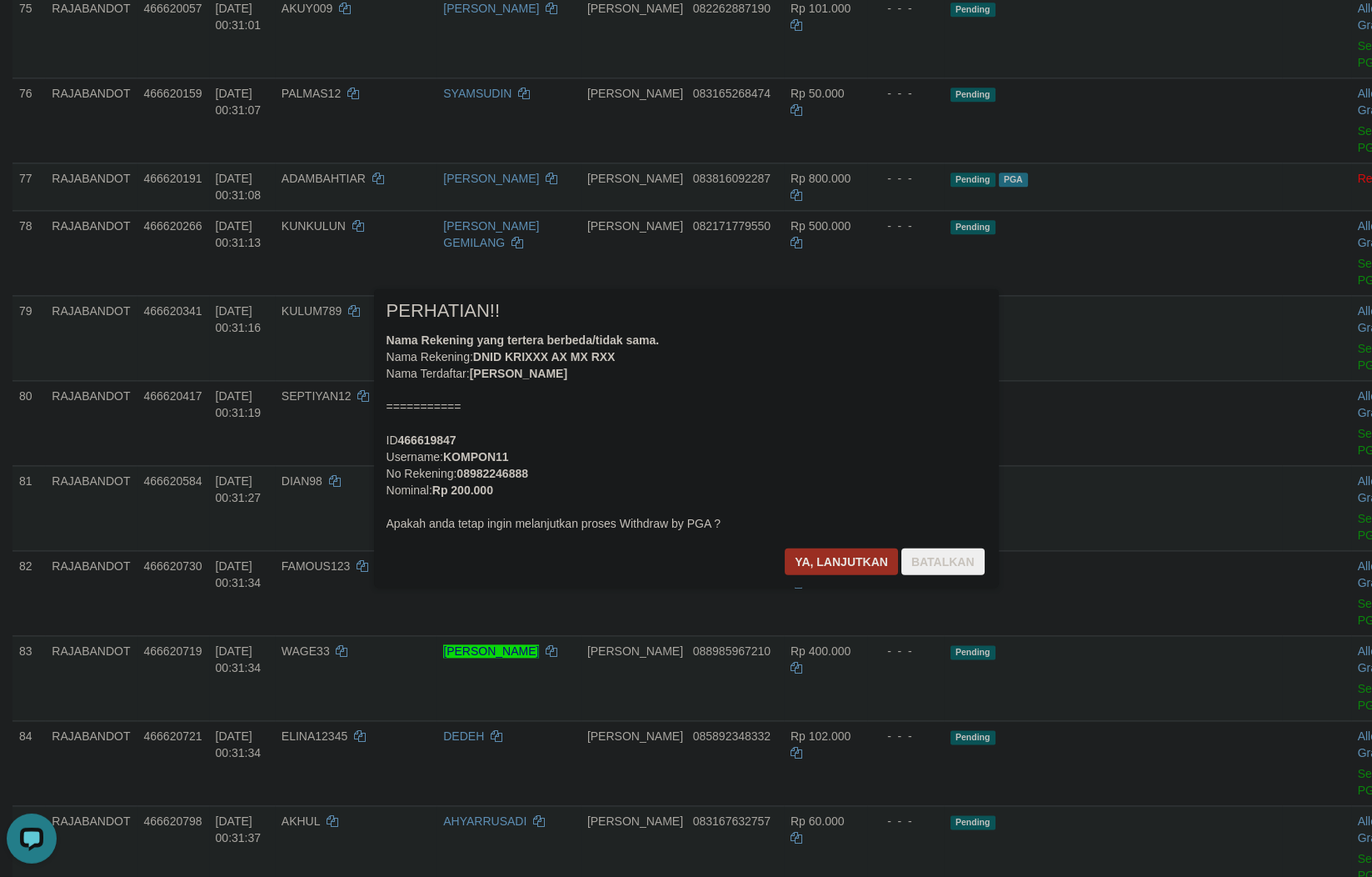
drag, startPoint x: 724, startPoint y: 550, endPoint x: 818, endPoint y: 557, distance: 94.3
click at [736, 553] on div "× PERHATIAN!! Nama Rekening yang tertera berbeda/tidak sama. Nama Rekening: DNI…" at bounding box center [686, 438] width 625 height 298
click at [819, 557] on button "Ya, lanjutkan" at bounding box center [841, 562] width 113 height 26
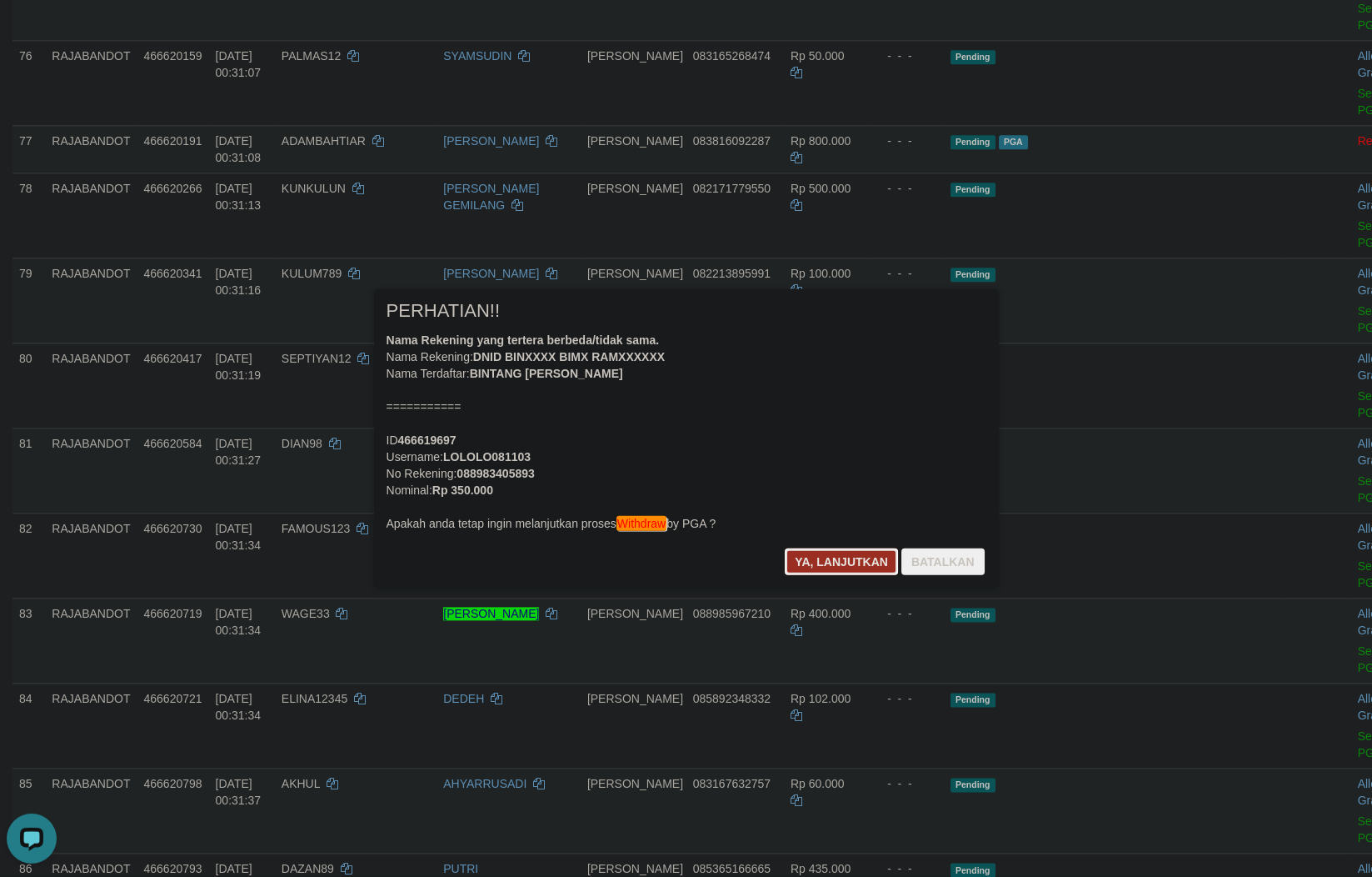
click at [804, 565] on button "Ya, lanjutkan" at bounding box center [841, 562] width 113 height 26
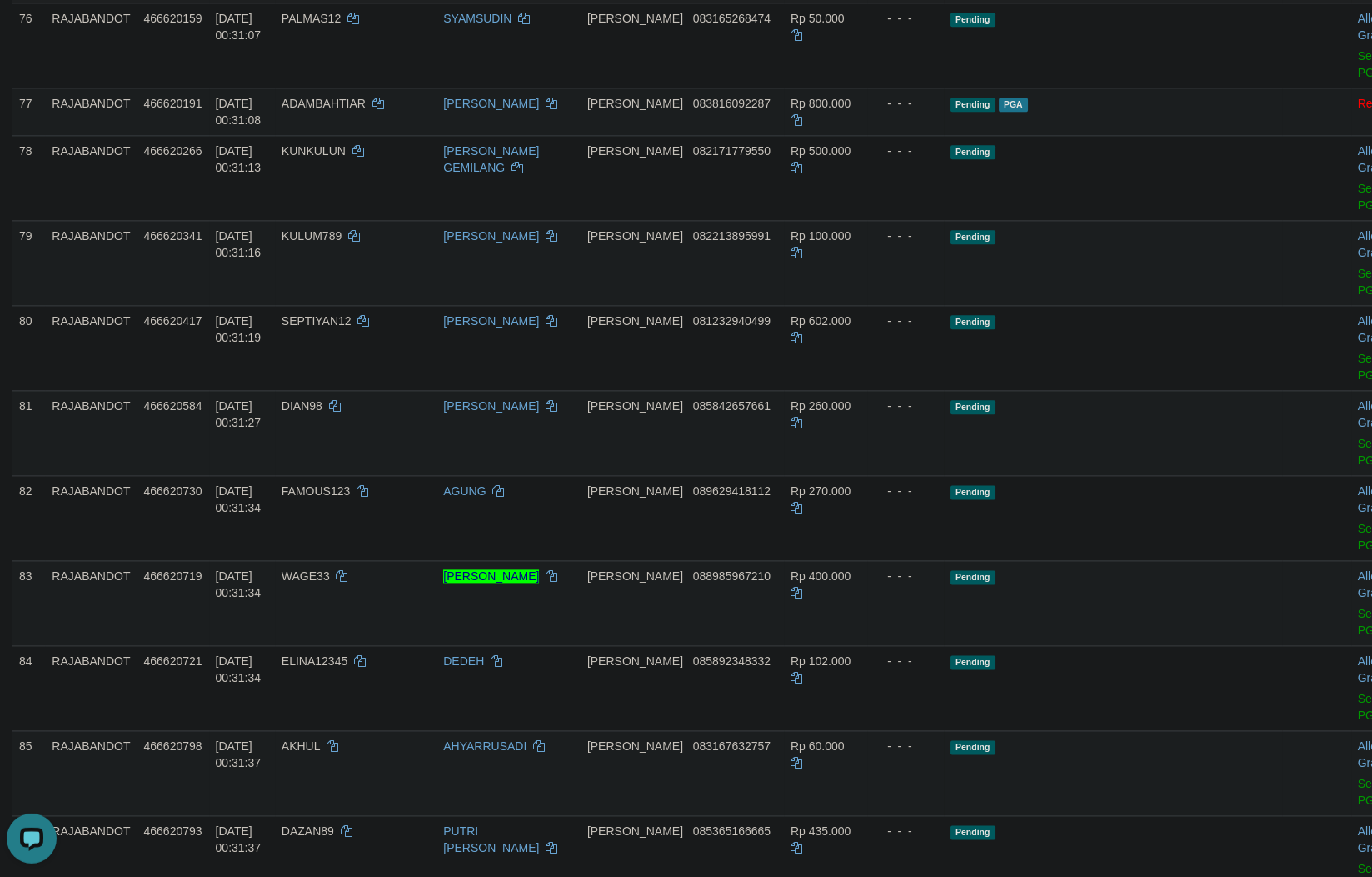
click at [923, 89] on td "- - -" at bounding box center [905, 46] width 76 height 85
click at [951, 89] on td "Pending" at bounding box center [1112, 46] width 338 height 85
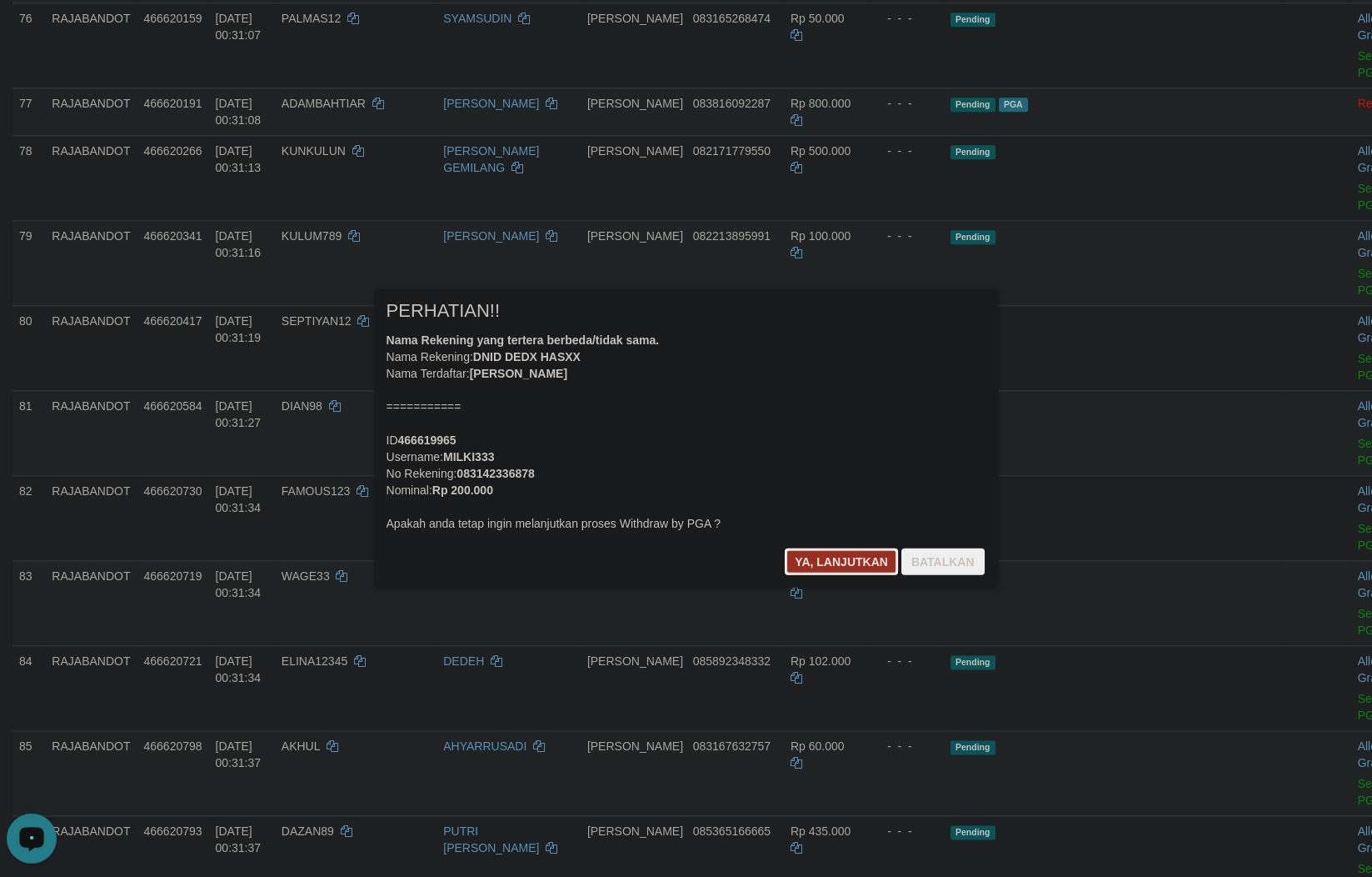
click at [828, 559] on button "Ya, lanjutkan" at bounding box center [841, 562] width 113 height 26
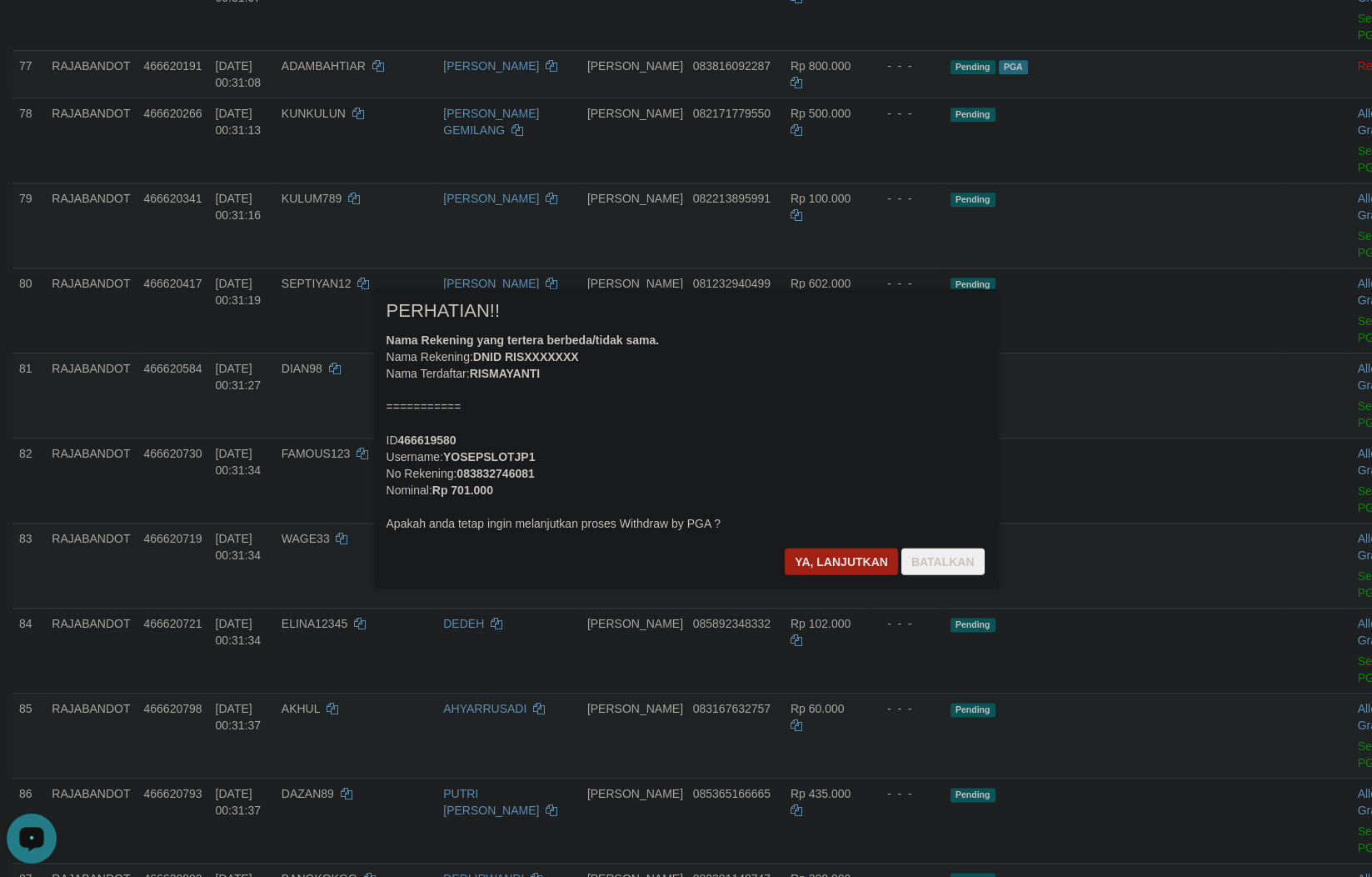
click at [783, 705] on div at bounding box center [686, 438] width 1372 height 877
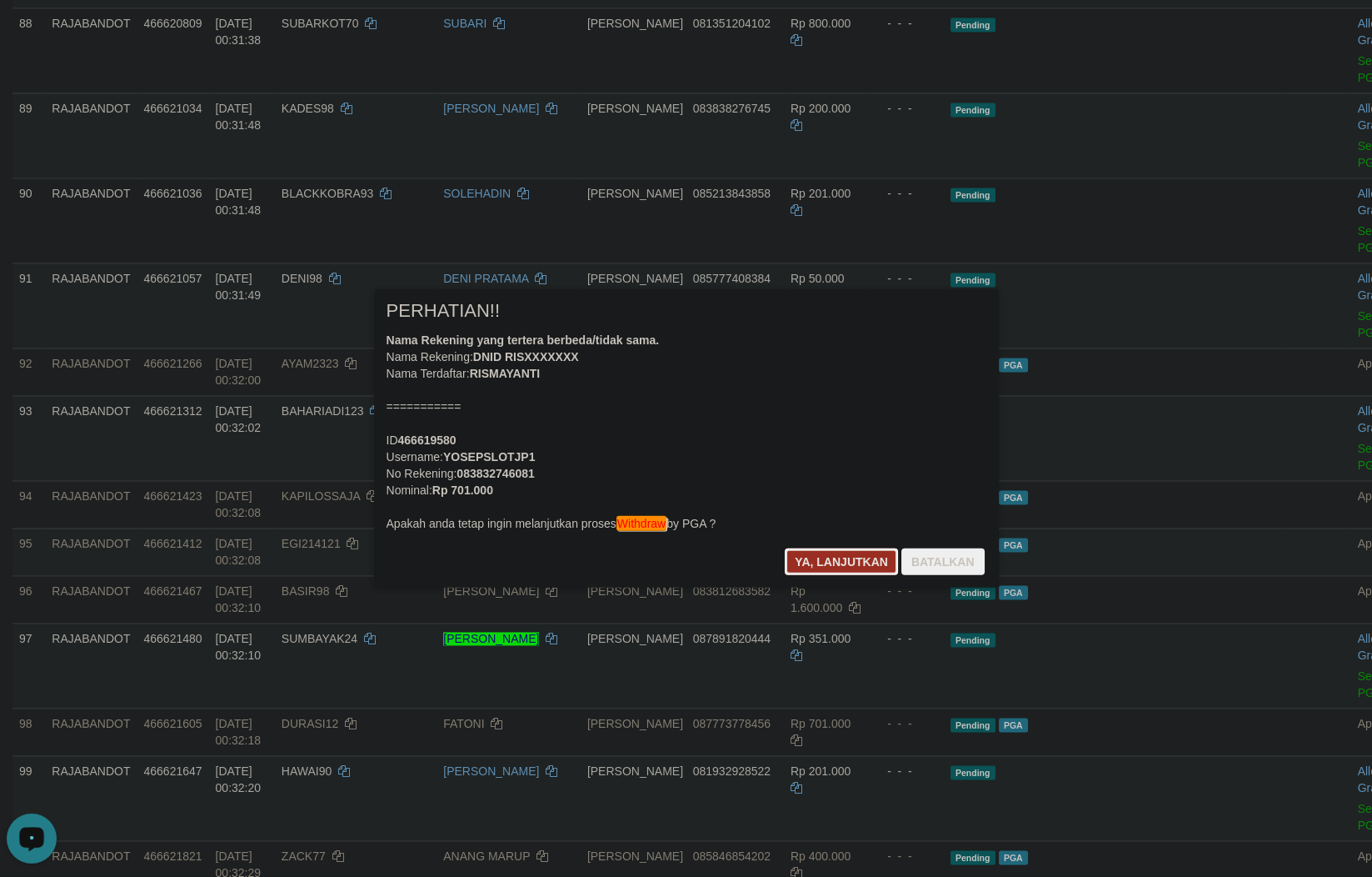
click at [815, 553] on button "Ya, lanjutkan" at bounding box center [841, 562] width 113 height 26
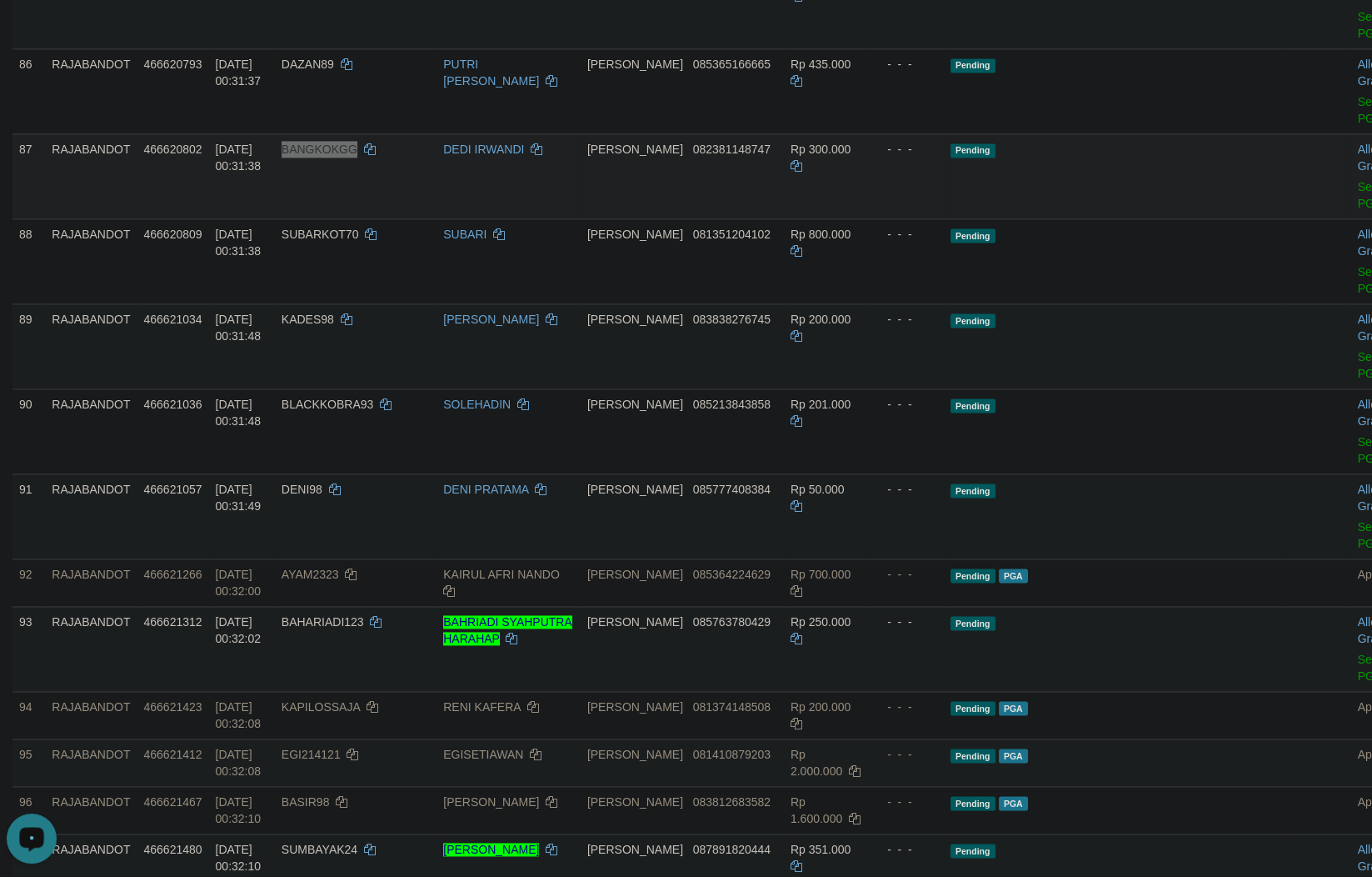
scroll to position [5352, 0]
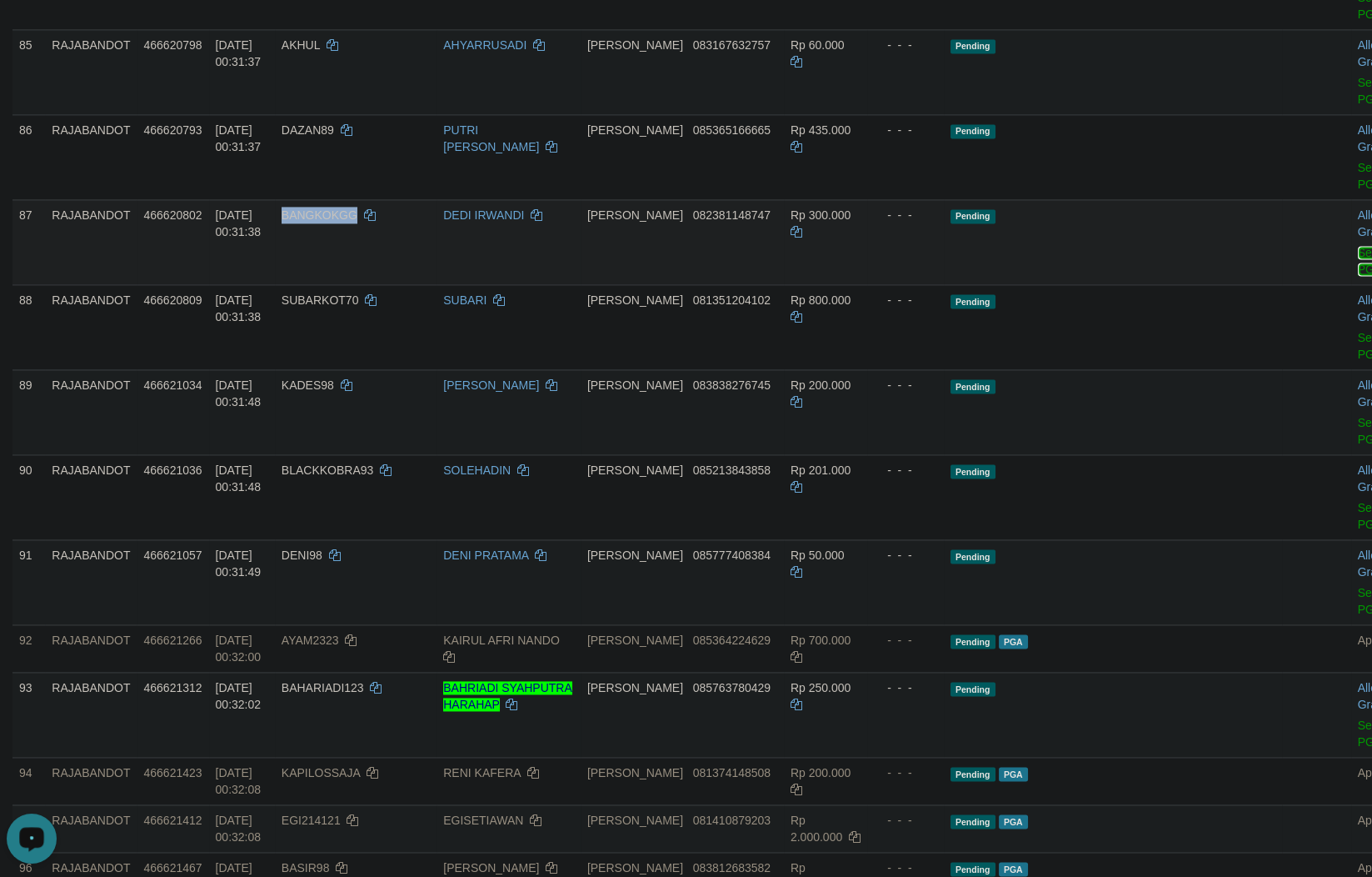
click at [1358, 276] on link "Send PGA" at bounding box center [1371, 261] width 27 height 30
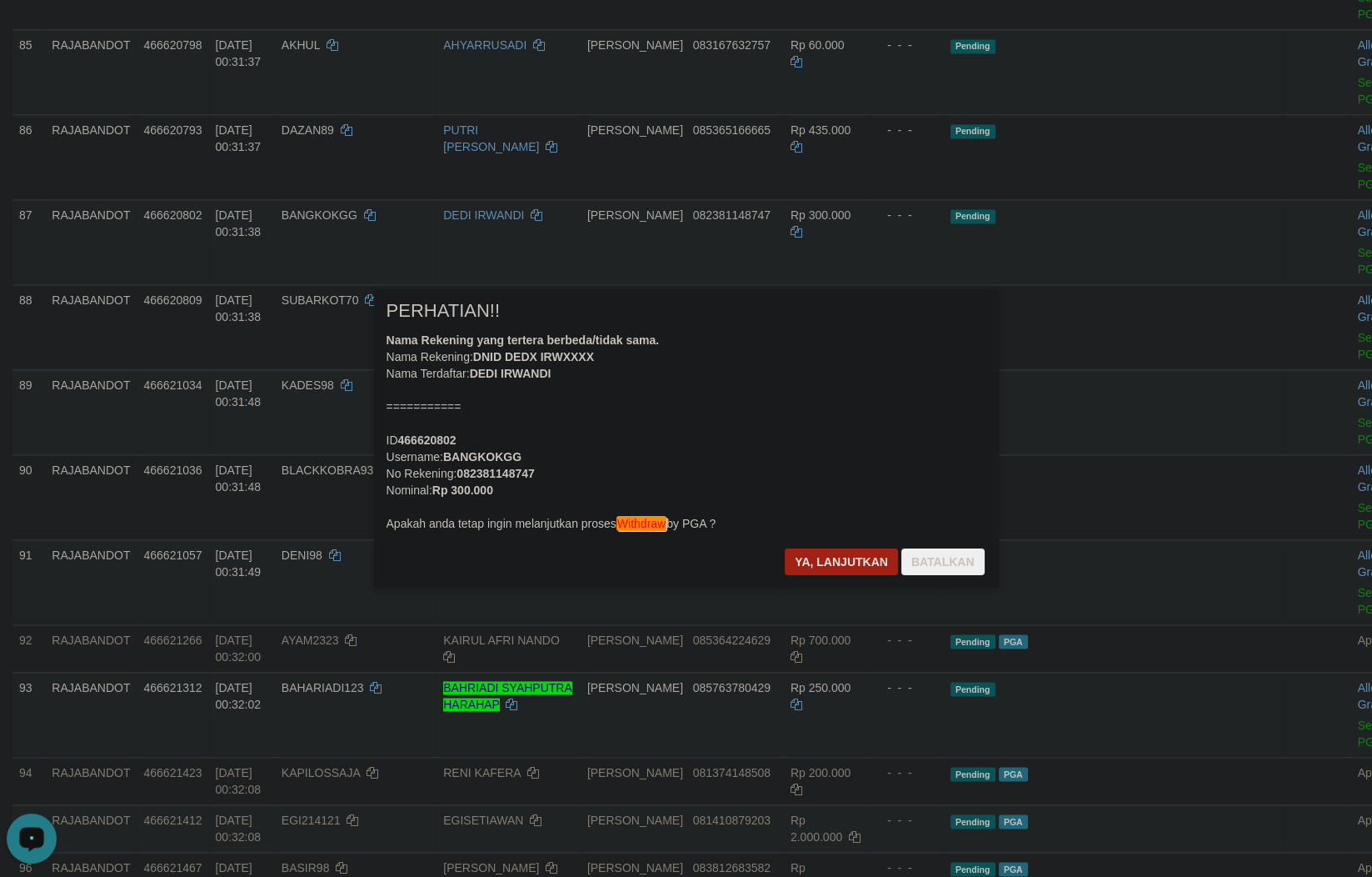
drag, startPoint x: 915, startPoint y: 643, endPoint x: 745, endPoint y: 612, distance: 172.8
click at [893, 637] on div at bounding box center [686, 438] width 1372 height 877
click at [812, 571] on button "Ya, lanjutkan" at bounding box center [841, 562] width 113 height 26
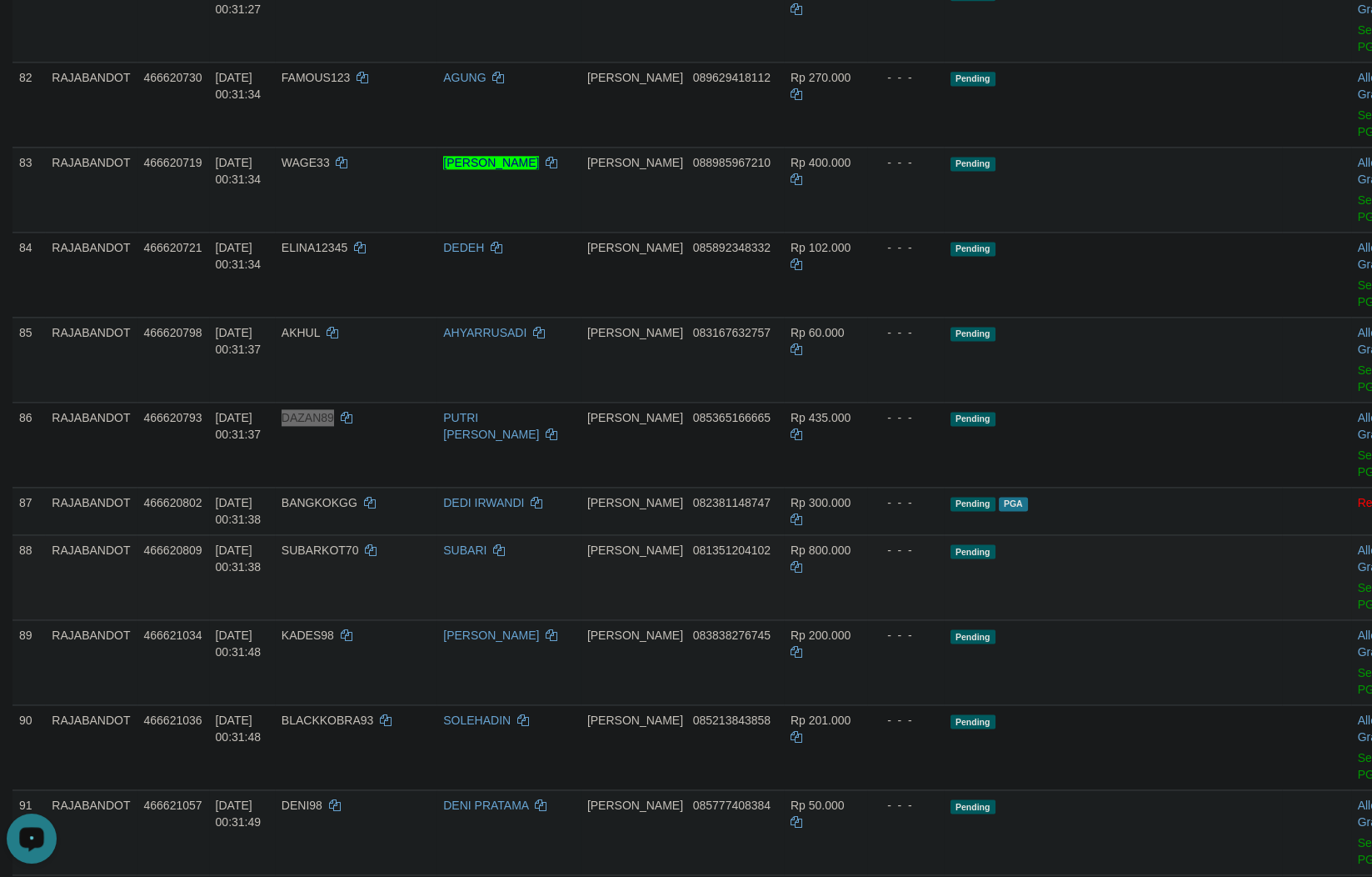
scroll to position [5576, 0]
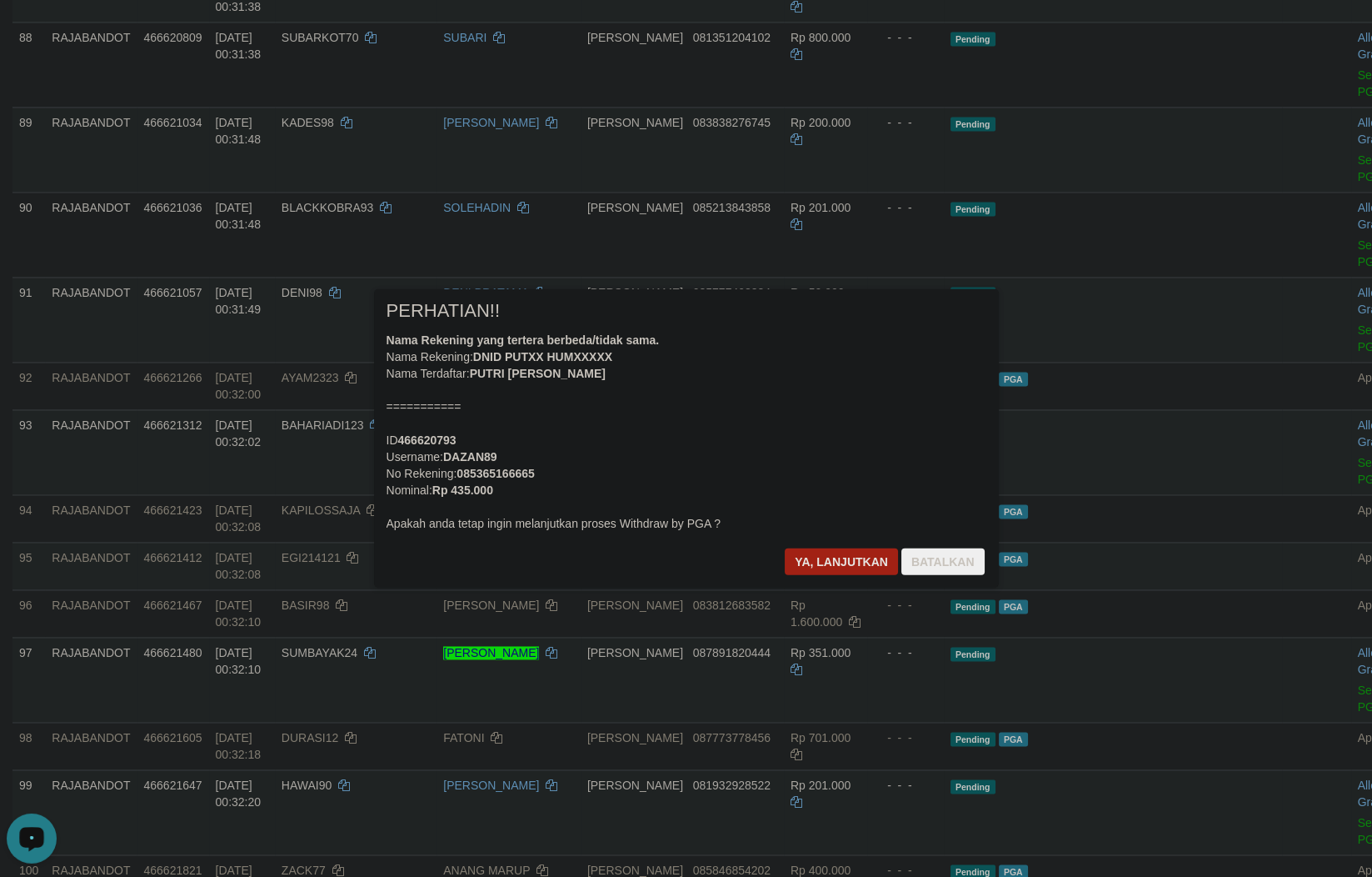
drag, startPoint x: 903, startPoint y: 714, endPoint x: 827, endPoint y: 685, distance: 81.3
click at [904, 714] on div at bounding box center [686, 438] width 1372 height 877
click at [851, 571] on button "Ya, lanjutkan" at bounding box center [841, 562] width 113 height 26
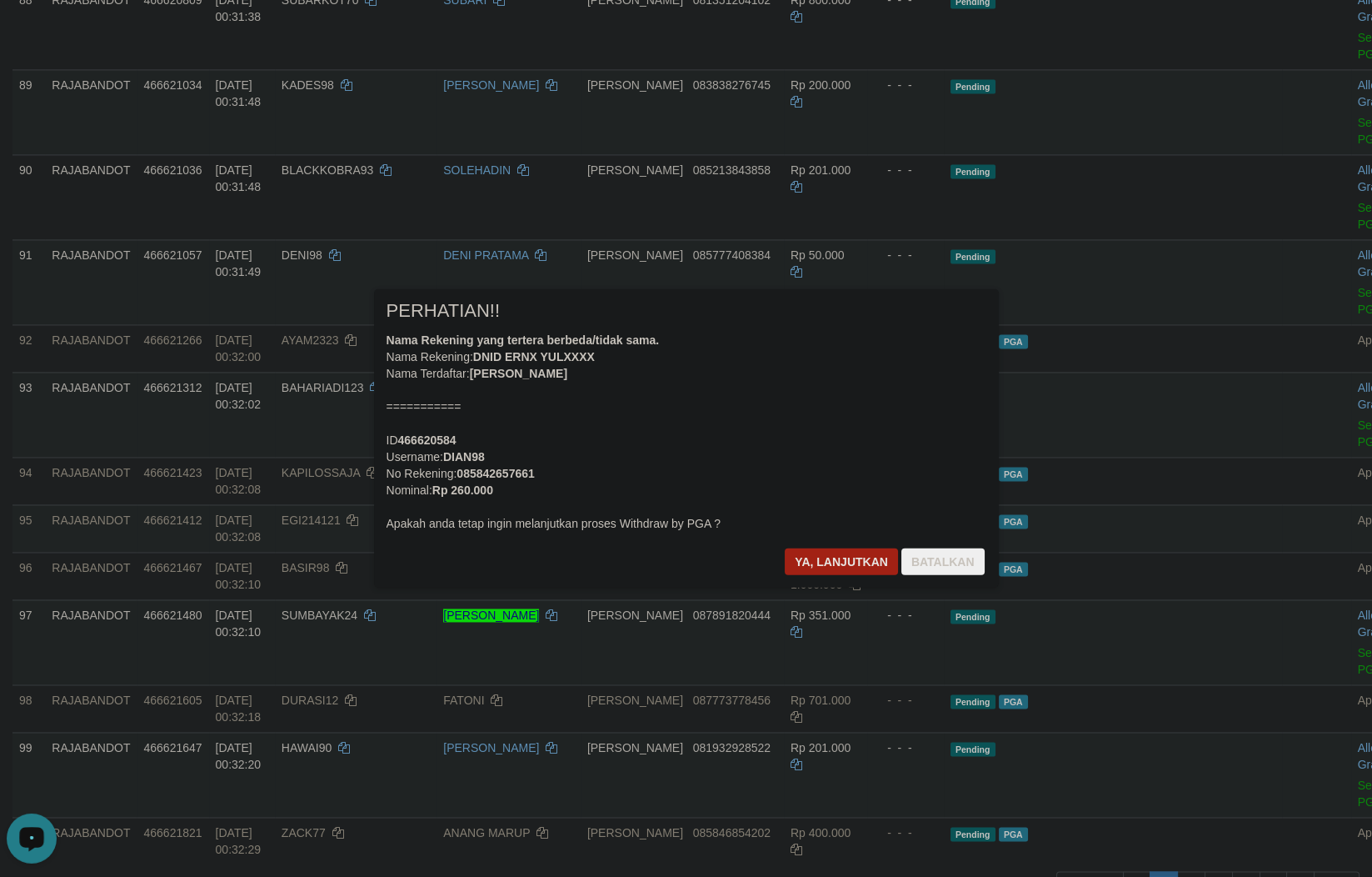
click at [815, 774] on div at bounding box center [686, 438] width 1372 height 877
click at [823, 554] on button "Ya, lanjutkan" at bounding box center [841, 562] width 113 height 26
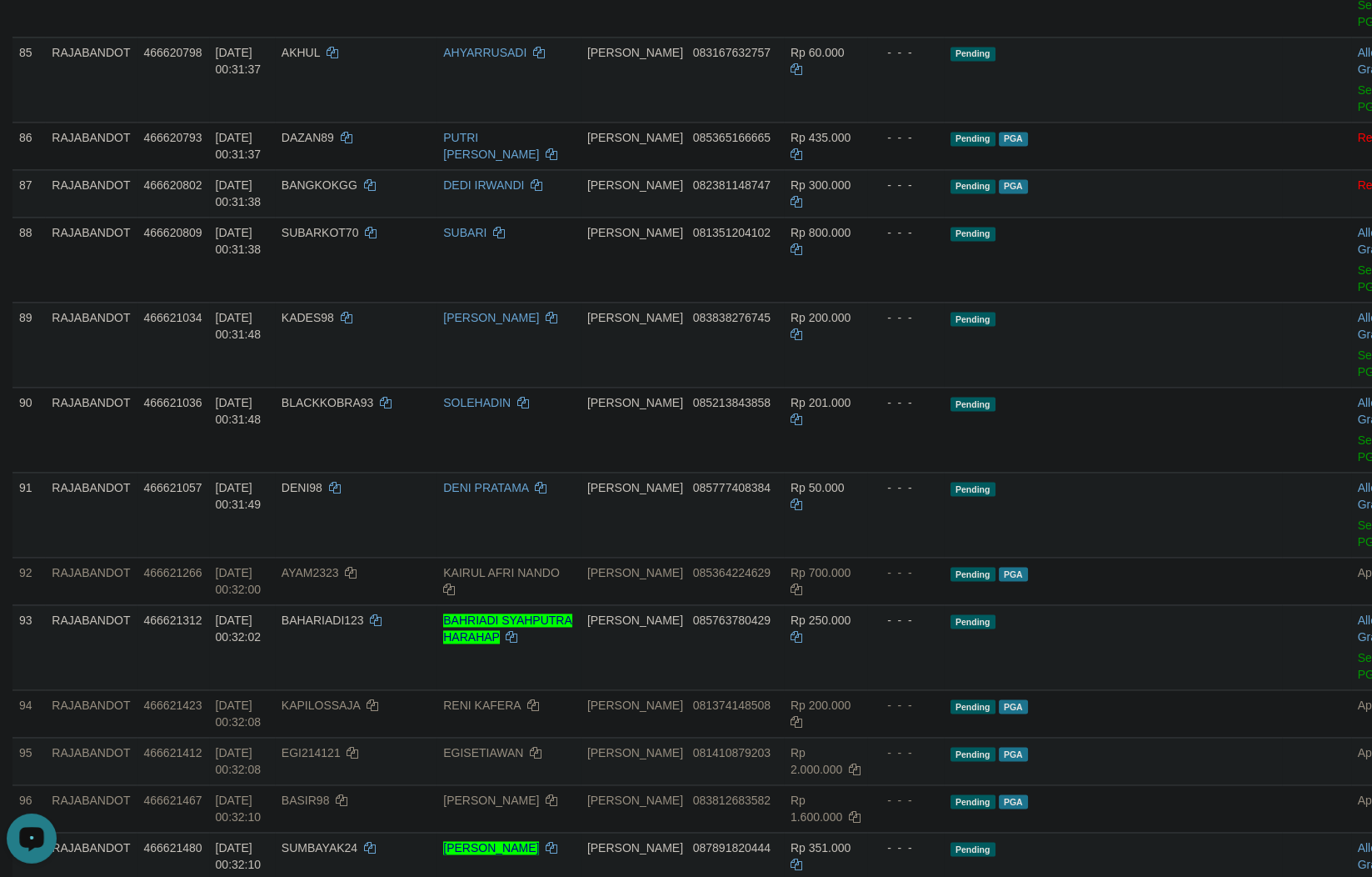
scroll to position [5283, 0]
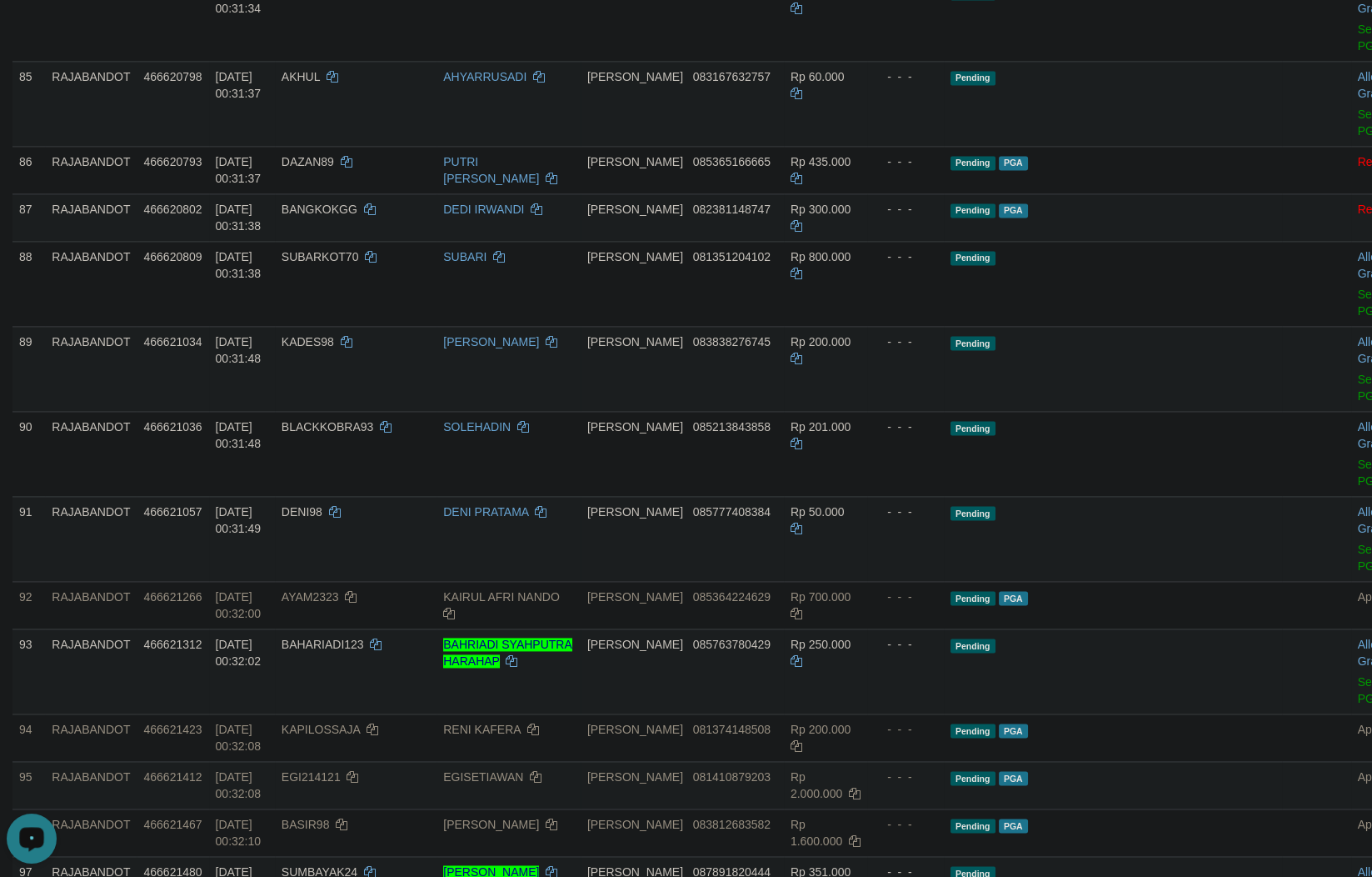
click at [1025, 193] on td "Pending PGA" at bounding box center [1112, 169] width 338 height 47
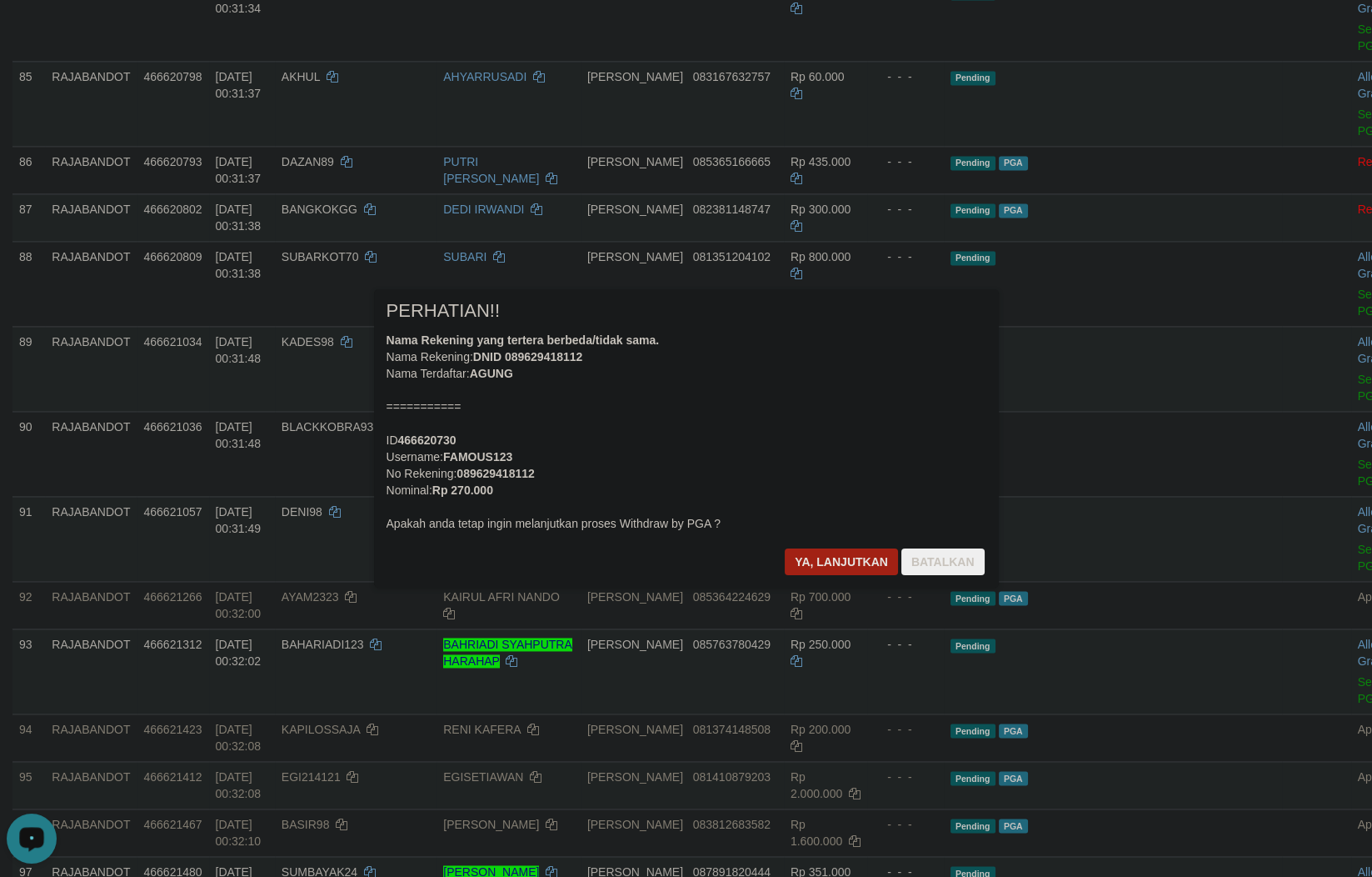
click at [812, 582] on div "Ya, lanjutkan Batalkan" at bounding box center [884, 568] width 203 height 40
click at [490, 461] on b "FAMOUS123" at bounding box center [478, 456] width 69 height 13
click at [491, 461] on b "FAMOUS123" at bounding box center [478, 456] width 69 height 13
click at [929, 566] on button "Batalkan" at bounding box center [943, 562] width 83 height 26
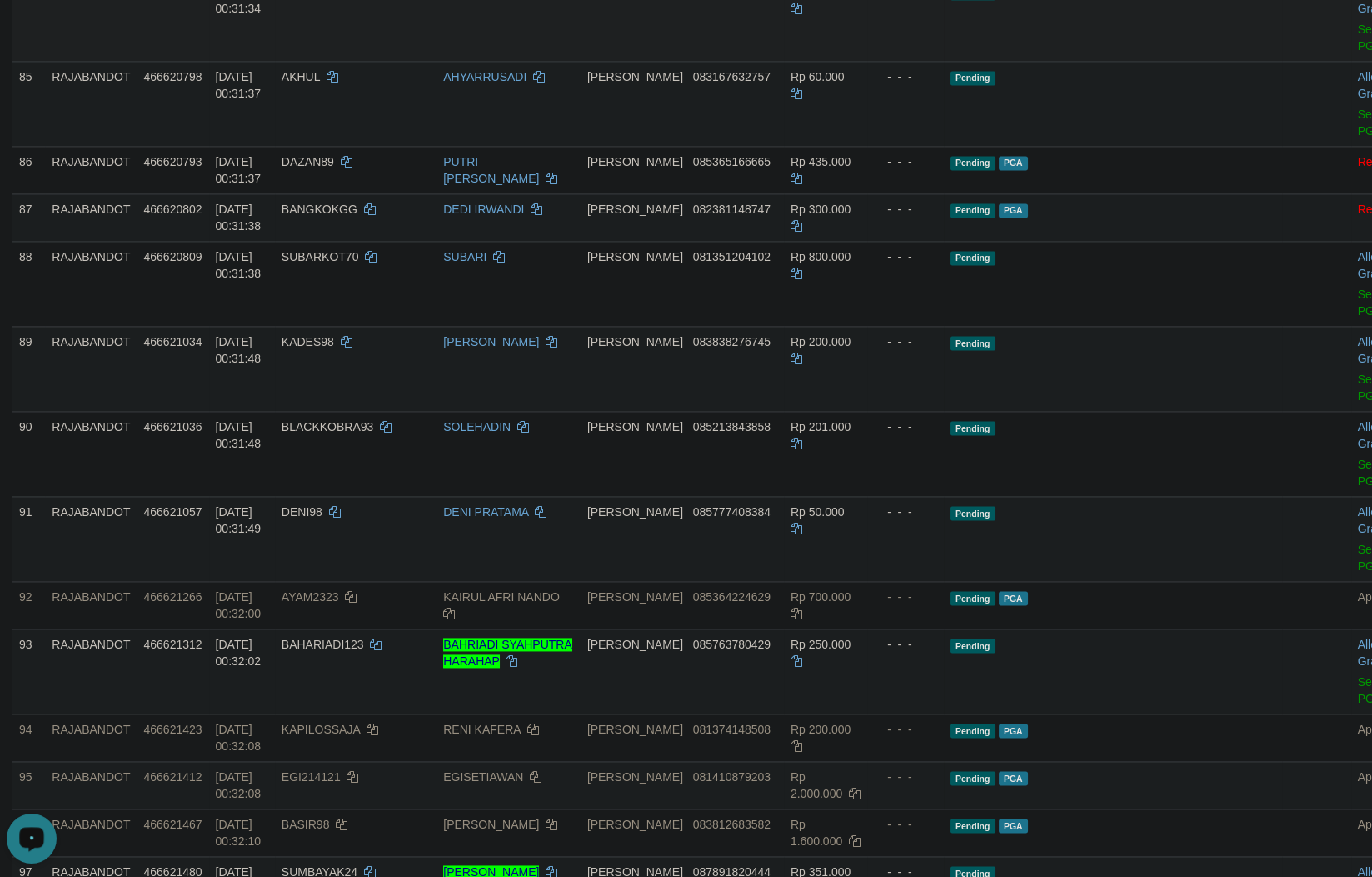
drag, startPoint x: 1006, startPoint y: 629, endPoint x: 1022, endPoint y: 623, distance: 17.1
click at [965, 170] on span "Pending" at bounding box center [973, 163] width 45 height 14
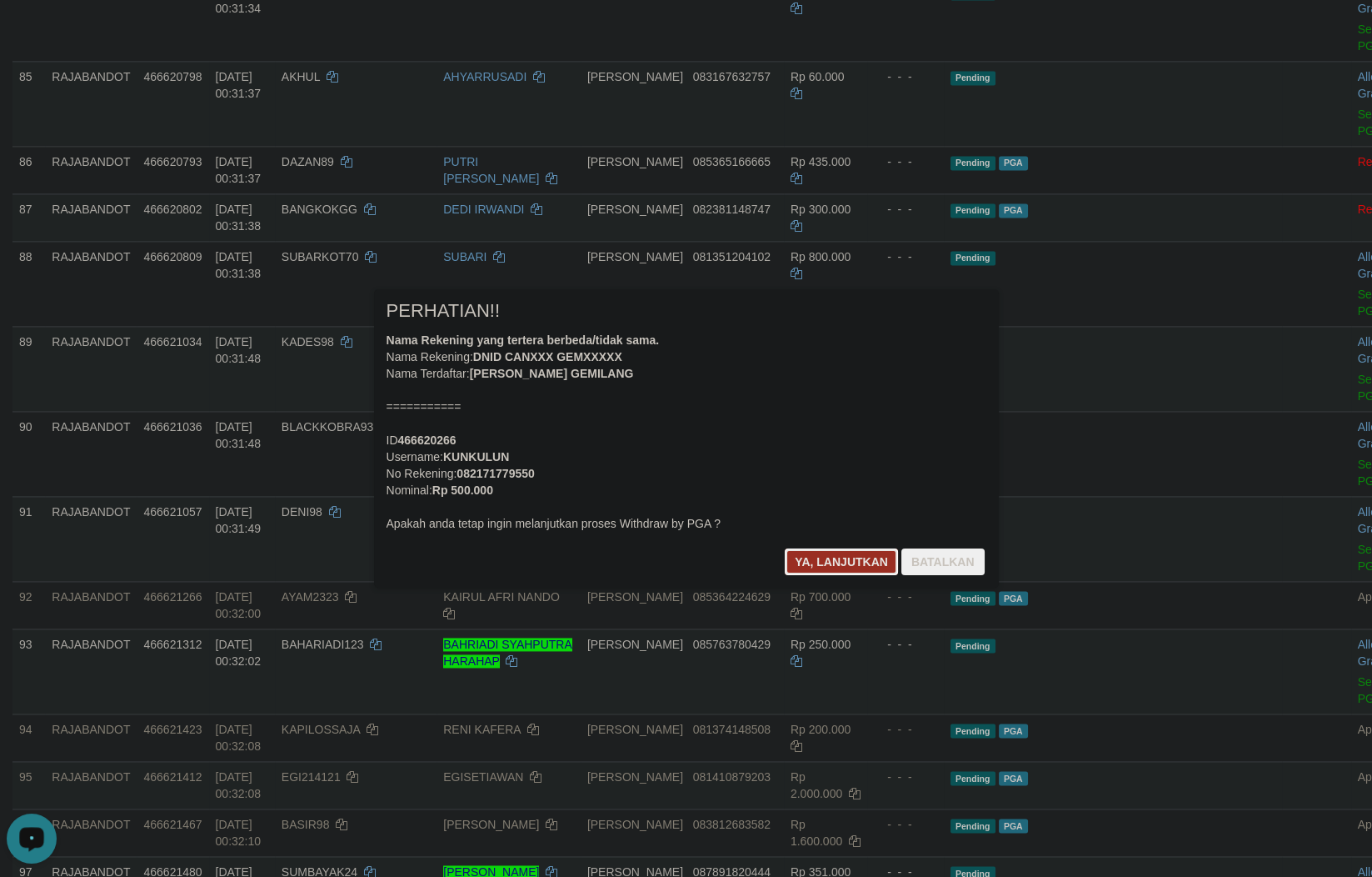
click at [836, 550] on button "Ya, lanjutkan" at bounding box center [841, 562] width 113 height 26
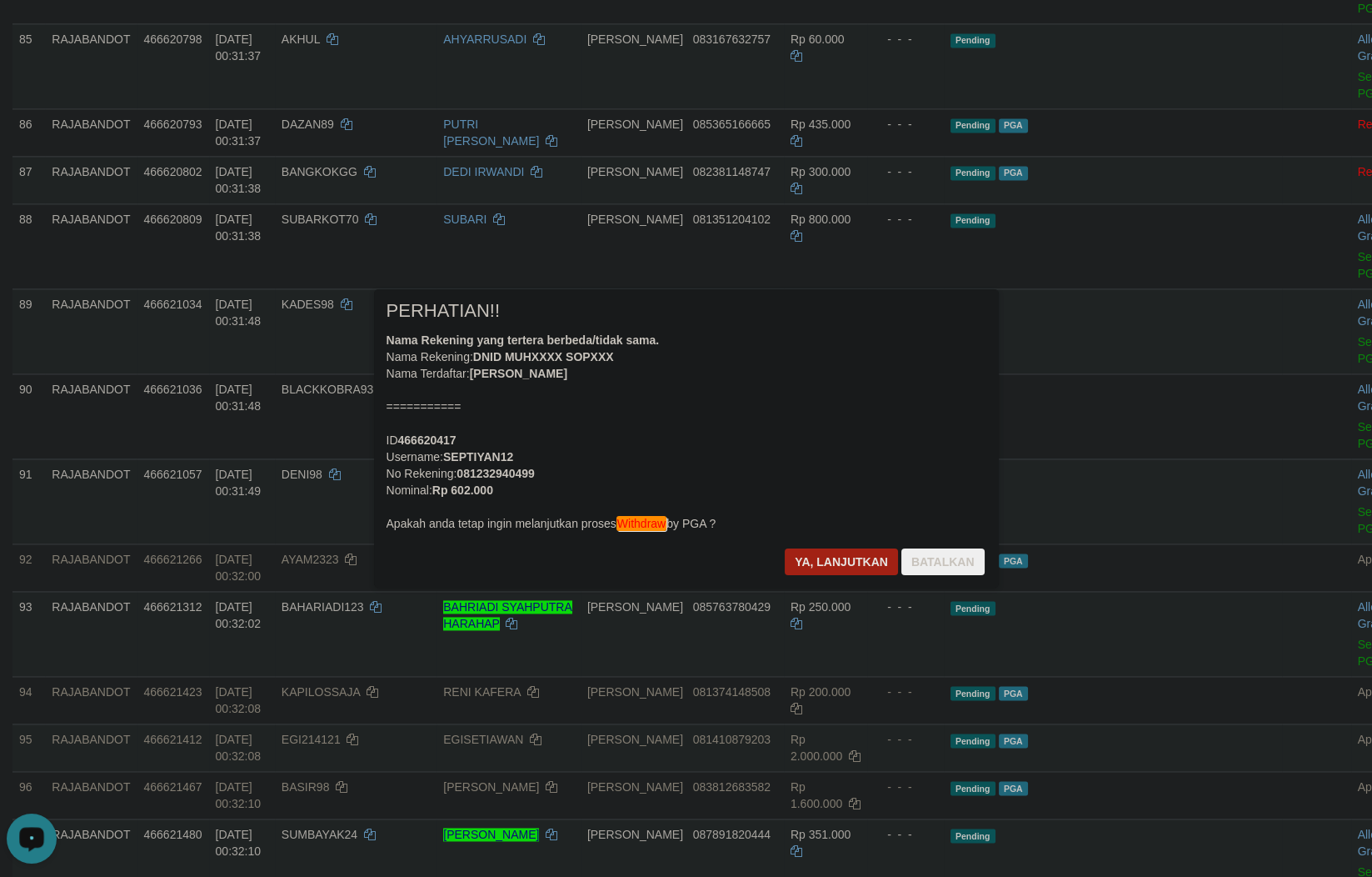
drag, startPoint x: 783, startPoint y: 694, endPoint x: 768, endPoint y: 669, distance: 29.2
click at [785, 690] on div at bounding box center [686, 438] width 1372 height 877
click at [815, 557] on button "Ya, lanjutkan" at bounding box center [841, 562] width 113 height 26
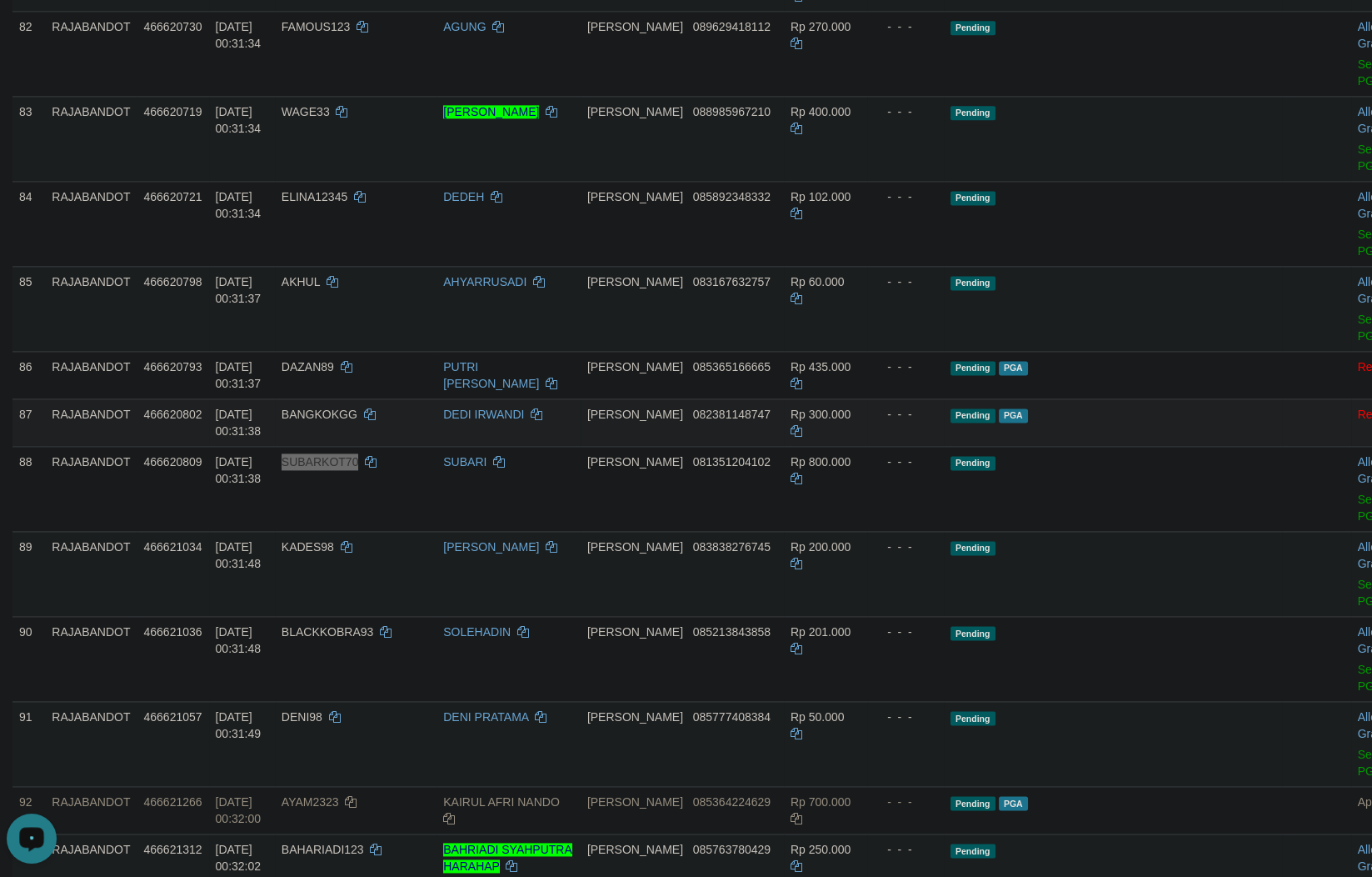
scroll to position [5610, 0]
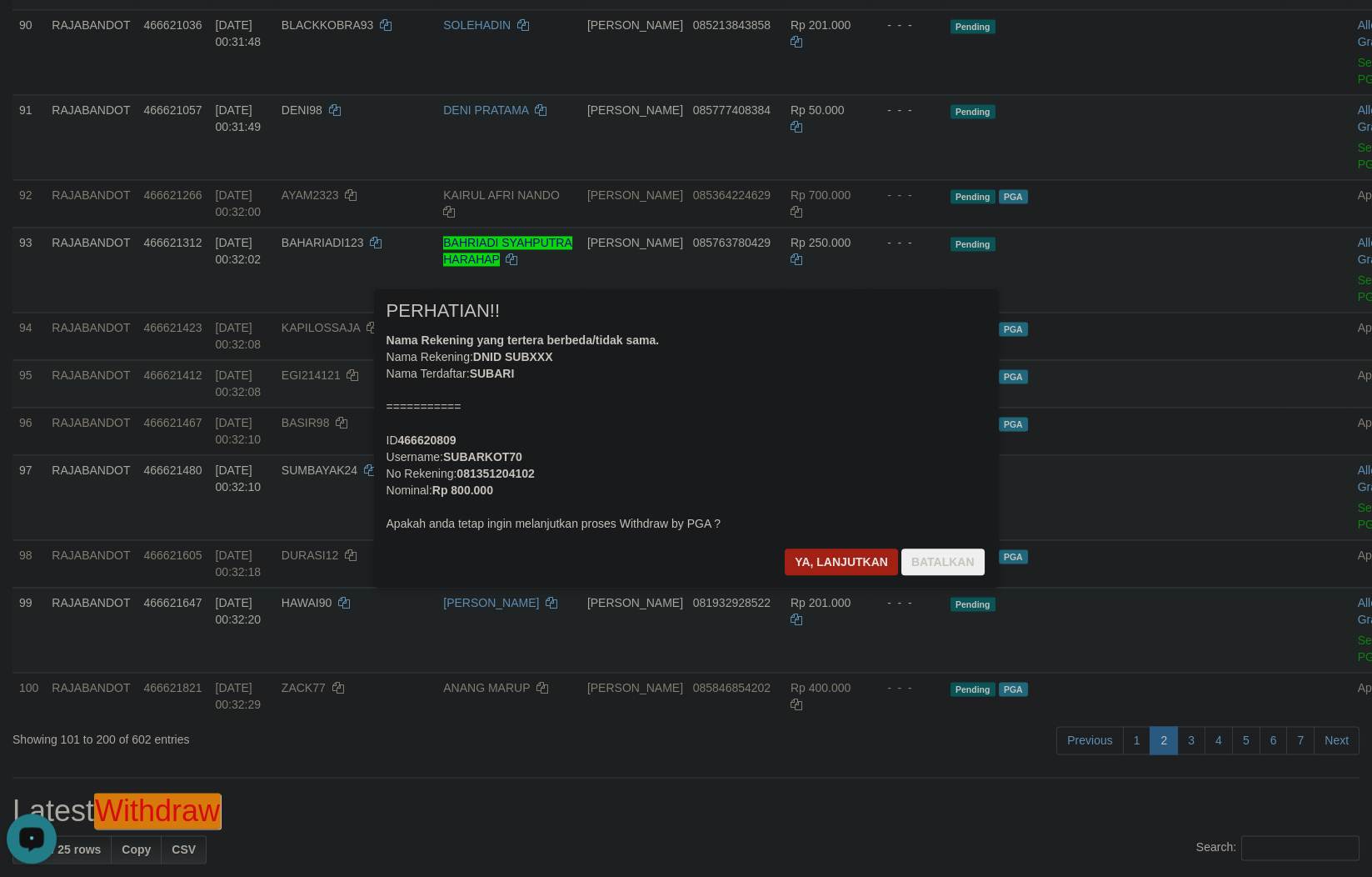
click at [879, 687] on div at bounding box center [686, 438] width 1372 height 877
click at [788, 574] on button "Ya, lanjutkan" at bounding box center [841, 562] width 113 height 26
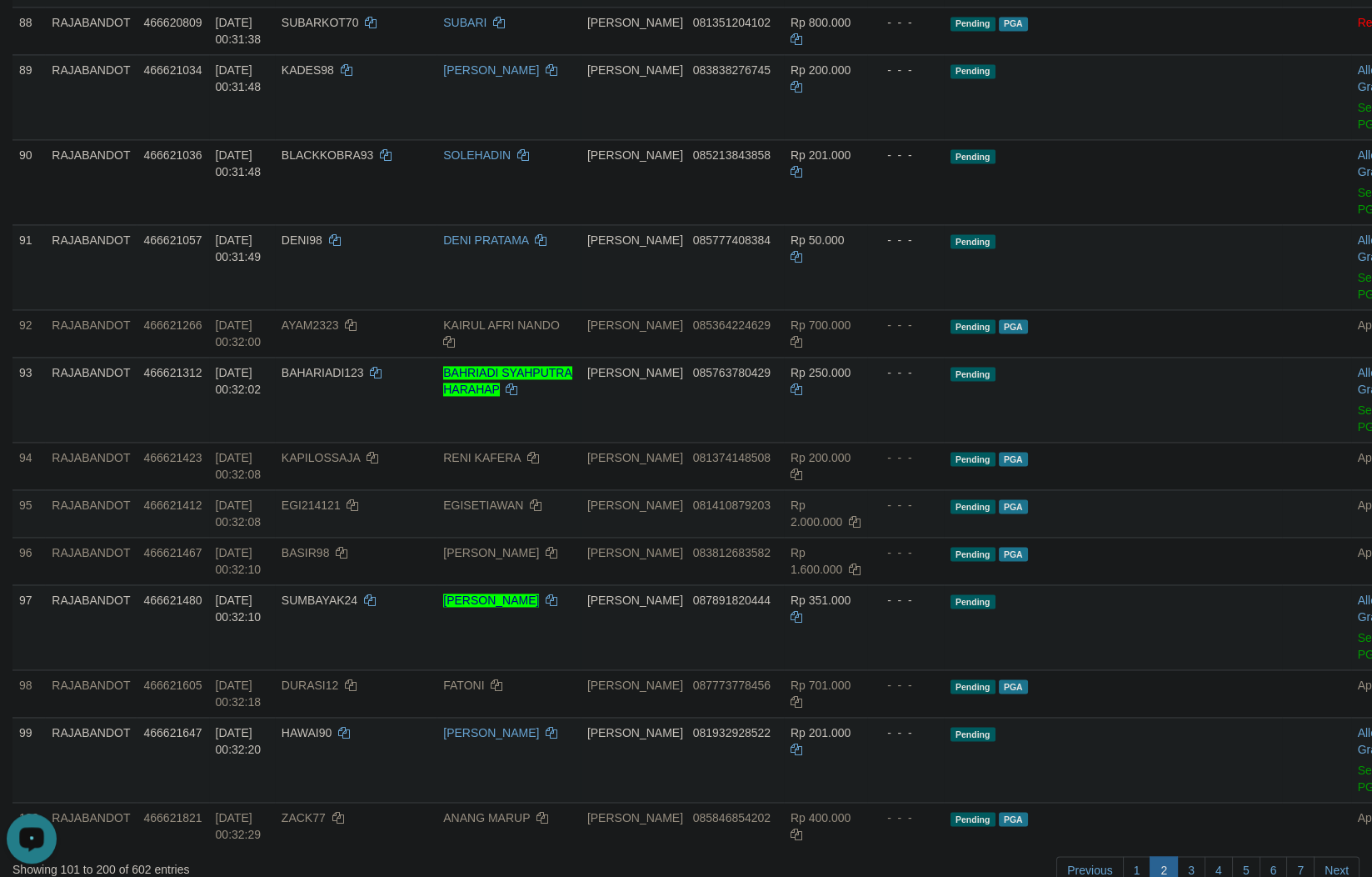
scroll to position [5317, 0]
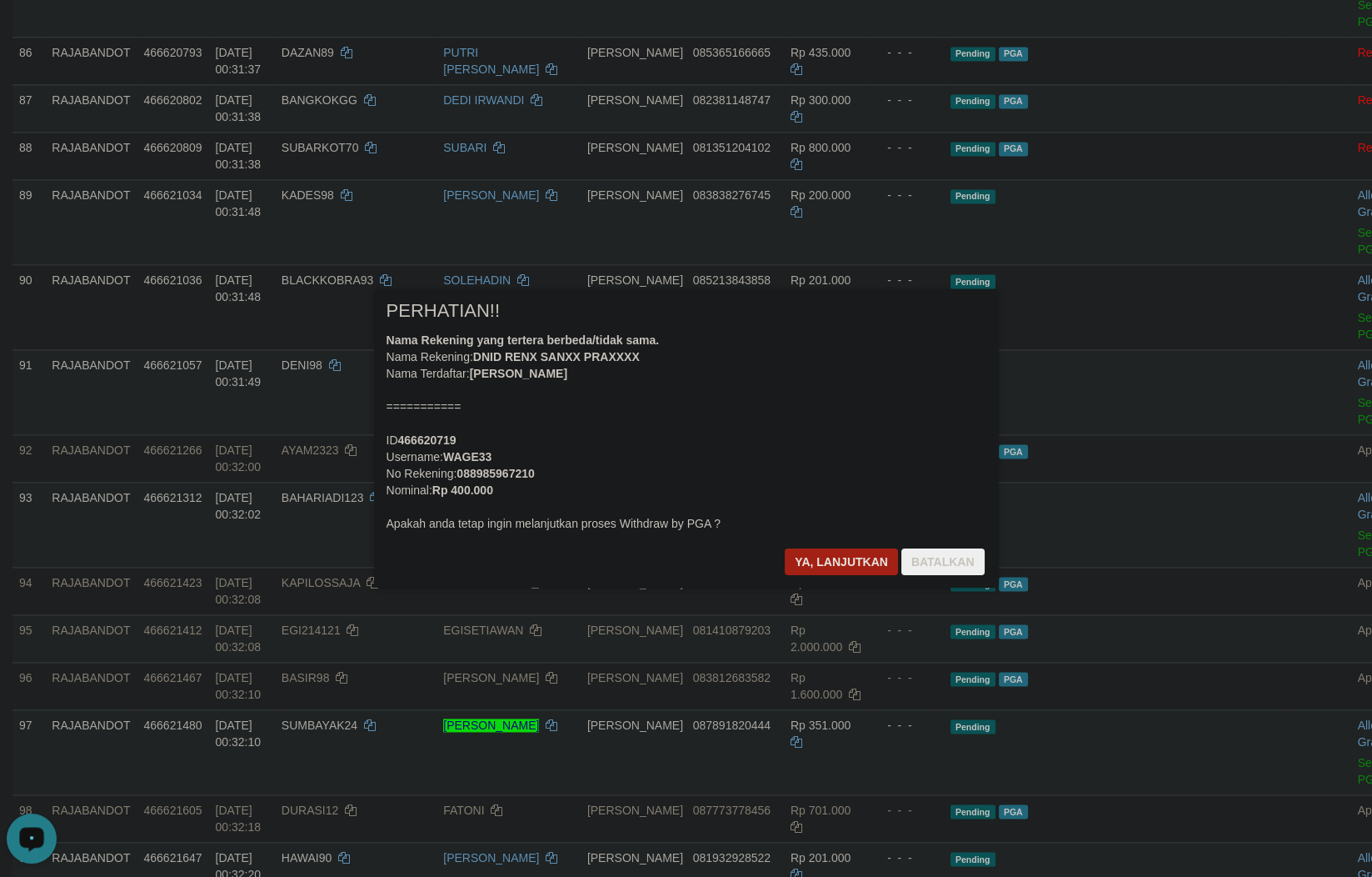
click at [815, 756] on div at bounding box center [686, 438] width 1372 height 877
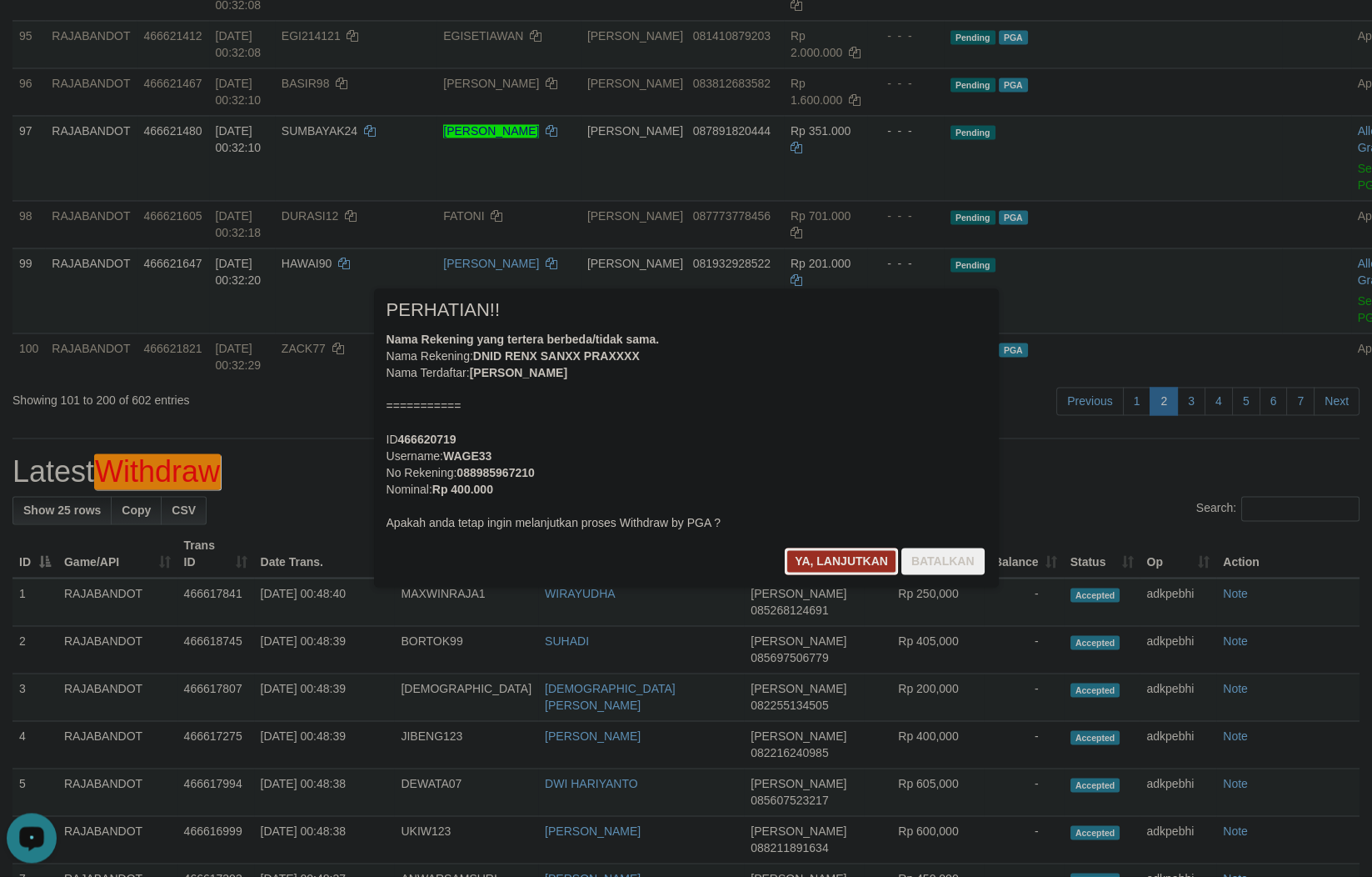
click at [844, 557] on button "Ya, lanjutkan" at bounding box center [841, 562] width 113 height 26
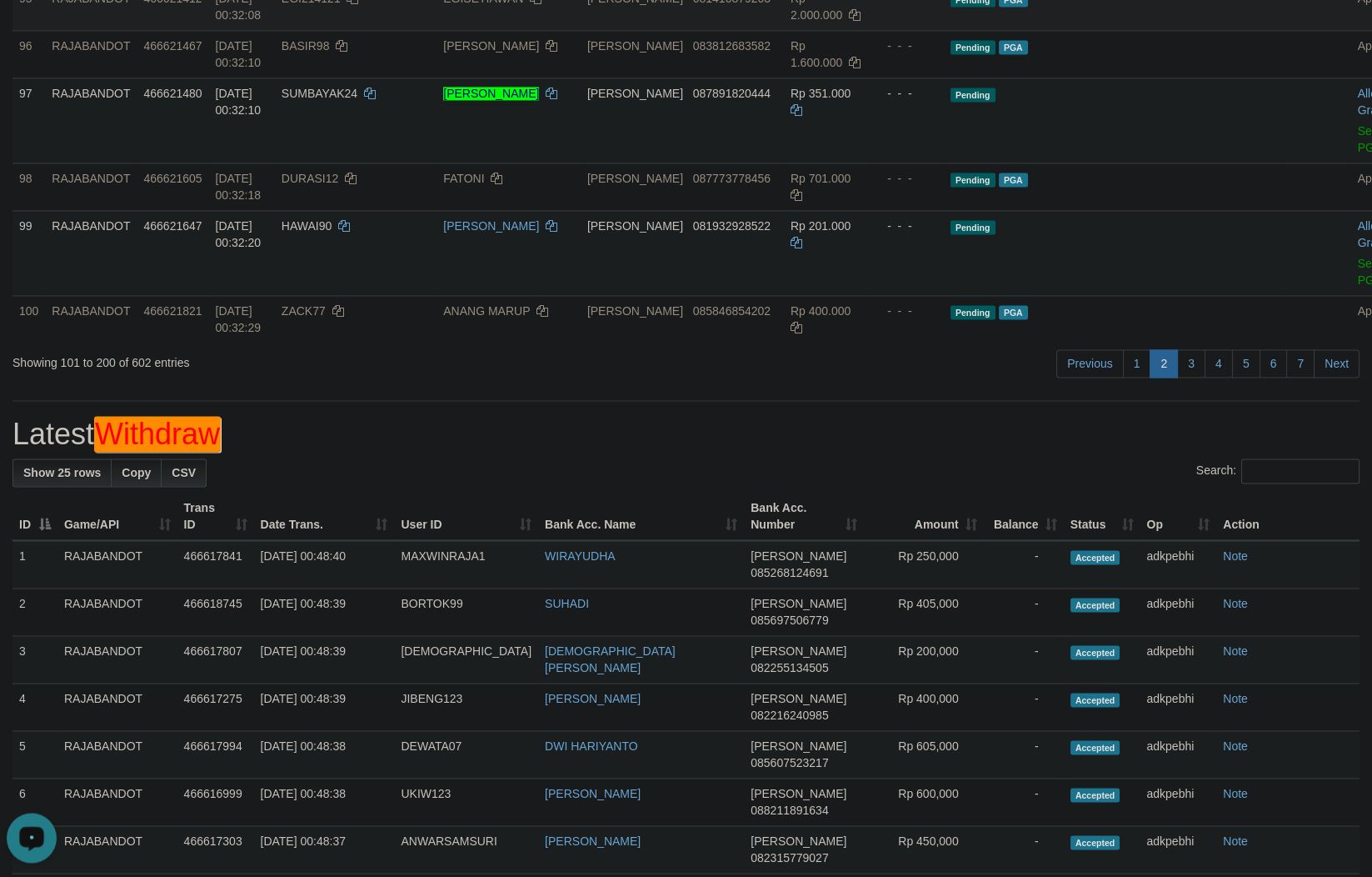
scroll to position [5890, 0]
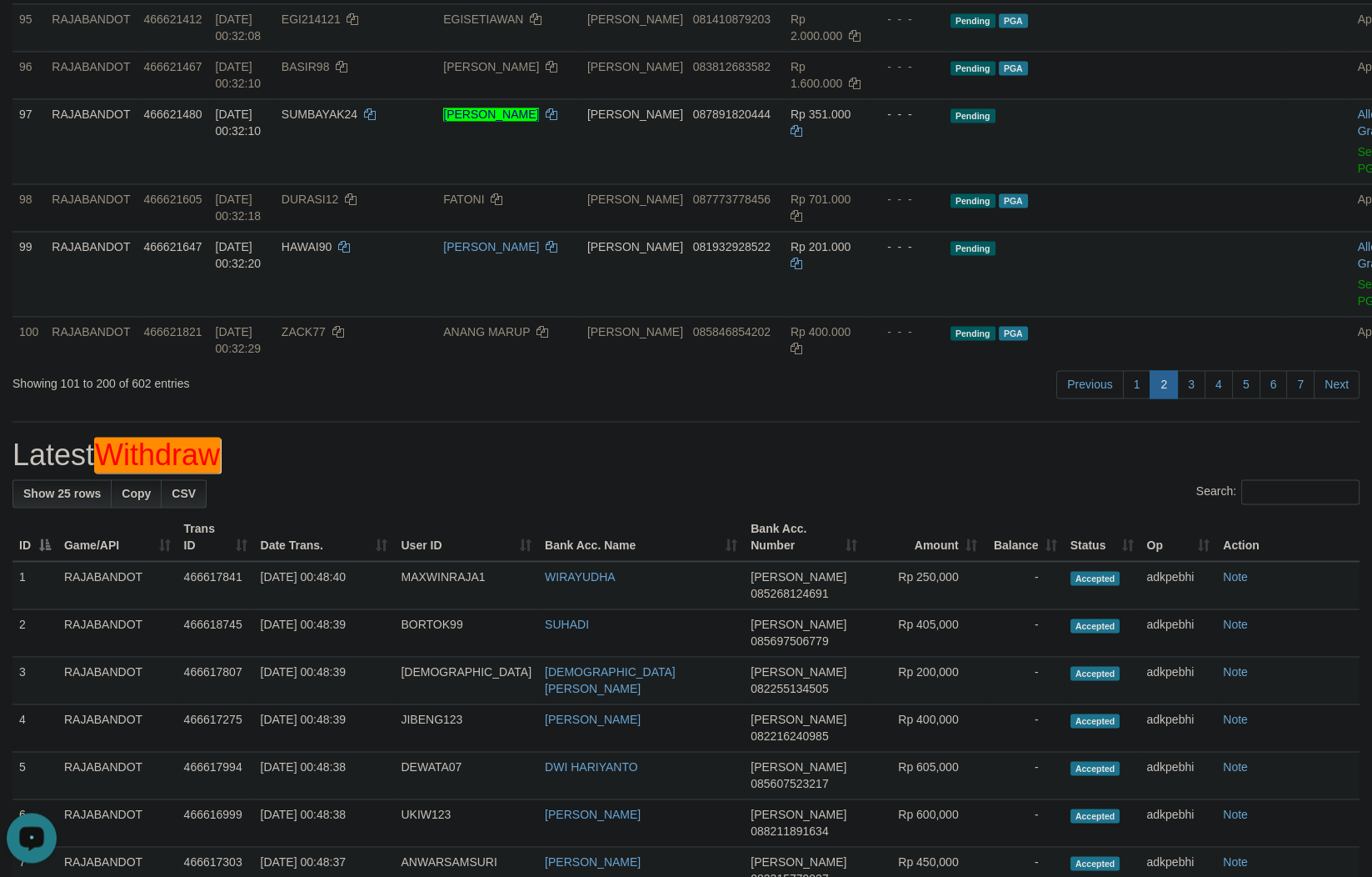
click at [921, 184] on td "- - -" at bounding box center [905, 141] width 76 height 85
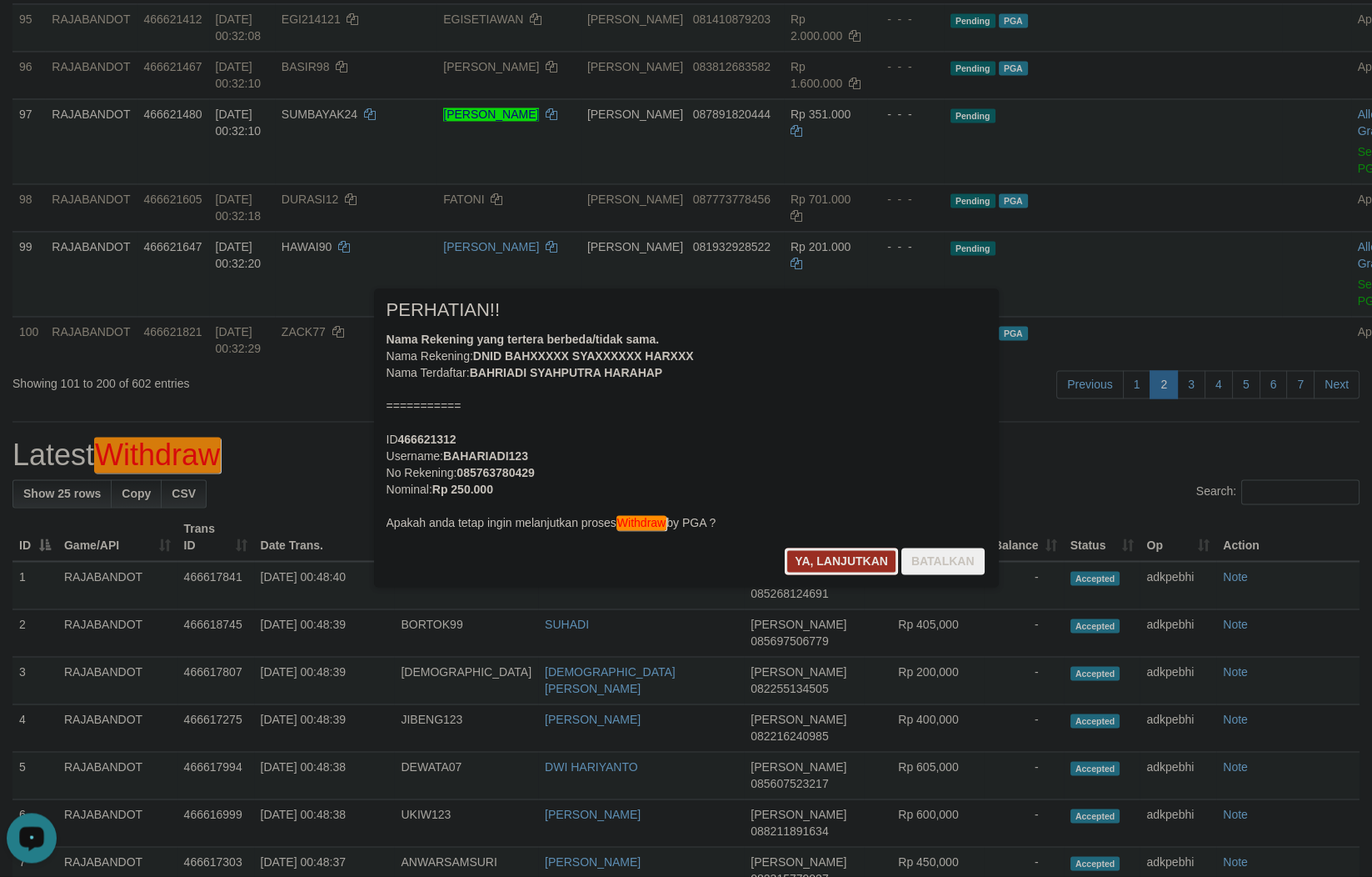
click at [844, 559] on button "Ya, lanjutkan" at bounding box center [841, 562] width 113 height 26
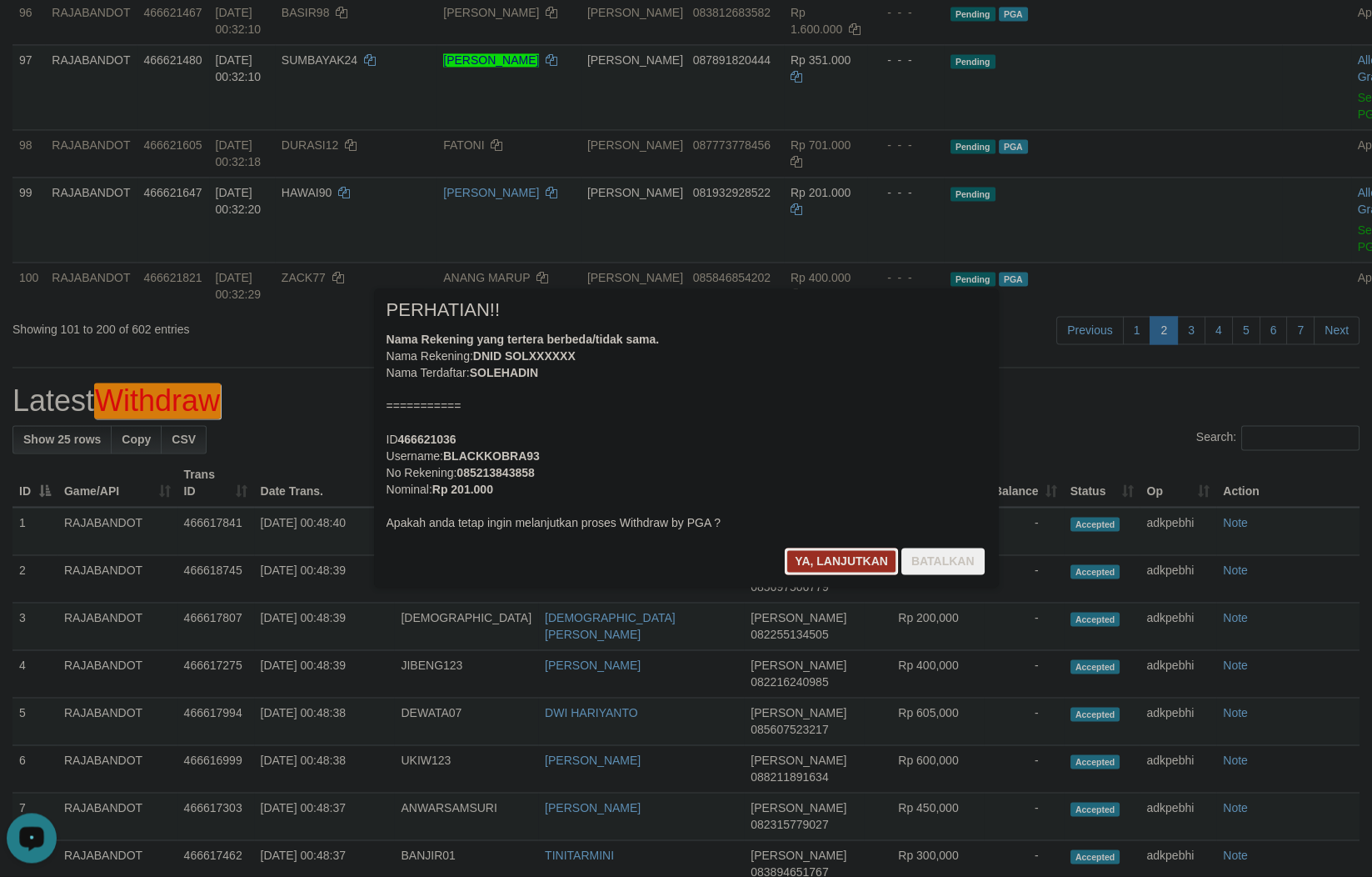
click at [859, 574] on button "Ya, lanjutkan" at bounding box center [841, 562] width 113 height 26
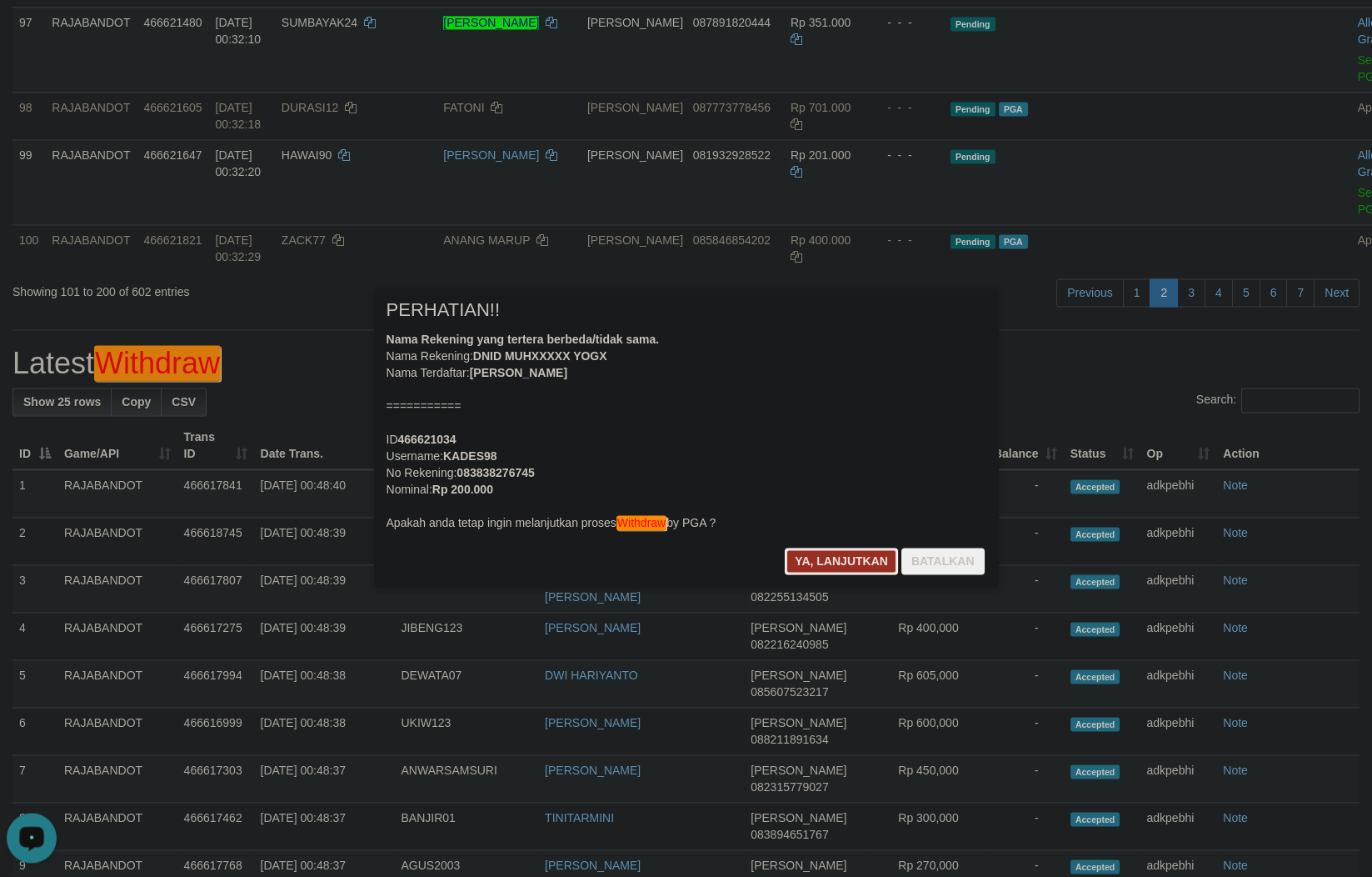
click at [824, 553] on button "Ya, lanjutkan" at bounding box center [841, 562] width 113 height 26
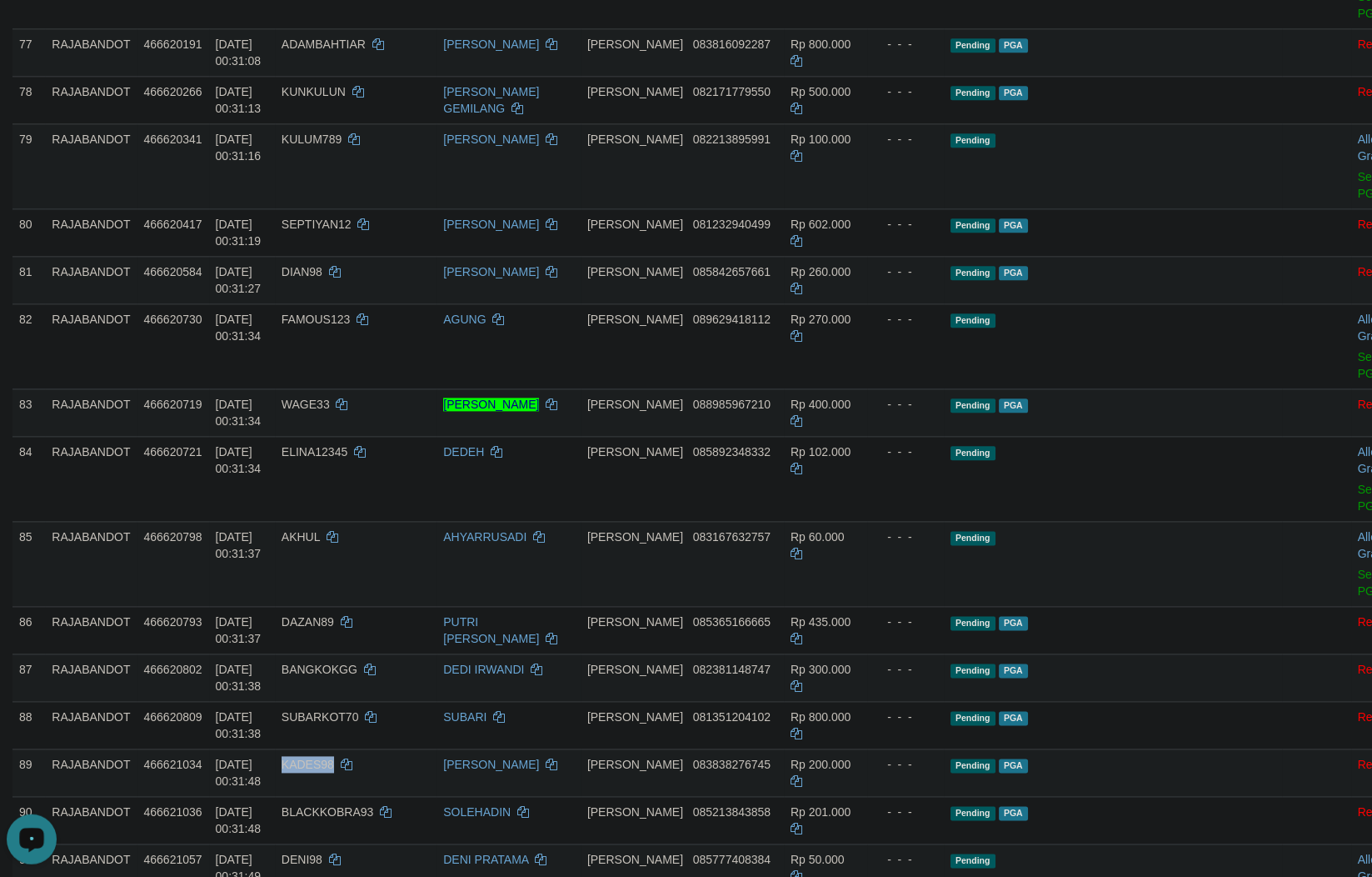
scroll to position [4493, 0]
